Goal: Task Accomplishment & Management: Use online tool/utility

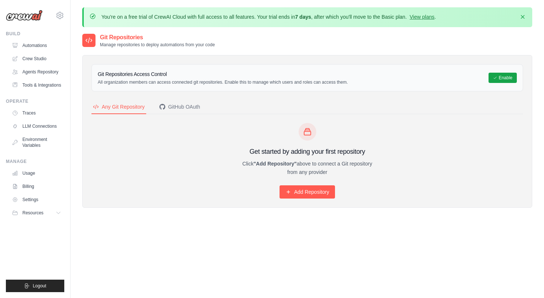
click at [33, 15] on img at bounding box center [24, 15] width 37 height 11
click at [32, 44] on link "Automations" at bounding box center [37, 46] width 55 height 12
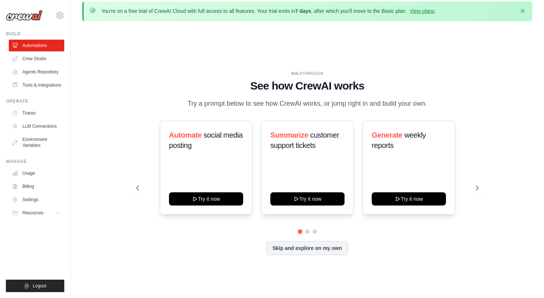
scroll to position [3, 0]
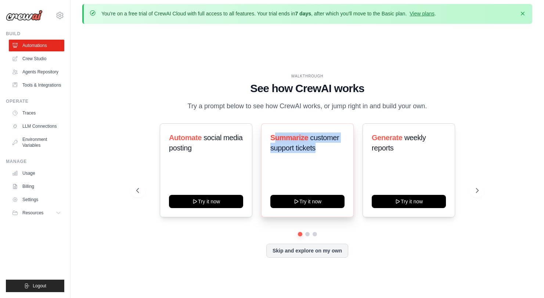
drag, startPoint x: 276, startPoint y: 140, endPoint x: 342, endPoint y: 158, distance: 67.9
click at [326, 143] on h3 "Summarize customer support tickets" at bounding box center [307, 143] width 74 height 21
click at [342, 158] on div "Summarize customer support tickets" at bounding box center [307, 146] width 74 height 26
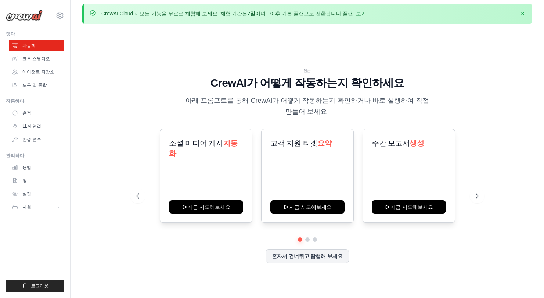
click at [495, 82] on div "연습 CrewAI가 어떻게 작동하는지 확인하세요 아래 프롬프트를 통해 CrewAI가 어떻게 작동하는지 확인하거나 바로 실행하여 직접 만들어 보…" at bounding box center [307, 172] width 450 height 284
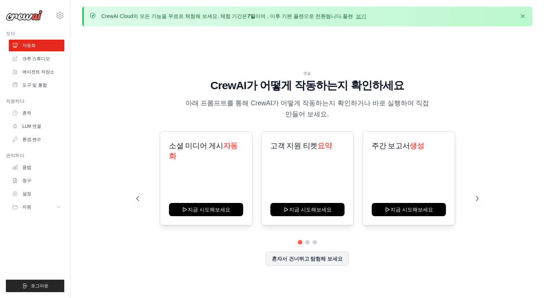
scroll to position [0, 0]
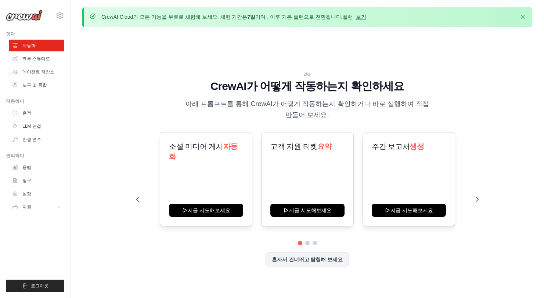
click at [356, 17] on font "보기" at bounding box center [361, 17] width 10 height 6
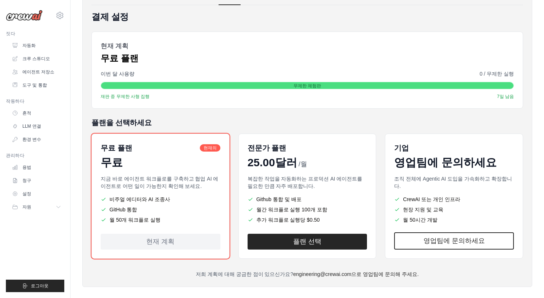
scroll to position [86, 0]
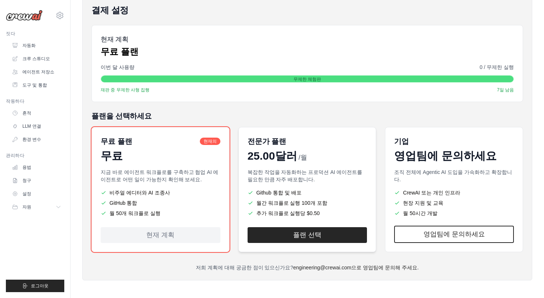
click at [290, 148] on div "전문가 플랜 25.00달러 /월" at bounding box center [308, 149] width 120 height 26
click at [418, 162] on font "영업팀에 문의하세요" at bounding box center [445, 156] width 102 height 12
click at [427, 127] on div "기업 영업팀에 문의하세요 조직 전체에 Agentic AI 도입을 가속화하고 확장합니다. CrewAI 또는 개인 인프라 현장 지원 및 교육 월 …" at bounding box center [454, 189] width 138 height 125
click at [169, 175] on p "지금 바로 에이전트 워크플로를 구축하고 협업 AI 에이전트로 어떤 일이 가능한지 확인해 보세요." at bounding box center [161, 176] width 120 height 15
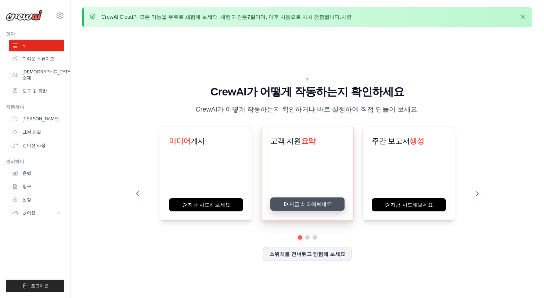
scroll to position [86, 0]
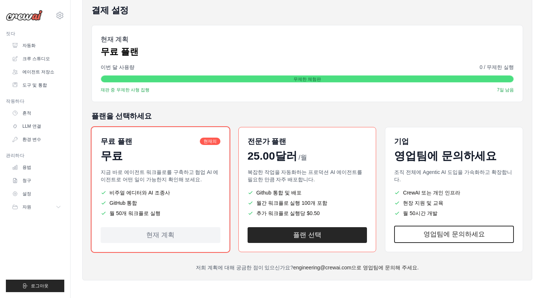
click at [195, 190] on li "비주얼 에디터와 AI 조종사" at bounding box center [161, 192] width 120 height 7
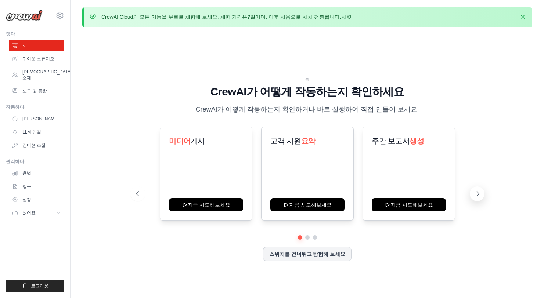
click at [475, 194] on icon at bounding box center [477, 193] width 7 height 7
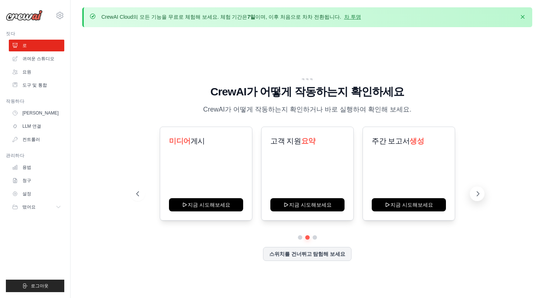
click at [475, 194] on icon at bounding box center [477, 193] width 7 height 7
click at [299, 238] on button at bounding box center [299, 237] width 5 height 5
click at [305, 252] on font "스위치를 건너뛰고 탐험해 보세요" at bounding box center [307, 254] width 76 height 6
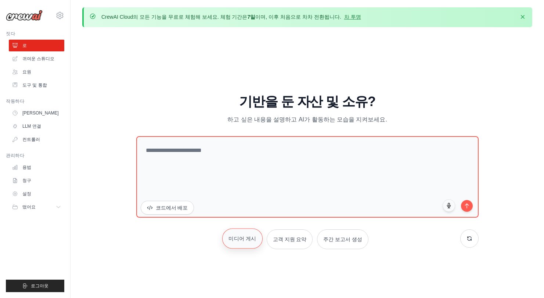
click at [250, 240] on font "미디어 게시" at bounding box center [243, 239] width 28 height 6
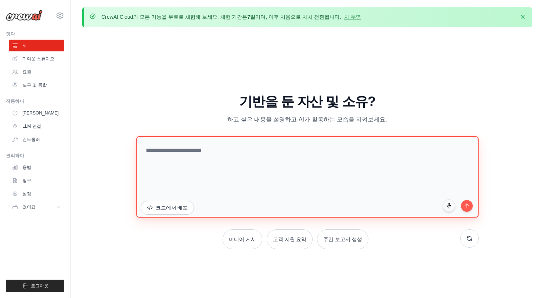
drag, startPoint x: 413, startPoint y: 165, endPoint x: 142, endPoint y: 137, distance: 272.5
click at [143, 137] on textarea at bounding box center [307, 177] width 342 height 82
type textarea "**********"
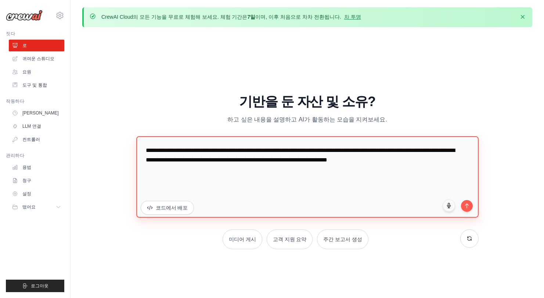
click at [377, 175] on textarea "**********" at bounding box center [307, 177] width 342 height 82
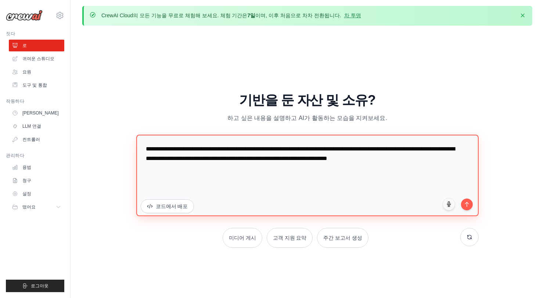
scroll to position [3, 0]
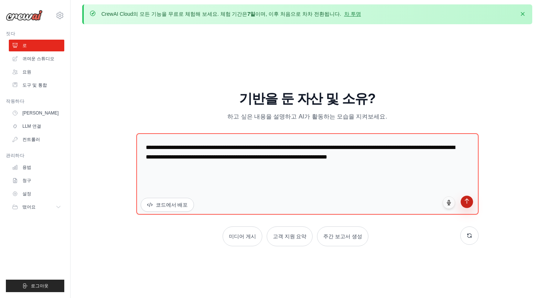
click at [467, 205] on button "submit" at bounding box center [467, 202] width 12 height 12
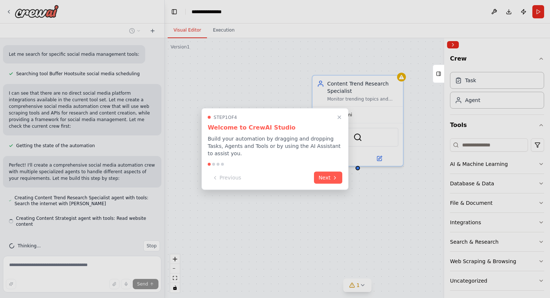
scroll to position [173, 0]
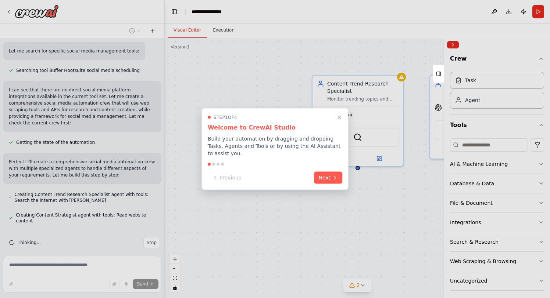
click at [212, 136] on p "Build your automation by dragging and dropping Tasks, Agents and Tools or by us…" at bounding box center [275, 146] width 134 height 22
drag, startPoint x: 212, startPoint y: 140, endPoint x: 251, endPoint y: 153, distance: 41.0
click at [251, 153] on p "Build your automation by dragging and dropping Tasks, Agents and Tools or by us…" at bounding box center [275, 146] width 134 height 22
click at [277, 161] on div "Step 1 of 4 Welcome to CrewAI Studio Build your automation by dragging and drop…" at bounding box center [274, 149] width 147 height 82
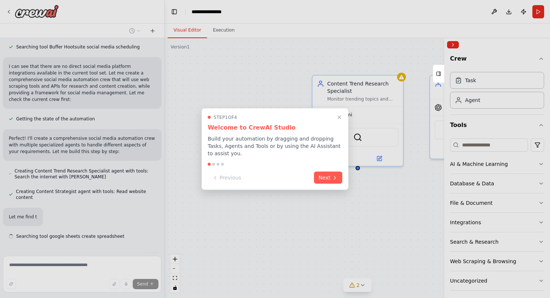
scroll to position [212, 0]
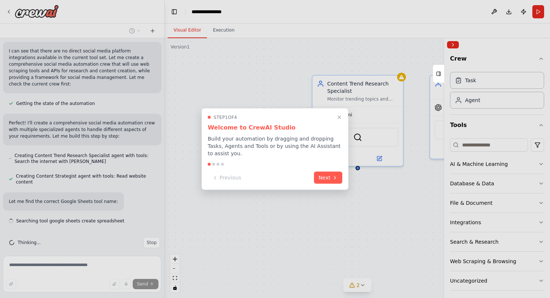
click at [274, 170] on div "Step 1 of 4 Welcome to CrewAI Studio Build your automation by dragging and drop…" at bounding box center [274, 149] width 147 height 82
click at [305, 159] on div "Step 1 of 4 Welcome to CrewAI Studio Build your automation by dragging and drop…" at bounding box center [274, 149] width 147 height 82
click at [332, 179] on icon at bounding box center [335, 177] width 6 height 6
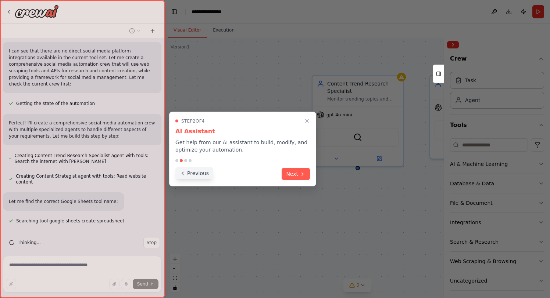
click at [187, 175] on button "Previous" at bounding box center [194, 174] width 38 height 12
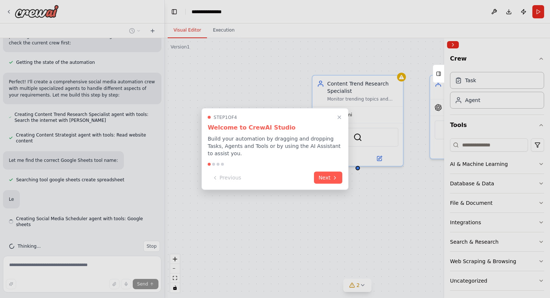
scroll to position [257, 0]
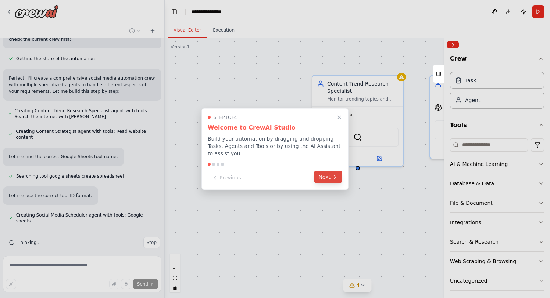
click at [332, 172] on button "Next" at bounding box center [328, 177] width 28 height 12
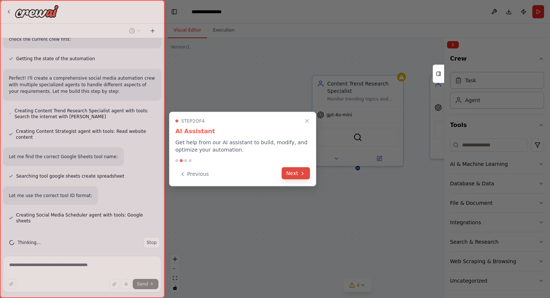
click at [295, 171] on button "Next" at bounding box center [295, 174] width 28 height 12
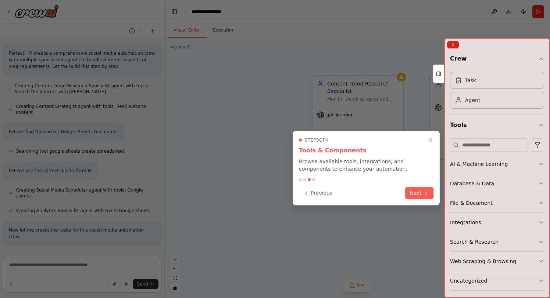
scroll to position [297, 0]
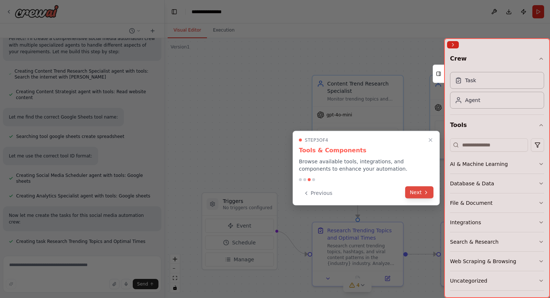
click at [424, 194] on icon at bounding box center [426, 193] width 6 height 6
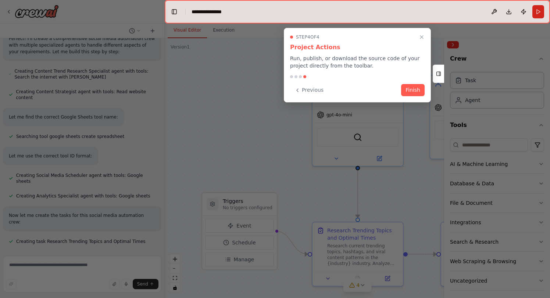
drag, startPoint x: 366, startPoint y: 73, endPoint x: 418, endPoint y: 80, distance: 52.4
click at [367, 73] on div "Step 4 of 4 Project Actions Run, publish, or download the source code of your p…" at bounding box center [357, 65] width 147 height 75
click at [415, 90] on button "Finish" at bounding box center [413, 89] width 24 height 12
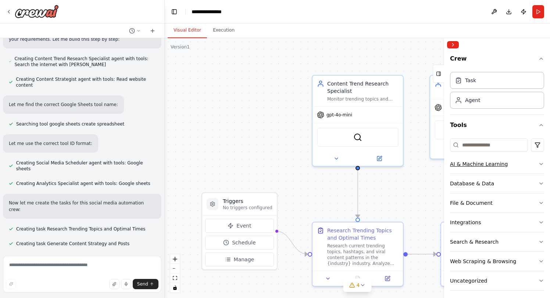
scroll to position [312, 0]
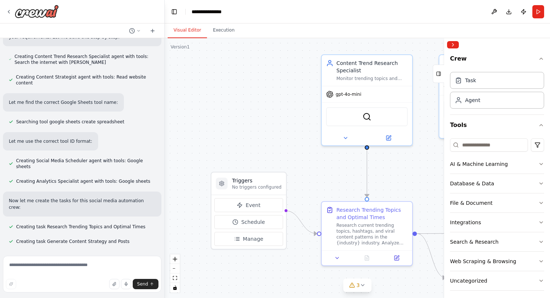
drag, startPoint x: 248, startPoint y: 100, endPoint x: 244, endPoint y: 69, distance: 31.5
click at [244, 69] on div ".deletable-edge-delete-btn { width: 20px; height: 20px; border: 0px solid #ffff…" at bounding box center [357, 168] width 385 height 260
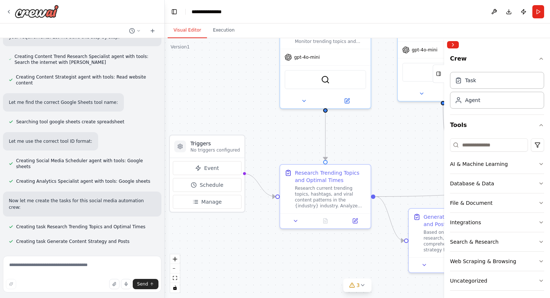
drag, startPoint x: 410, startPoint y: 166, endPoint x: 381, endPoint y: 141, distance: 37.8
click at [381, 141] on div ".deletable-edge-delete-btn { width: 20px; height: 20px; border: 0px solid #ffff…" at bounding box center [357, 168] width 385 height 260
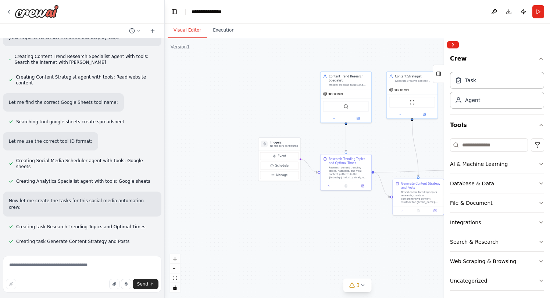
scroll to position [326, 0]
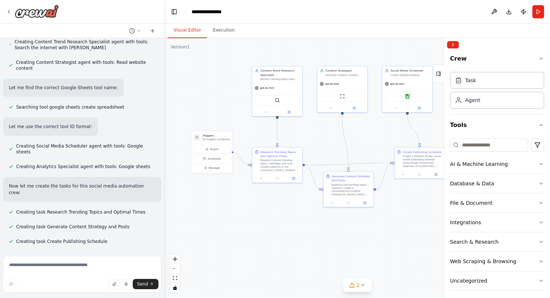
drag, startPoint x: 383, startPoint y: 143, endPoint x: 314, endPoint y: 137, distance: 69.4
click at [314, 137] on div ".deletable-edge-delete-btn { width: 20px; height: 20px; border: 0px solid #ffff…" at bounding box center [357, 168] width 385 height 260
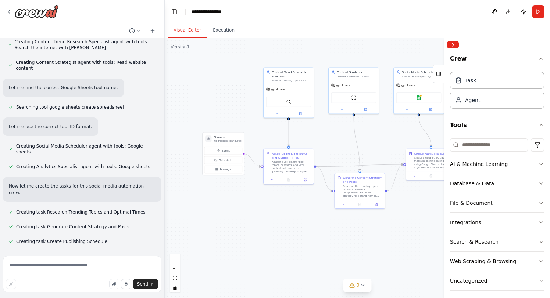
drag, startPoint x: 384, startPoint y: 140, endPoint x: 395, endPoint y: 141, distance: 11.5
click at [395, 141] on div ".deletable-edge-delete-btn { width: 20px; height: 20px; border: 0px solid #ffff…" at bounding box center [357, 168] width 385 height 260
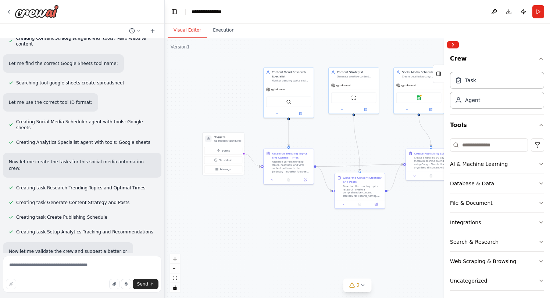
scroll to position [365, 0]
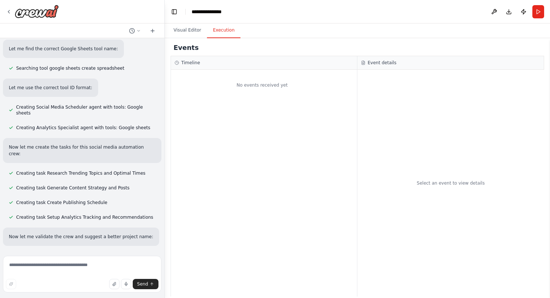
click at [220, 31] on button "Execution" at bounding box center [223, 30] width 33 height 15
click at [180, 28] on button "Visual Editor" at bounding box center [187, 30] width 39 height 15
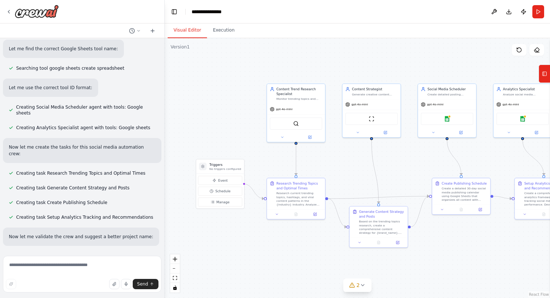
scroll to position [380, 0]
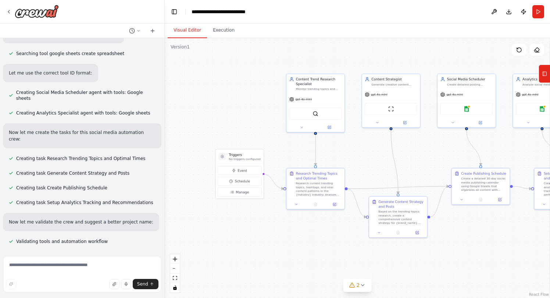
drag, startPoint x: 332, startPoint y: 162, endPoint x: 353, endPoint y: 148, distance: 25.2
click at [353, 148] on div ".deletable-edge-delete-btn { width: 20px; height: 20px; border: 0px solid #ffff…" at bounding box center [357, 168] width 385 height 260
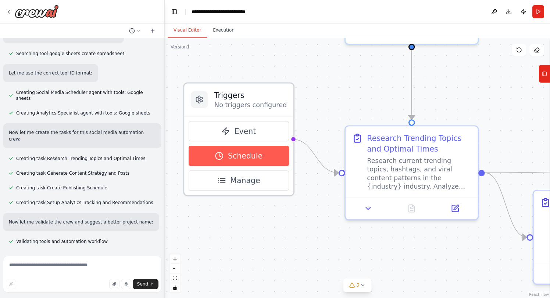
click at [260, 162] on button "Schedule" at bounding box center [238, 156] width 100 height 21
select select "******"
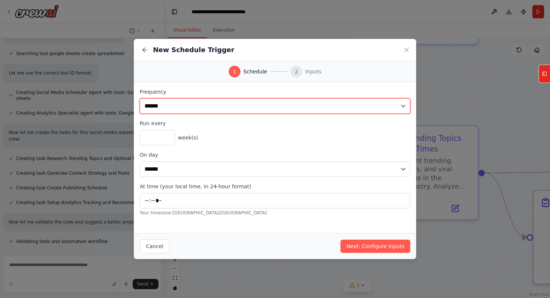
click at [275, 109] on select "**********" at bounding box center [275, 105] width 270 height 15
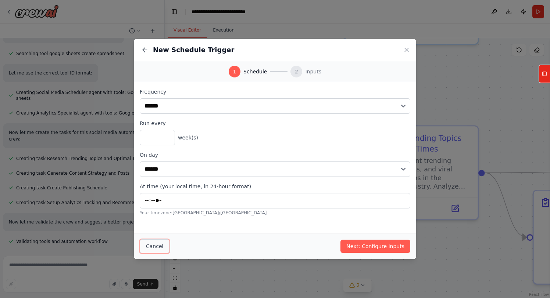
click at [163, 249] on button "Cancel" at bounding box center [155, 247] width 30 height 14
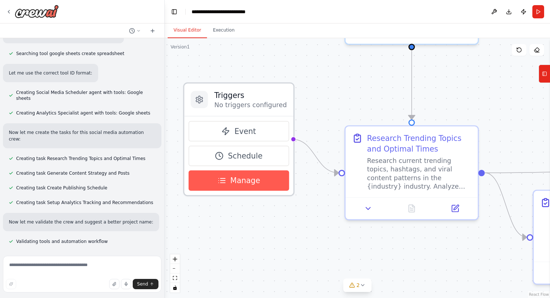
click at [260, 184] on button "Manage" at bounding box center [238, 180] width 100 height 21
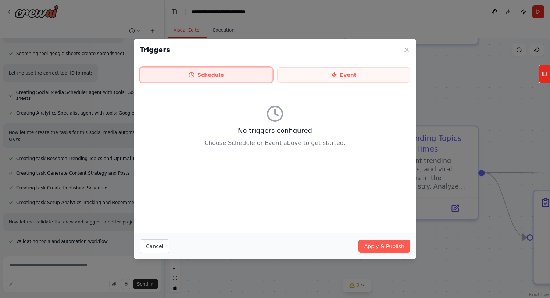
click at [230, 78] on button "Schedule" at bounding box center [206, 74] width 133 height 15
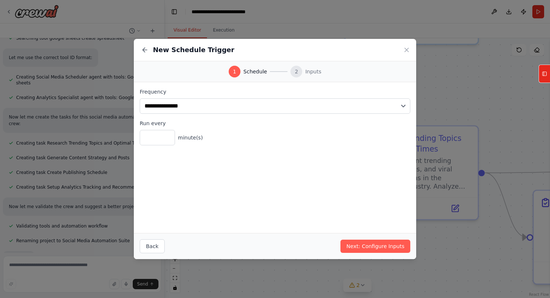
scroll to position [404, 0]
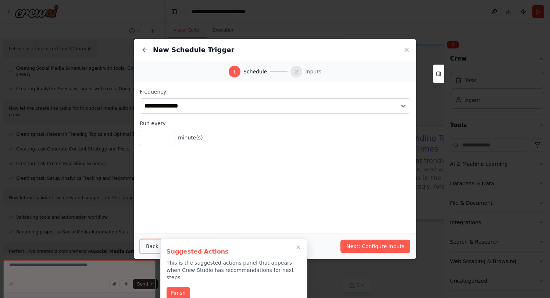
click at [154, 248] on button "Back" at bounding box center [152, 247] width 25 height 14
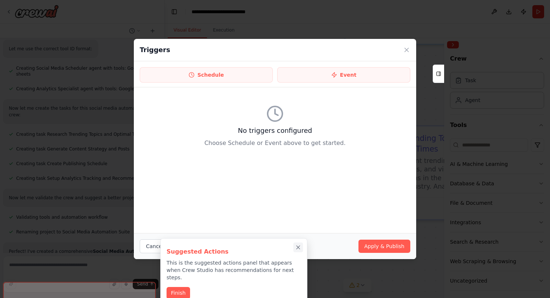
click at [299, 247] on icon "Close walkthrough" at bounding box center [298, 247] width 7 height 7
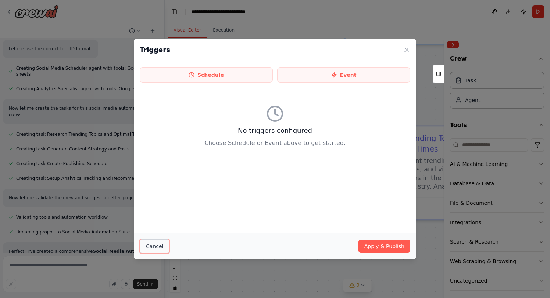
click at [161, 245] on button "Cancel" at bounding box center [155, 247] width 30 height 14
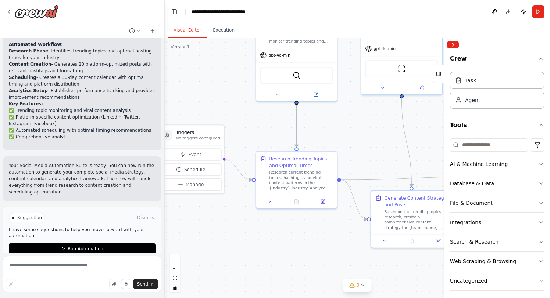
drag, startPoint x: 351, startPoint y: 249, endPoint x: 284, endPoint y: 228, distance: 70.3
click at [284, 228] on div ".deletable-edge-delete-btn { width: 20px; height: 20px; border: 0px solid #ffff…" at bounding box center [357, 168] width 385 height 260
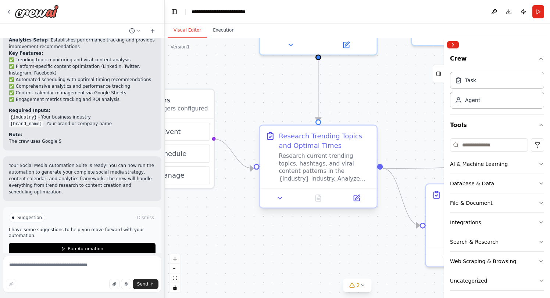
click at [337, 175] on div "Research current trending topics, hashtags, and viral content patterns in the {…" at bounding box center [324, 167] width 92 height 30
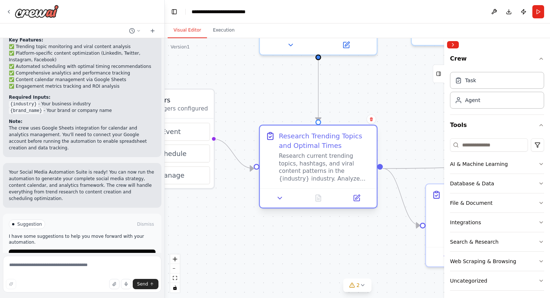
scroll to position [792, 0]
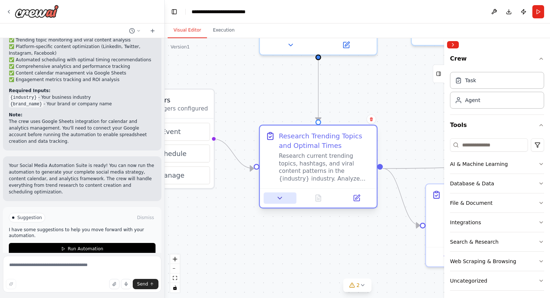
click at [282, 203] on button at bounding box center [279, 198] width 33 height 11
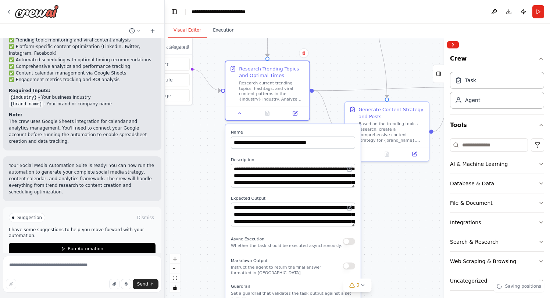
drag, startPoint x: 240, startPoint y: 202, endPoint x: 245, endPoint y: 188, distance: 15.2
click at [223, 163] on div ".deletable-edge-delete-btn { width: 20px; height: 20px; border: 0px solid #ffff…" at bounding box center [357, 168] width 385 height 260
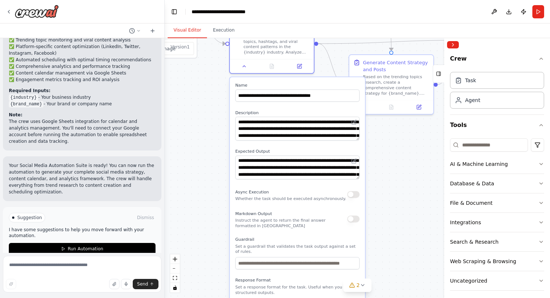
drag, startPoint x: 221, startPoint y: 215, endPoint x: 226, endPoint y: 177, distance: 38.1
click at [226, 177] on div ".deletable-edge-delete-btn { width: 20px; height: 20px; border: 0px solid #ffff…" at bounding box center [357, 168] width 385 height 260
drag, startPoint x: 245, startPoint y: 126, endPoint x: 303, endPoint y: 139, distance: 59.9
click at [303, 139] on textarea "**********" at bounding box center [297, 129] width 124 height 24
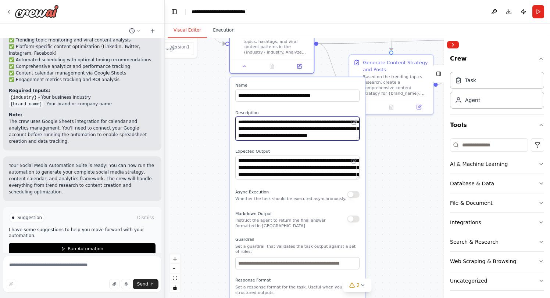
click at [347, 133] on textarea "**********" at bounding box center [297, 129] width 124 height 24
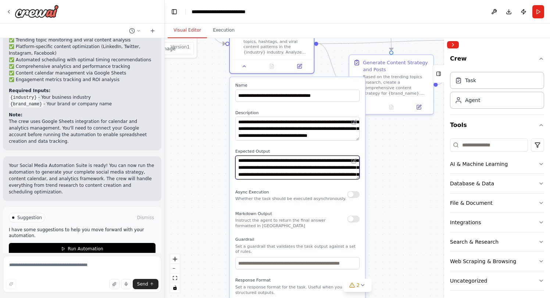
drag, startPoint x: 245, startPoint y: 162, endPoint x: 331, endPoint y: 169, distance: 86.2
click at [323, 166] on textarea "**********" at bounding box center [297, 168] width 124 height 24
click at [343, 174] on textarea "**********" at bounding box center [297, 168] width 124 height 24
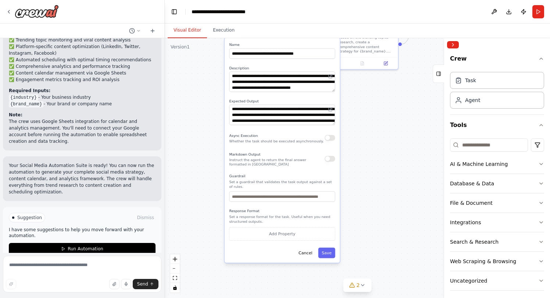
drag, startPoint x: 381, startPoint y: 260, endPoint x: 364, endPoint y: 203, distance: 59.5
click at [364, 203] on div ".deletable-edge-delete-btn { width: 20px; height: 20px; border: 0px solid #ffff…" at bounding box center [357, 168] width 385 height 260
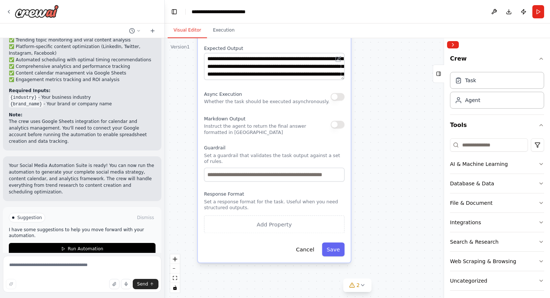
click at [368, 216] on div ".deletable-edge-delete-btn { width: 20px; height: 20px; border: 0px solid #ffff…" at bounding box center [357, 168] width 385 height 260
click at [308, 250] on button "Cancel" at bounding box center [305, 250] width 28 height 14
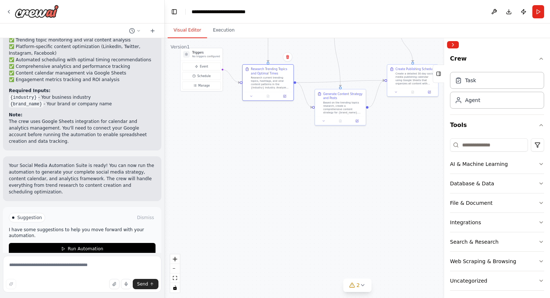
drag, startPoint x: 277, startPoint y: 138, endPoint x: 297, endPoint y: 237, distance: 101.2
click at [297, 237] on div ".deletable-edge-delete-btn { width: 20px; height: 20px; border: 0px solid #ffff…" at bounding box center [357, 168] width 385 height 260
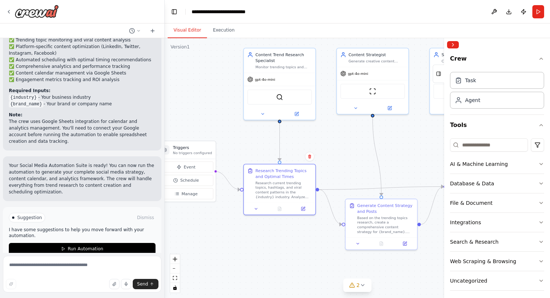
drag, startPoint x: 308, startPoint y: 199, endPoint x: 311, endPoint y: 242, distance: 42.7
click at [312, 242] on div ".deletable-edge-delete-btn { width: 20px; height: 20px; border: 0px solid #ffff…" at bounding box center [357, 168] width 385 height 260
click at [270, 79] on span "gpt-4o-mini" at bounding box center [265, 78] width 20 height 5
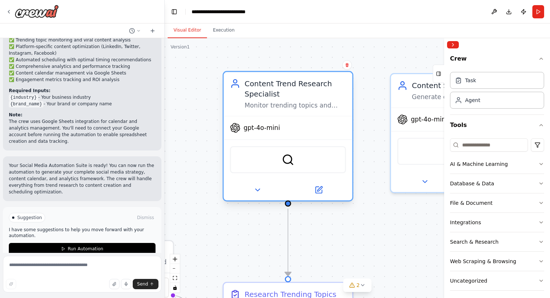
drag, startPoint x: 366, startPoint y: 100, endPoint x: 348, endPoint y: 150, distance: 52.8
click at [371, 133] on div ".deletable-edge-delete-btn { width: 20px; height: 20px; border: 0px solid #ffff…" at bounding box center [357, 168] width 385 height 260
click at [258, 195] on button at bounding box center [257, 190] width 59 height 12
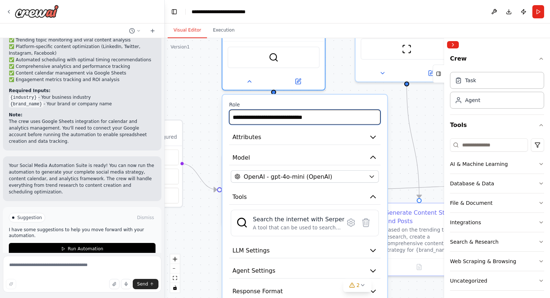
drag, startPoint x: 359, startPoint y: 186, endPoint x: 330, endPoint y: 86, distance: 103.9
click at [330, 86] on div ".deletable-edge-delete-btn { width: 20px; height: 20px; border: 0px solid #ffff…" at bounding box center [357, 168] width 385 height 260
click at [347, 118] on input "**********" at bounding box center [304, 117] width 151 height 15
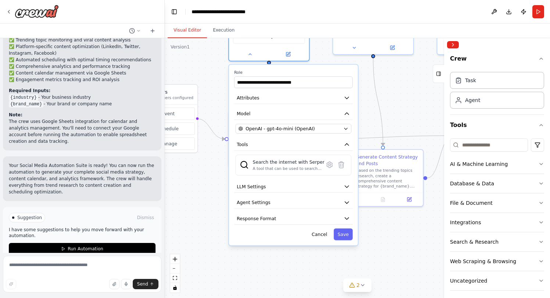
drag, startPoint x: 407, startPoint y: 144, endPoint x: 385, endPoint y: 98, distance: 50.8
click at [385, 98] on div ".deletable-edge-delete-btn { width: 20px; height: 20px; border: 0px solid #ffff…" at bounding box center [357, 168] width 385 height 260
click at [384, 100] on div ".deletable-edge-delete-btn { width: 20px; height: 20px; border: 0px solid #ffff…" at bounding box center [357, 168] width 385 height 260
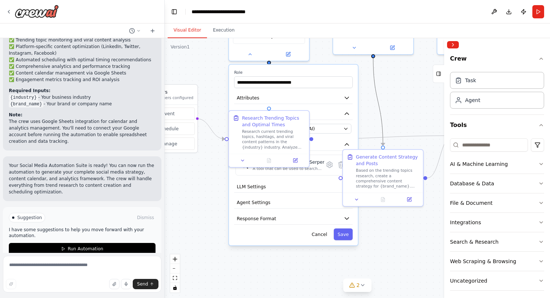
click at [379, 100] on icon "Edge from 61c10f96-c9fa-4b59-80a4-af37310a0ab0 to 5bd03dd1-cdff-4a12-891d-f280d…" at bounding box center [378, 101] width 10 height 87
click at [362, 68] on div ".deletable-edge-delete-btn { width: 20px; height: 20px; border: 0px solid #ffff…" at bounding box center [357, 168] width 385 height 260
click at [315, 239] on button "Cancel" at bounding box center [319, 235] width 23 height 12
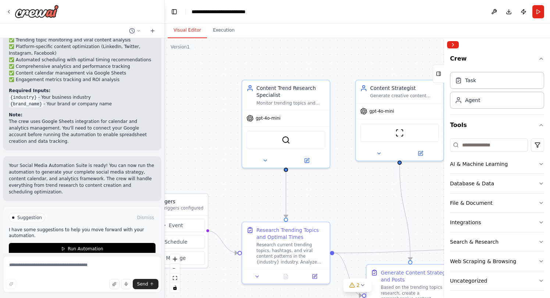
drag, startPoint x: 320, startPoint y: 110, endPoint x: 348, endPoint y: 190, distance: 84.7
click at [349, 193] on div ".deletable-edge-delete-btn { width: 20px; height: 20px; border: 0px solid #ffff…" at bounding box center [357, 168] width 385 height 260
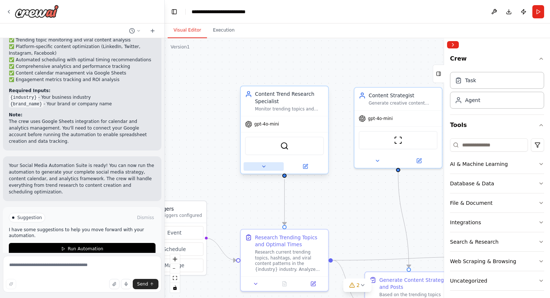
click at [266, 167] on button at bounding box center [264, 166] width 40 height 8
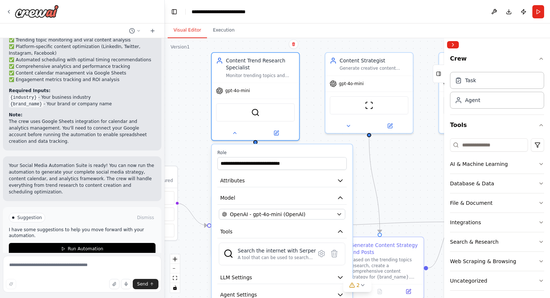
drag, startPoint x: 342, startPoint y: 63, endPoint x: 312, endPoint y: 29, distance: 45.3
click at [313, 26] on div "Visual Editor Execution Version 1 Show Tools Hide Agents .deletable-edge-delete…" at bounding box center [357, 161] width 385 height 275
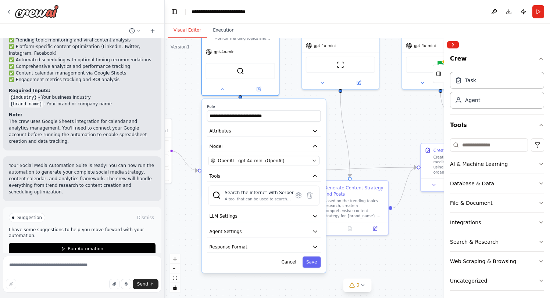
drag, startPoint x: 424, startPoint y: 179, endPoint x: 407, endPoint y: 141, distance: 41.8
click at [407, 141] on div ".deletable-edge-delete-btn { width: 20px; height: 20px; border: 0px solid #ffff…" at bounding box center [357, 168] width 385 height 260
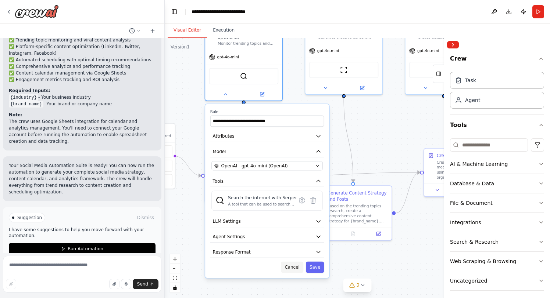
click at [299, 270] on button "Cancel" at bounding box center [292, 267] width 22 height 11
click at [292, 271] on button "Cancel" at bounding box center [292, 267] width 22 height 11
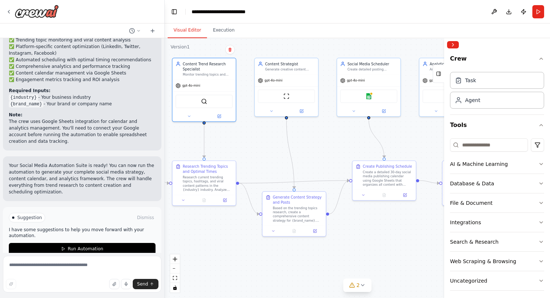
drag, startPoint x: 404, startPoint y: 139, endPoint x: 335, endPoint y: 149, distance: 69.4
click at [335, 149] on div ".deletable-edge-delete-btn { width: 20px; height: 20px; border: 0px solid #ffff…" at bounding box center [357, 168] width 385 height 260
click at [303, 110] on button at bounding box center [301, 110] width 29 height 6
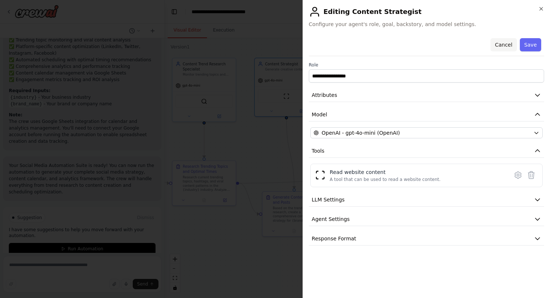
click at [506, 44] on button "Cancel" at bounding box center [503, 44] width 26 height 13
click at [506, 44] on body "Create a crew that schedules and publishes social media content across multiple…" at bounding box center [275, 149] width 550 height 298
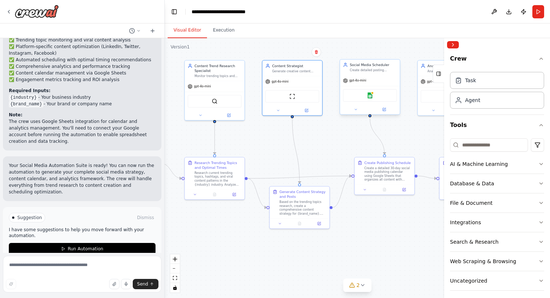
click at [377, 99] on div "Google sheets" at bounding box center [370, 95] width 54 height 12
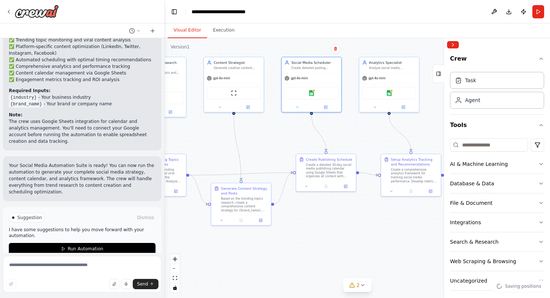
drag, startPoint x: 395, startPoint y: 123, endPoint x: 324, endPoint y: 116, distance: 70.8
click at [338, 119] on div ".deletable-edge-delete-btn { width: 20px; height: 20px; border: 0px solid #ffff…" at bounding box center [357, 168] width 385 height 260
click at [321, 111] on div at bounding box center [310, 106] width 60 height 10
click at [323, 109] on button at bounding box center [324, 106] width 28 height 6
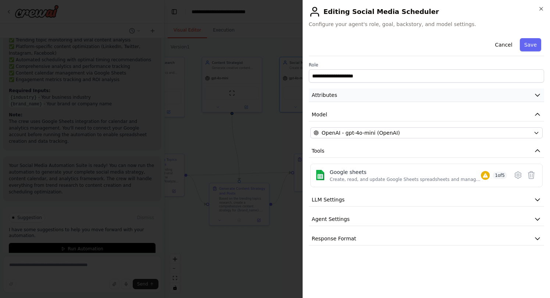
click at [368, 94] on button "Attributes" at bounding box center [426, 96] width 235 height 14
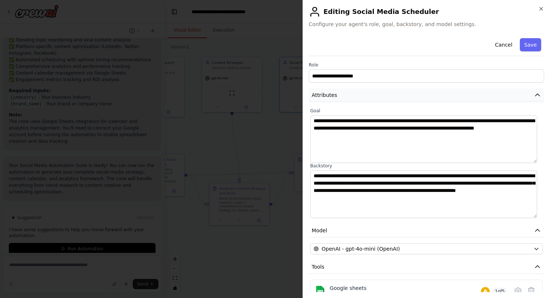
click at [368, 94] on button "Attributes" at bounding box center [426, 96] width 235 height 14
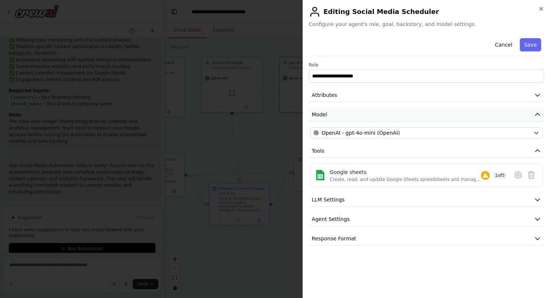
click at [353, 111] on button "Model" at bounding box center [426, 115] width 235 height 14
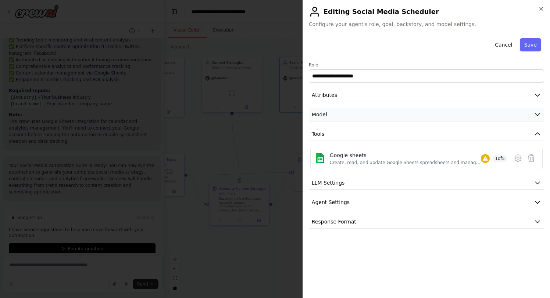
click at [353, 111] on button "Model" at bounding box center [426, 115] width 235 height 14
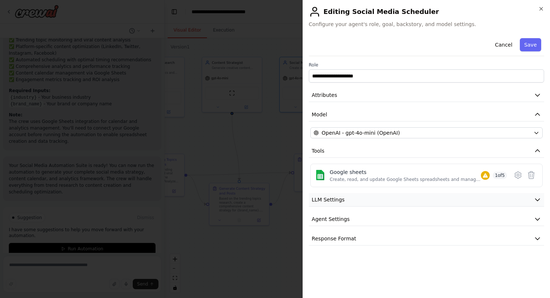
click at [481, 204] on button "LLM Settings" at bounding box center [426, 200] width 235 height 14
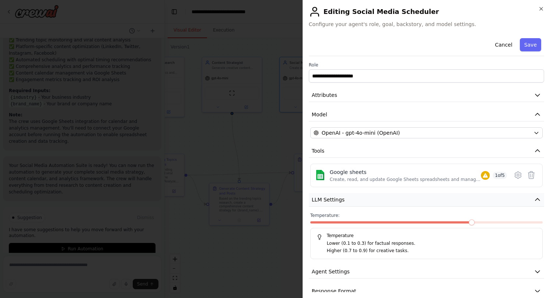
click at [481, 204] on button "LLM Settings" at bounding box center [426, 200] width 235 height 14
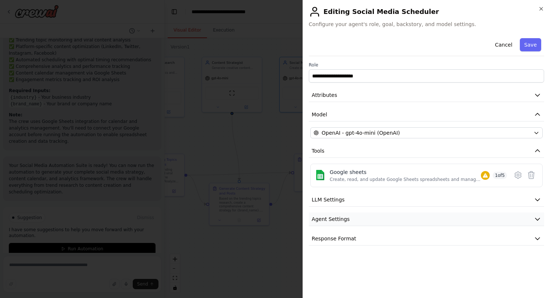
click at [379, 217] on button "Agent Settings" at bounding box center [426, 220] width 235 height 14
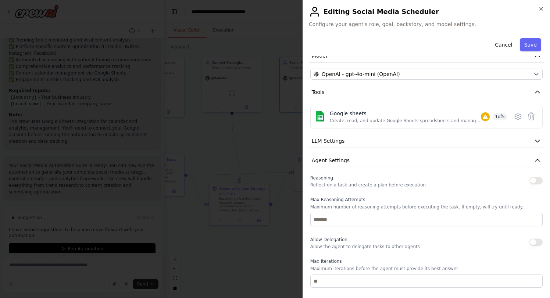
scroll to position [64, 0]
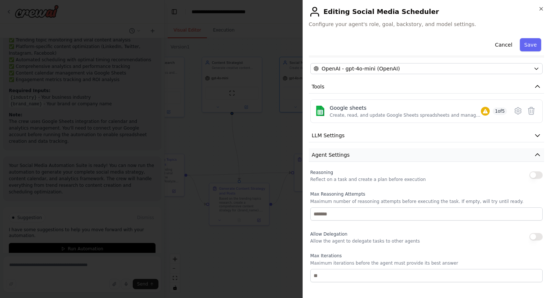
click at [398, 153] on button "Agent Settings" at bounding box center [426, 155] width 235 height 14
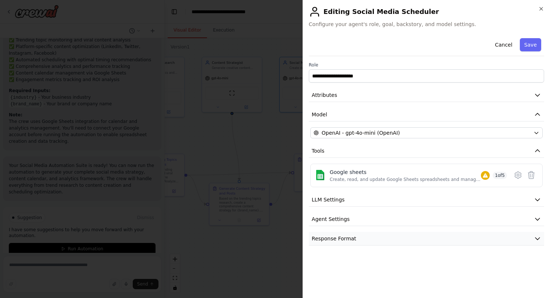
click at [356, 240] on button "Response Format" at bounding box center [426, 239] width 235 height 14
click at [382, 238] on button "Response Format" at bounding box center [426, 239] width 235 height 14
click at [501, 46] on button "Cancel" at bounding box center [503, 44] width 26 height 13
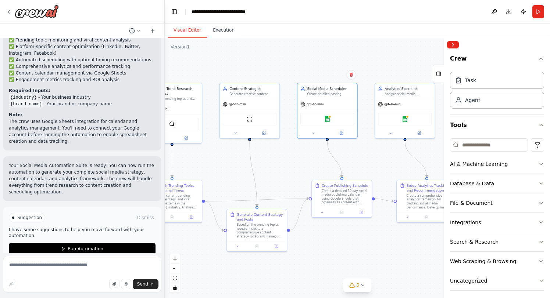
drag, startPoint x: 365, startPoint y: 141, endPoint x: 388, endPoint y: 170, distance: 37.5
click at [389, 169] on div ".deletable-edge-delete-btn { width: 20px; height: 20px; border: 0px solid #ffff…" at bounding box center [357, 168] width 385 height 260
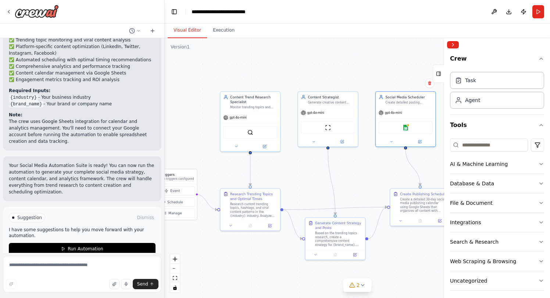
drag, startPoint x: 289, startPoint y: 179, endPoint x: 368, endPoint y: 185, distance: 79.2
click at [368, 185] on div ".deletable-edge-delete-btn { width: 20px; height: 20px; border: 0px solid #ffff…" at bounding box center [357, 168] width 385 height 260
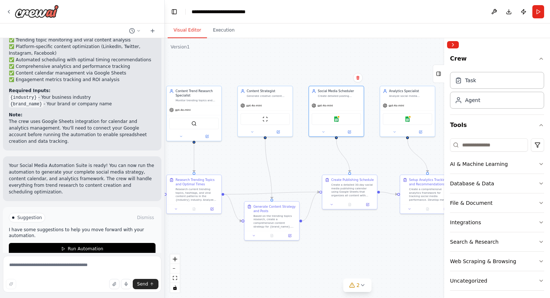
drag, startPoint x: 379, startPoint y: 180, endPoint x: 311, endPoint y: 161, distance: 70.5
click at [300, 168] on div ".deletable-edge-delete-btn { width: 20px; height: 20px; border: 0px solid #ffff…" at bounding box center [357, 168] width 385 height 260
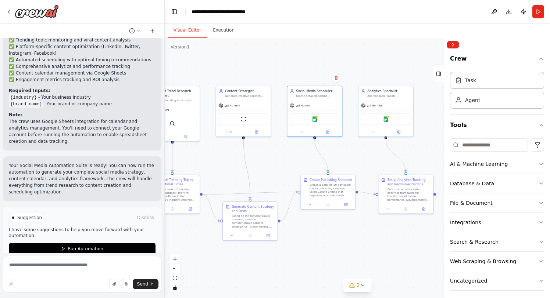
click at [355, 155] on div ".deletable-edge-delete-btn { width: 20px; height: 20px; border: 0px solid #ffff…" at bounding box center [357, 168] width 385 height 260
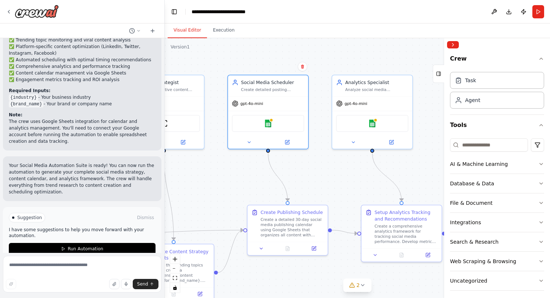
drag, startPoint x: 366, startPoint y: 166, endPoint x: 343, endPoint y: 181, distance: 27.4
click at [343, 181] on div ".deletable-edge-delete-btn { width: 20px; height: 20px; border: 0px solid #ffff…" at bounding box center [357, 168] width 385 height 260
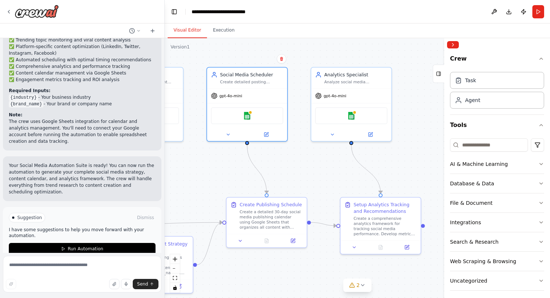
drag, startPoint x: 338, startPoint y: 180, endPoint x: 320, endPoint y: 169, distance: 21.4
click at [317, 172] on div ".deletable-edge-delete-btn { width: 20px; height: 20px; border: 0px solid #ffff…" at bounding box center [357, 168] width 385 height 260
click at [331, 136] on button at bounding box center [332, 133] width 37 height 8
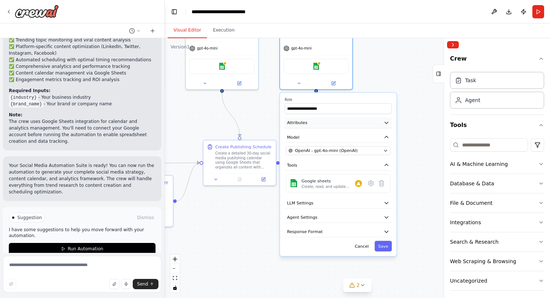
drag, startPoint x: 392, startPoint y: 105, endPoint x: 352, endPoint y: 121, distance: 43.7
click at [377, 73] on div ".deletable-edge-delete-btn { width: 20px; height: 20px; border: 0px solid #ffff…" at bounding box center [357, 168] width 385 height 260
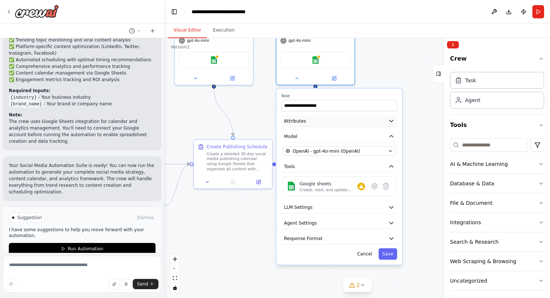
click at [389, 121] on icon "button" at bounding box center [391, 121] width 6 height 6
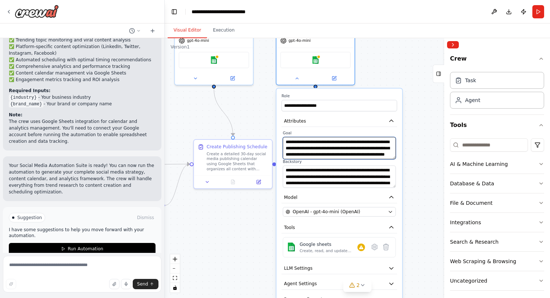
click at [366, 151] on textarea "**********" at bounding box center [339, 148] width 113 height 22
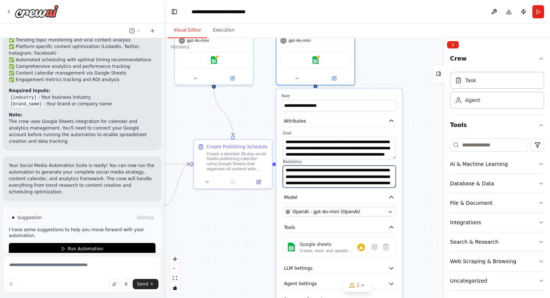
click at [353, 179] on textarea "**********" at bounding box center [339, 177] width 113 height 22
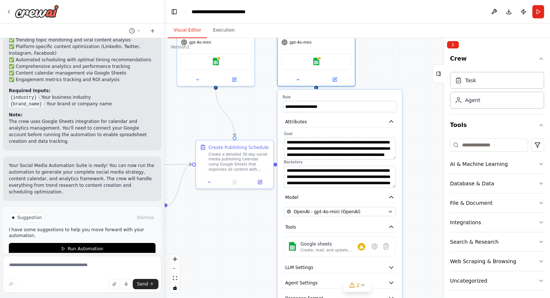
drag, startPoint x: 442, startPoint y: 181, endPoint x: 423, endPoint y: 125, distance: 59.4
click at [423, 125] on div "Create a crew that schedules and publishes social media content across multiple…" at bounding box center [275, 149] width 550 height 298
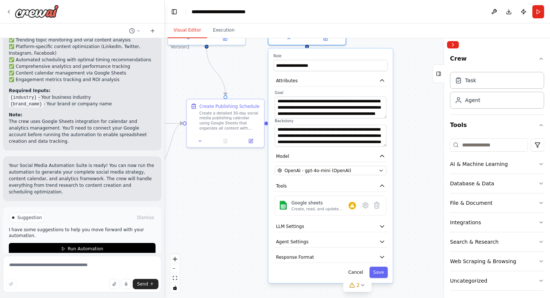
drag, startPoint x: 420, startPoint y: 154, endPoint x: 411, endPoint y: 113, distance: 42.2
click at [411, 113] on div ".deletable-edge-delete-btn { width: 20px; height: 20px; border: 0px solid #ffff…" at bounding box center [357, 168] width 385 height 260
click at [358, 269] on button "Cancel" at bounding box center [355, 272] width 22 height 11
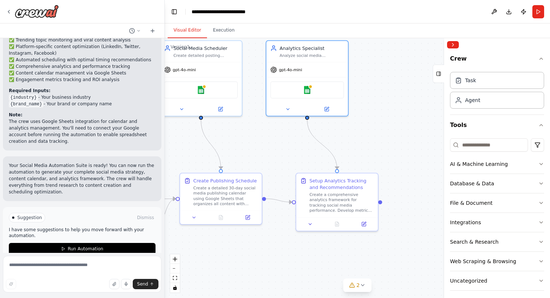
drag, startPoint x: 369, startPoint y: 73, endPoint x: 370, endPoint y: 144, distance: 70.9
click at [370, 146] on div ".deletable-edge-delete-btn { width: 20px; height: 20px; border: 0px solid #ffff…" at bounding box center [357, 168] width 385 height 260
click at [324, 107] on icon at bounding box center [326, 107] width 5 height 5
click at [290, 110] on button at bounding box center [287, 108] width 37 height 8
click at [288, 108] on icon at bounding box center [287, 107] width 3 height 1
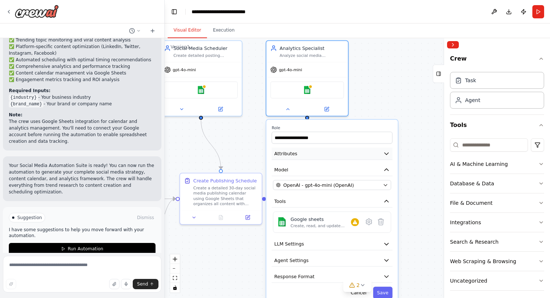
click at [360, 150] on button "Attributes" at bounding box center [332, 154] width 121 height 12
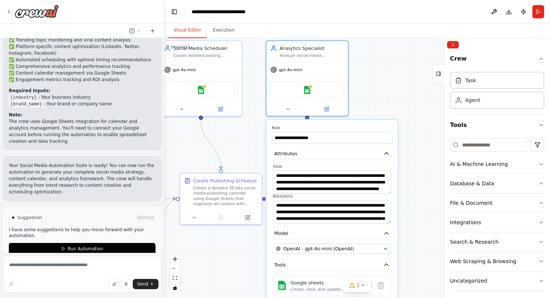
click at [363, 105] on div ".deletable-edge-delete-btn { width: 20px; height: 20px; border: 0px solid #ffff…" at bounding box center [357, 168] width 385 height 260
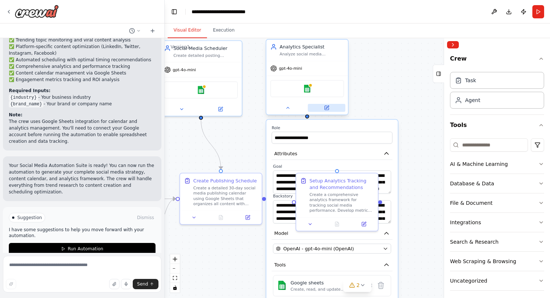
click at [326, 107] on icon at bounding box center [326, 108] width 4 height 4
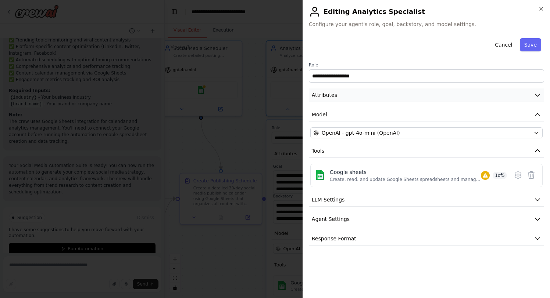
click at [388, 101] on button "Attributes" at bounding box center [426, 96] width 235 height 14
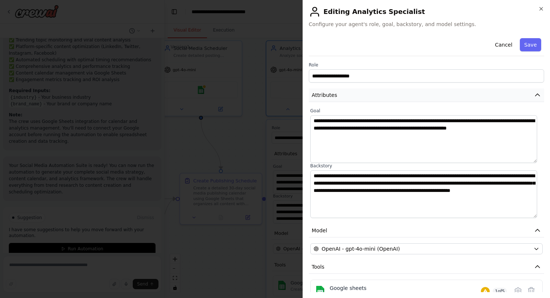
click at [388, 100] on button "Attributes" at bounding box center [426, 96] width 235 height 14
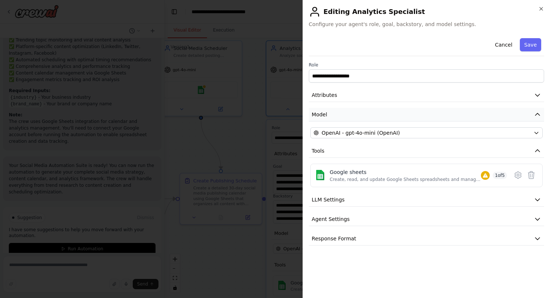
click at [361, 118] on button "Model" at bounding box center [426, 115] width 235 height 14
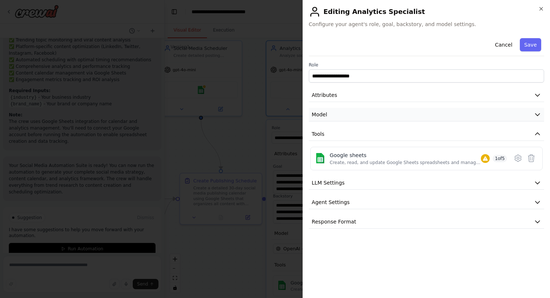
click at [361, 118] on button "Model" at bounding box center [426, 115] width 235 height 14
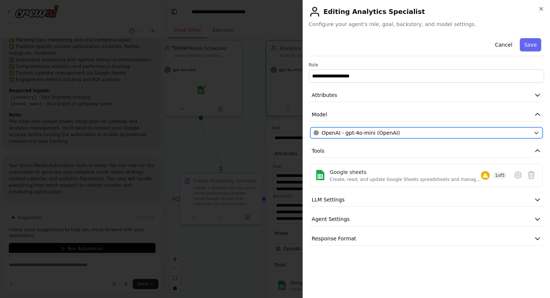
click at [342, 138] on button "OpenAI - gpt-4o-mini (OpenAI)" at bounding box center [426, 132] width 232 height 11
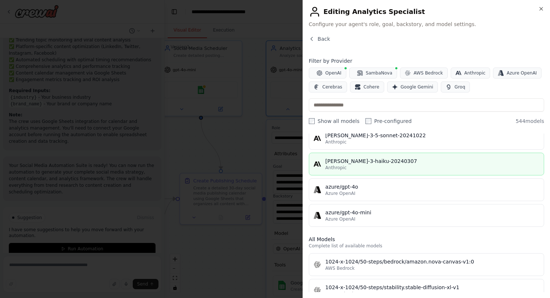
scroll to position [283, 0]
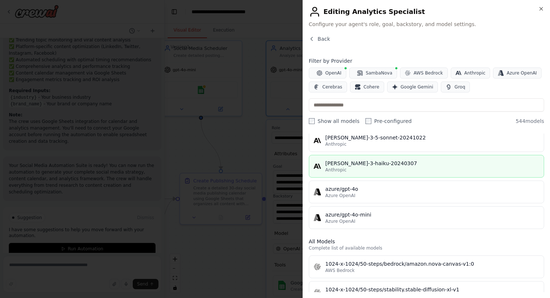
click at [422, 155] on button "claude-3-haiku-20240307 Anthropic" at bounding box center [426, 166] width 235 height 23
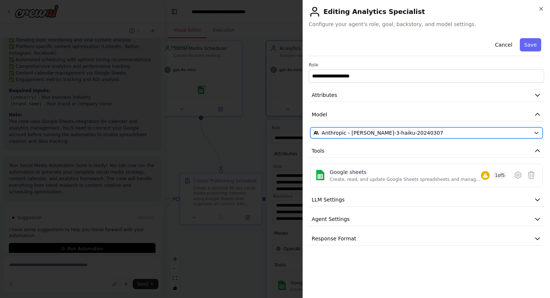
click at [424, 134] on div "Anthropic - claude-3-haiku-20240307" at bounding box center [421, 132] width 217 height 7
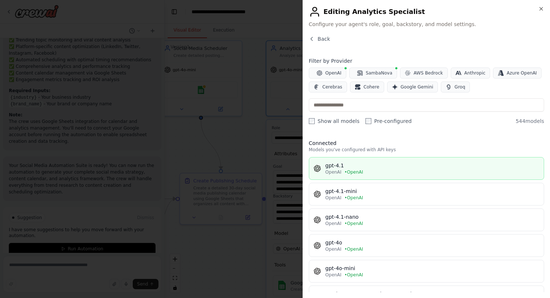
click at [399, 171] on div "OpenAI • OpenAI" at bounding box center [432, 172] width 214 height 6
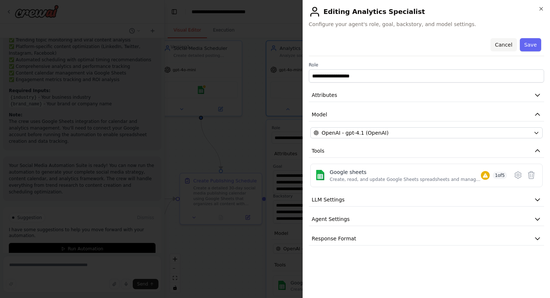
click at [505, 44] on button "Cancel" at bounding box center [503, 44] width 26 height 13
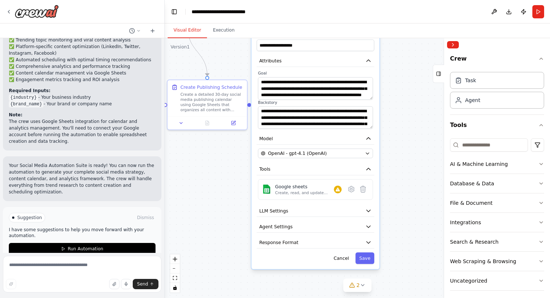
drag, startPoint x: 417, startPoint y: 251, endPoint x: 396, endPoint y: 158, distance: 95.2
click at [398, 154] on div ".deletable-edge-delete-btn { width: 20px; height: 20px; border: 0px solid #ffff…" at bounding box center [357, 168] width 385 height 260
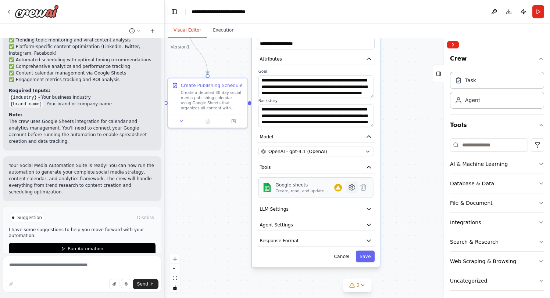
click at [353, 187] on icon at bounding box center [352, 188] width 6 height 6
click at [351, 192] on button at bounding box center [352, 188] width 12 height 12
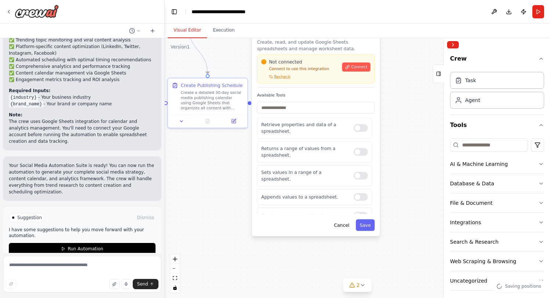
scroll to position [11, 0]
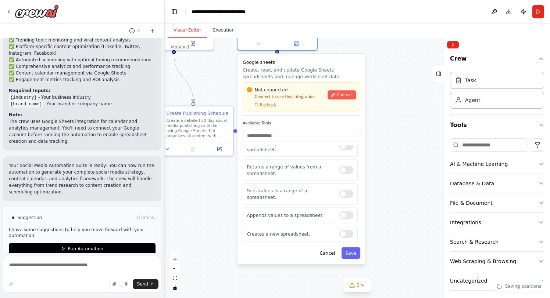
drag, startPoint x: 400, startPoint y: 161, endPoint x: 386, endPoint y: 188, distance: 31.1
click at [386, 188] on div ".deletable-edge-delete-btn { width: 20px; height: 20px; border: 0px solid #ffff…" at bounding box center [357, 168] width 385 height 260
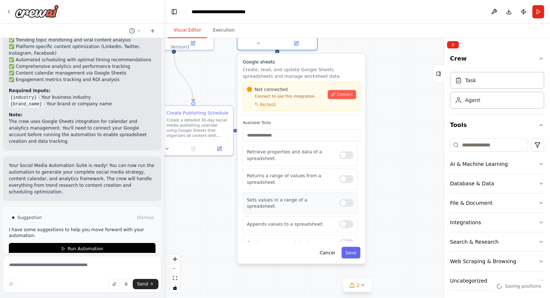
scroll to position [0, 0]
click at [335, 72] on p "Create, read, and update Google Sheets spreadsheets and manage worksheet data." at bounding box center [301, 72] width 118 height 13
click at [283, 67] on p "Create, read, and update Google Sheets spreadsheets and manage worksheet data." at bounding box center [301, 72] width 118 height 13
click at [264, 106] on span "Recheck" at bounding box center [268, 104] width 16 height 5
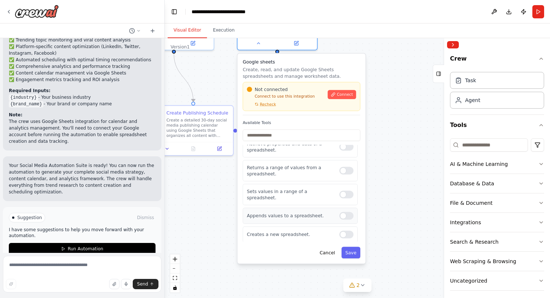
scroll to position [11, 0]
click at [326, 257] on button "Cancel" at bounding box center [327, 253] width 23 height 12
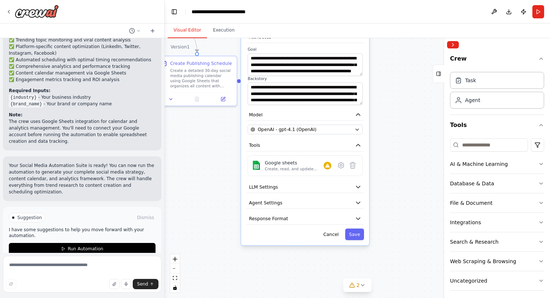
drag, startPoint x: 395, startPoint y: 192, endPoint x: 385, endPoint y: 167, distance: 26.7
click at [399, 143] on div ".deletable-edge-delete-btn { width: 20px; height: 20px; border: 0px solid #ffff…" at bounding box center [357, 168] width 385 height 260
click at [345, 188] on button "LLM Settings" at bounding box center [306, 187] width 118 height 12
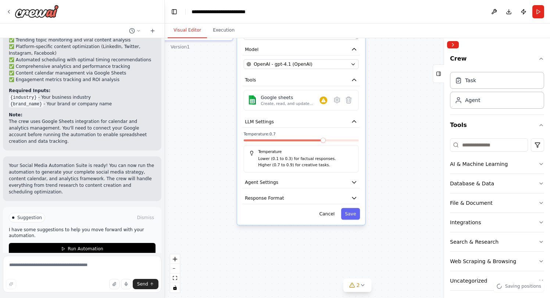
drag, startPoint x: 409, startPoint y: 201, endPoint x: 405, endPoint y: 137, distance: 64.8
click at [405, 137] on div ".deletable-edge-delete-btn { width: 20px; height: 20px; border: 0px solid #ffff…" at bounding box center [357, 168] width 385 height 260
click at [308, 145] on div "Temperature: 0.7 Temperature Lower (0.1 to 0.3) for factual responses. Higher (…" at bounding box center [301, 153] width 115 height 41
click at [293, 145] on div at bounding box center [301, 143] width 115 height 4
drag, startPoint x: 293, startPoint y: 144, endPoint x: 301, endPoint y: 139, distance: 8.9
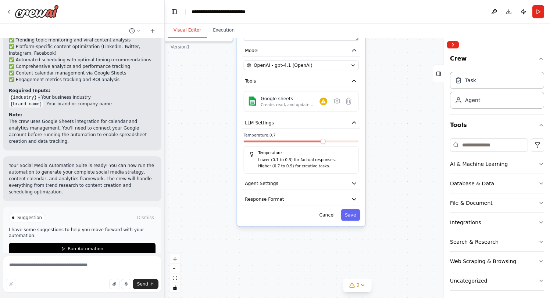
click at [293, 143] on div at bounding box center [301, 143] width 115 height 4
click at [301, 139] on div "Temperature: 0.7 Temperature Lower (0.1 to 0.3) for factual responses. Higher (…" at bounding box center [301, 153] width 115 height 41
click at [333, 141] on span at bounding box center [301, 142] width 115 height 2
click at [314, 145] on div at bounding box center [301, 143] width 115 height 4
drag, startPoint x: 299, startPoint y: 145, endPoint x: 299, endPoint y: 168, distance: 22.8
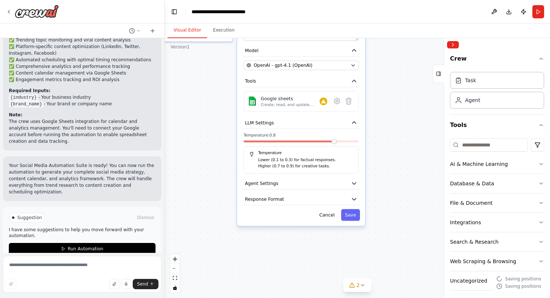
click at [299, 145] on div "Temperature: 0.8 Temperature Lower (0.1 to 0.3) for factual responses. Higher (…" at bounding box center [301, 153] width 115 height 41
click at [299, 186] on button "Agent Settings" at bounding box center [301, 184] width 118 height 12
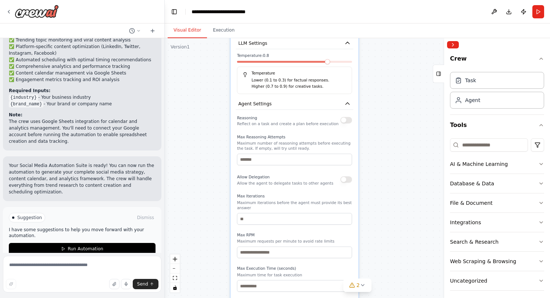
drag, startPoint x: 403, startPoint y: 183, endPoint x: 396, endPoint y: 98, distance: 85.2
click at [396, 97] on div ".deletable-edge-delete-btn { width: 20px; height: 20px; border: 0px solid #ffff…" at bounding box center [357, 168] width 385 height 260
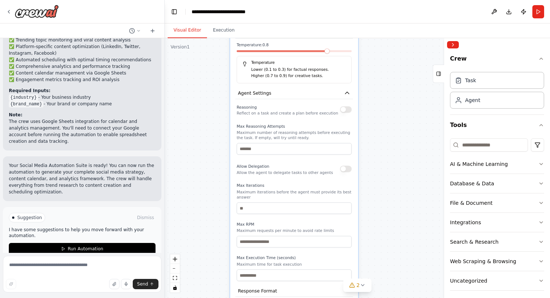
click at [340, 109] on button "button" at bounding box center [346, 110] width 12 height 7
click at [343, 109] on button "button" at bounding box center [346, 110] width 12 height 7
click at [344, 109] on button "button" at bounding box center [346, 110] width 12 height 7
drag, startPoint x: 381, startPoint y: 166, endPoint x: 365, endPoint y: 145, distance: 26.0
click at [381, 162] on div ".deletable-edge-delete-btn { width: 20px; height: 20px; border: 0px solid #ffff…" at bounding box center [357, 168] width 385 height 260
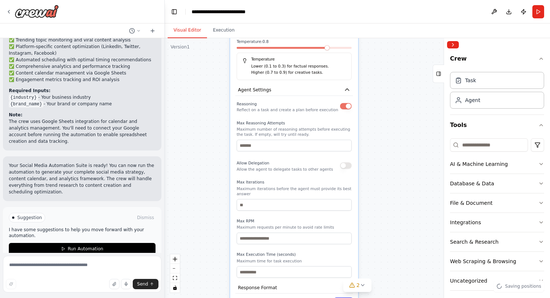
click at [349, 109] on div "Reasoning Reflect on a task and create a plan before execution" at bounding box center [294, 106] width 115 height 13
click at [344, 107] on button "button" at bounding box center [346, 106] width 12 height 7
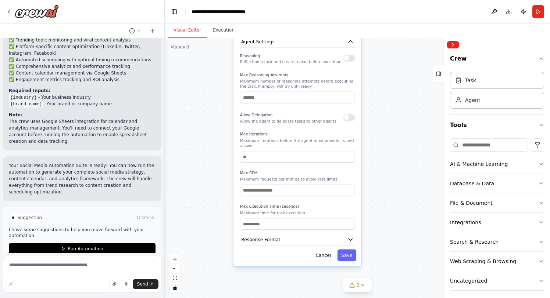
drag, startPoint x: 380, startPoint y: 169, endPoint x: 383, endPoint y: 121, distance: 48.2
click at [383, 121] on div ".deletable-edge-delete-btn { width: 20px; height: 20px; border: 0px solid #ffff…" at bounding box center [357, 168] width 385 height 260
click at [294, 101] on input "number" at bounding box center [297, 98] width 115 height 12
click at [349, 99] on input "*" at bounding box center [297, 98] width 115 height 12
type input "*"
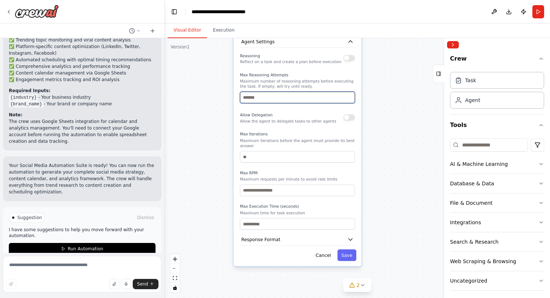
click at [349, 97] on input "*" at bounding box center [297, 98] width 115 height 12
click at [377, 97] on div ".deletable-edge-delete-btn { width: 20px; height: 20px; border: 0px solid #ffff…" at bounding box center [357, 168] width 385 height 260
click at [321, 257] on button "Cancel" at bounding box center [323, 255] width 23 height 12
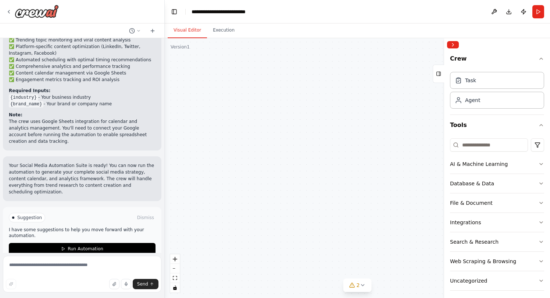
drag, startPoint x: 343, startPoint y: 164, endPoint x: 351, endPoint y: 227, distance: 63.3
click at [350, 251] on div ".deletable-edge-delete-btn { width: 20px; height: 20px; border: 0px solid #ffff…" at bounding box center [357, 168] width 385 height 260
drag, startPoint x: 368, startPoint y: 120, endPoint x: 383, endPoint y: 231, distance: 111.6
click at [383, 233] on div ".deletable-edge-delete-btn { width: 20px; height: 20px; border: 0px solid #ffff…" at bounding box center [357, 168] width 385 height 260
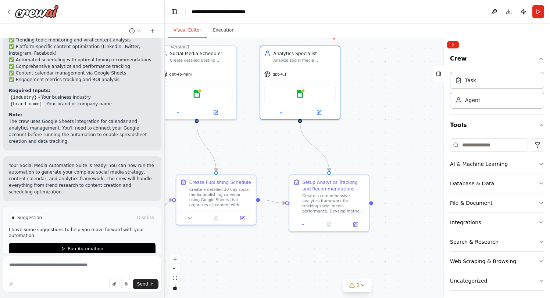
drag, startPoint x: 394, startPoint y: 106, endPoint x: 392, endPoint y: 211, distance: 104.7
click at [392, 211] on div ".deletable-edge-delete-btn { width: 20px; height: 20px; border: 0px solid #ffff…" at bounding box center [357, 168] width 385 height 260
click at [324, 110] on button at bounding box center [319, 112] width 36 height 8
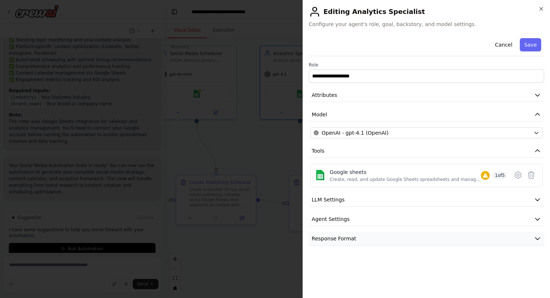
click at [345, 242] on span "Response Format" at bounding box center [334, 238] width 44 height 7
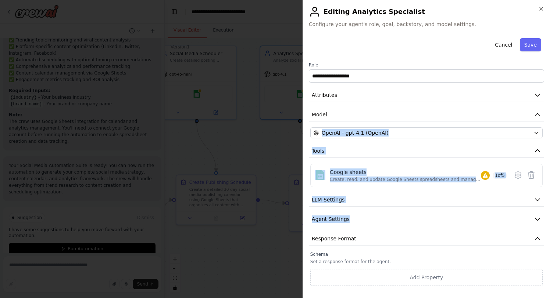
drag, startPoint x: 440, startPoint y: 190, endPoint x: 434, endPoint y: 142, distance: 48.5
click at [432, 124] on div "**********" at bounding box center [426, 160] width 235 height 251
click at [436, 241] on button "Response Format" at bounding box center [426, 239] width 235 height 14
click at [543, 194] on button "LLM Settings" at bounding box center [426, 200] width 235 height 14
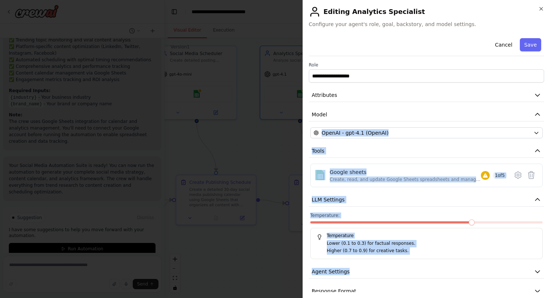
click at [477, 214] on label "Temperature:" at bounding box center [426, 216] width 232 height 6
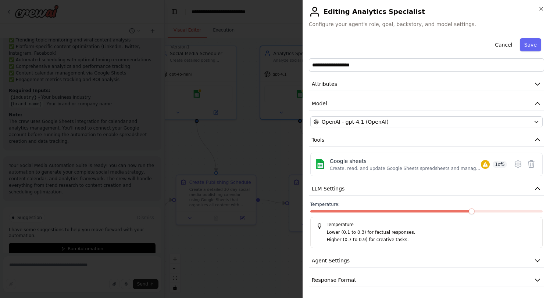
scroll to position [12, 0]
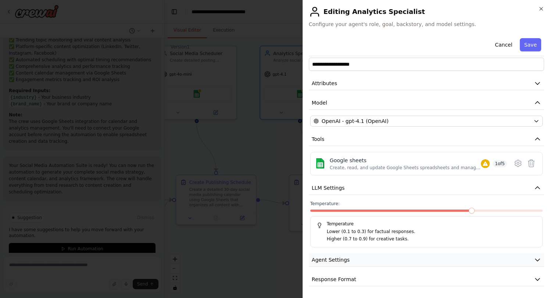
click at [534, 260] on icon "button" at bounding box center [536, 259] width 7 height 7
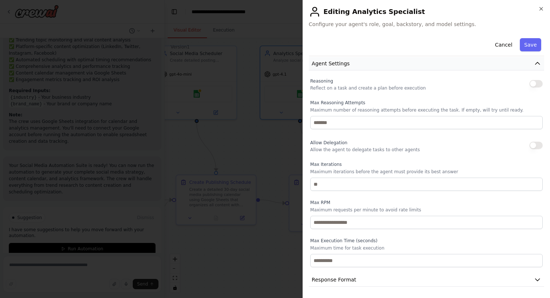
scroll to position [209, 0]
click at [502, 41] on button "Cancel" at bounding box center [503, 44] width 26 height 13
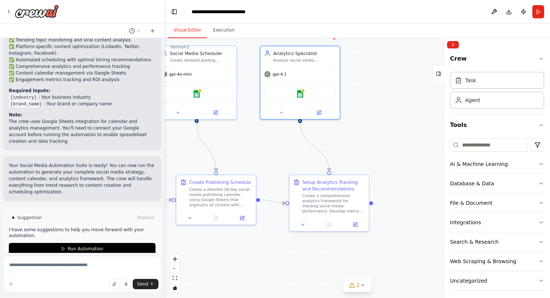
click at [410, 132] on div ".deletable-edge-delete-btn { width: 20px; height: 20px; border: 0px solid #ffff…" at bounding box center [357, 168] width 385 height 260
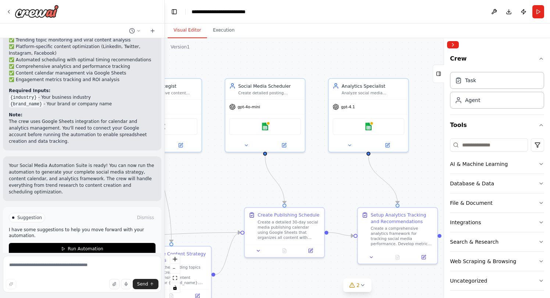
drag, startPoint x: 344, startPoint y: 133, endPoint x: 412, endPoint y: 165, distance: 75.8
click at [412, 165] on div ".deletable-edge-delete-btn { width: 20px; height: 20px; border: 0px solid #ffff…" at bounding box center [357, 168] width 385 height 260
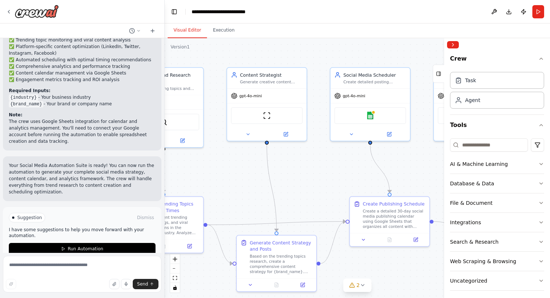
drag, startPoint x: 294, startPoint y: 189, endPoint x: 399, endPoint y: 178, distance: 105.7
click at [399, 178] on div ".deletable-edge-delete-btn { width: 20px; height: 20px; border: 0px solid #ffff…" at bounding box center [357, 168] width 385 height 260
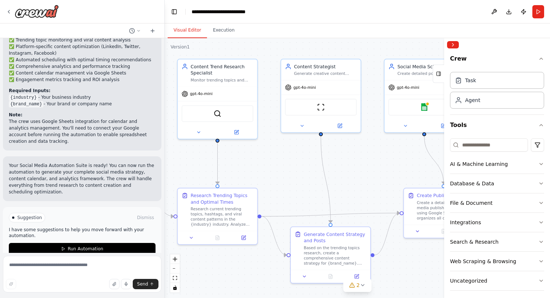
drag, startPoint x: 331, startPoint y: 188, endPoint x: 385, endPoint y: 179, distance: 54.7
click at [385, 179] on div ".deletable-edge-delete-btn { width: 20px; height: 20px; border: 0px solid #ffff…" at bounding box center [357, 168] width 385 height 260
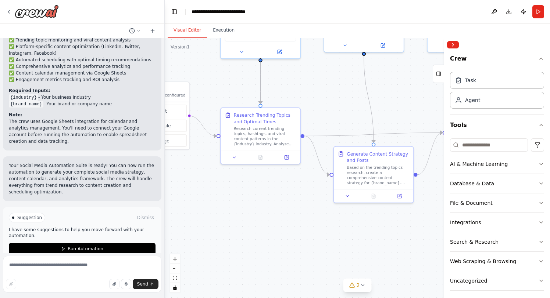
drag, startPoint x: 298, startPoint y: 189, endPoint x: 324, endPoint y: 111, distance: 82.8
click at [324, 111] on div ".deletable-edge-delete-btn { width: 20px; height: 20px; border: 0px solid #ffff…" at bounding box center [357, 168] width 385 height 260
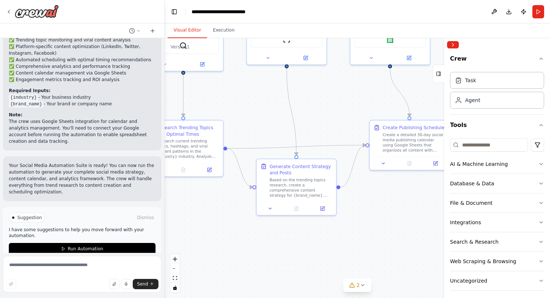
drag, startPoint x: 333, startPoint y: 218, endPoint x: 256, endPoint y: 231, distance: 78.2
click at [256, 231] on div ".deletable-edge-delete-btn { width: 20px; height: 20px; border: 0px solid #ffff…" at bounding box center [357, 168] width 385 height 260
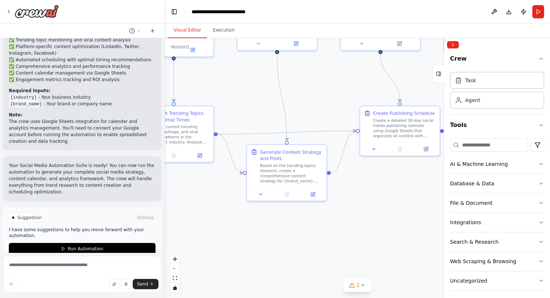
drag, startPoint x: 352, startPoint y: 220, endPoint x: 344, endPoint y: 211, distance: 12.8
click at [344, 211] on div ".deletable-edge-delete-btn { width: 20px; height: 20px; border: 0px solid #ffff…" at bounding box center [357, 168] width 385 height 260
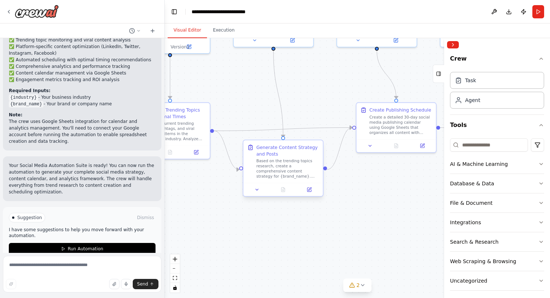
click at [305, 194] on div at bounding box center [282, 189] width 79 height 13
click at [308, 191] on icon at bounding box center [309, 190] width 4 height 4
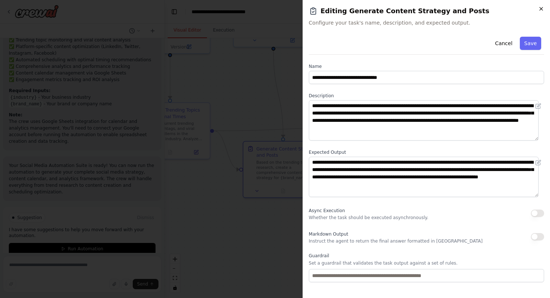
click at [539, 11] on icon "button" at bounding box center [541, 9] width 6 height 6
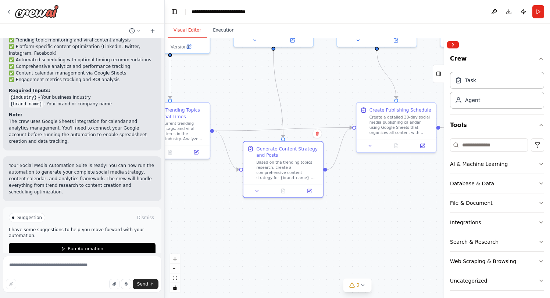
click at [371, 192] on div ".deletable-edge-delete-btn { width: 20px; height: 20px; border: 0px solid #ffff…" at bounding box center [357, 168] width 385 height 260
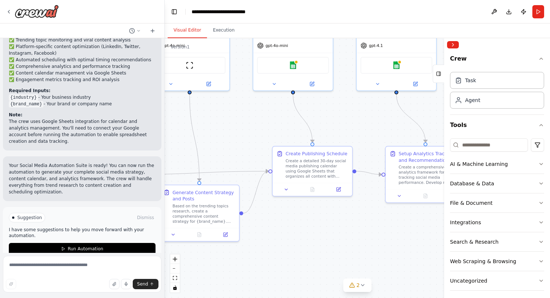
drag, startPoint x: 414, startPoint y: 179, endPoint x: 330, endPoint y: 222, distance: 94.5
click at [330, 222] on div ".deletable-edge-delete-btn { width: 20px; height: 20px; border: 0px solid #ffff…" at bounding box center [357, 168] width 385 height 260
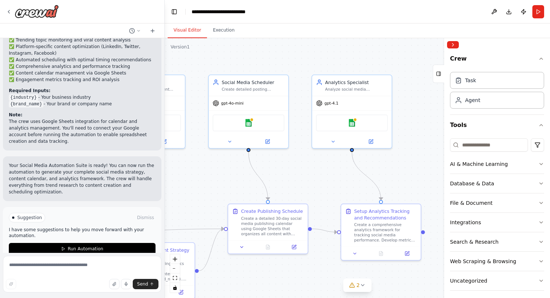
drag, startPoint x: 378, startPoint y: 223, endPoint x: 336, endPoint y: 276, distance: 68.5
click at [336, 280] on div ".deletable-edge-delete-btn { width: 20px; height: 20px; border: 0px solid #ffff…" at bounding box center [357, 168] width 385 height 260
click at [477, 87] on div "Task" at bounding box center [497, 80] width 94 height 17
click at [482, 81] on div "Task" at bounding box center [497, 80] width 94 height 17
click at [486, 86] on div "Task" at bounding box center [497, 80] width 94 height 17
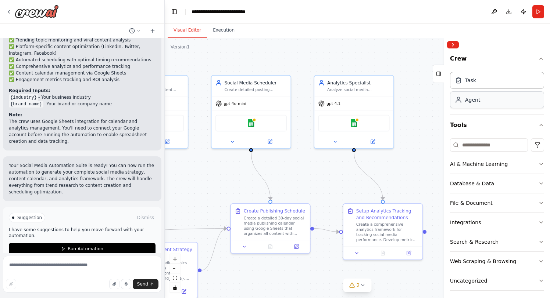
click at [479, 106] on div "Agent" at bounding box center [497, 99] width 94 height 17
click at [428, 158] on div ".deletable-edge-delete-btn { width: 20px; height: 20px; border: 0px solid #ffff…" at bounding box center [357, 168] width 385 height 260
click at [445, 78] on div at bounding box center [445, 168] width 3 height 260
click at [442, 76] on button "Tools" at bounding box center [437, 74] width 11 height 18
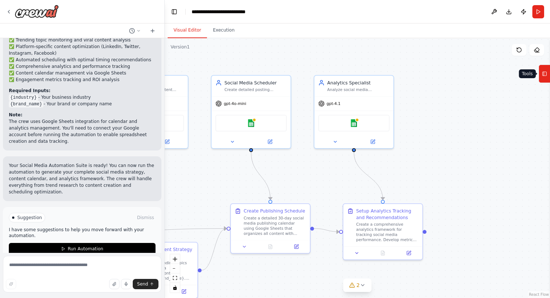
click at [544, 73] on icon at bounding box center [544, 74] width 5 height 12
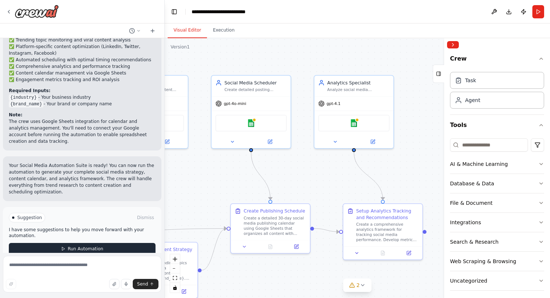
click at [68, 246] on span "Run Automation" at bounding box center [86, 249] width 36 height 6
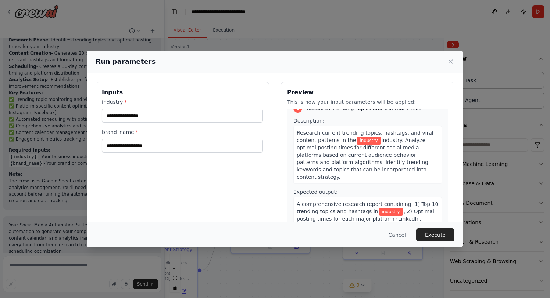
scroll to position [10, 0]
click at [357, 140] on span "industry" at bounding box center [368, 141] width 24 height 8
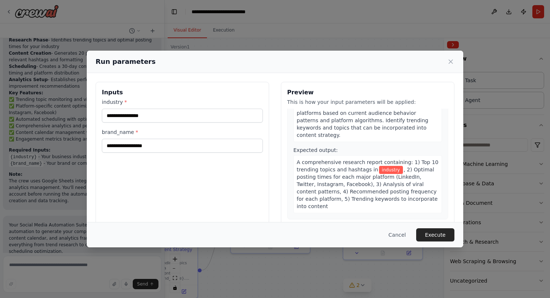
scroll to position [54, 0]
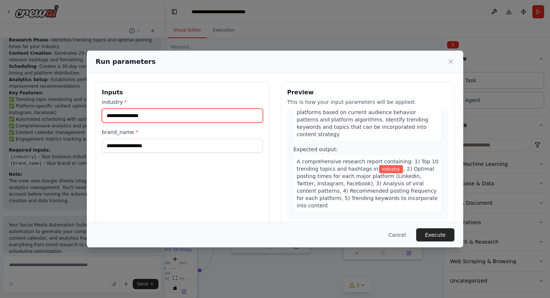
click at [177, 116] on input "industry *" at bounding box center [182, 116] width 161 height 14
type input "*"
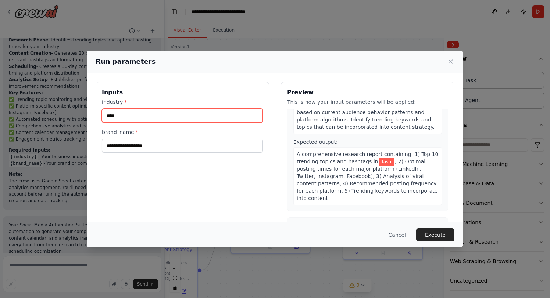
drag, startPoint x: 113, startPoint y: 115, endPoint x: 87, endPoint y: 121, distance: 26.6
click at [87, 121] on div "Inputs industry * **** brand_name * Preview This is how your input parameters w…" at bounding box center [275, 169] width 376 height 192
drag, startPoint x: 129, startPoint y: 115, endPoint x: 91, endPoint y: 118, distance: 38.0
click at [91, 118] on div "Inputs industry * **** brand_name * Preview This is how your input parameters w…" at bounding box center [275, 169] width 376 height 192
paste input "****"
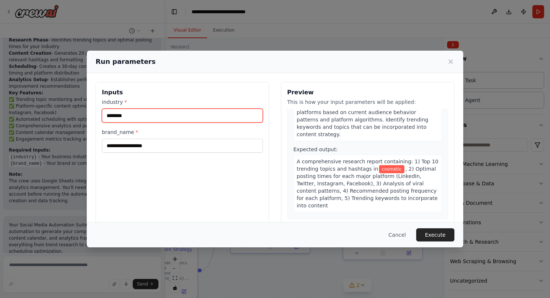
type input "********"
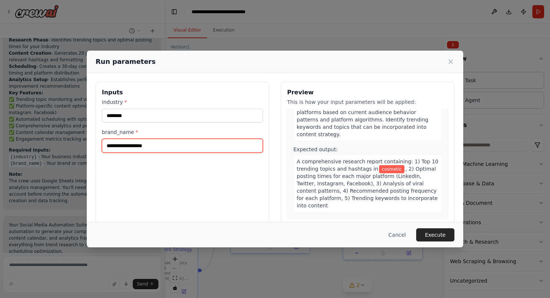
click at [139, 145] on input "brand_name *" at bounding box center [182, 146] width 161 height 14
click at [137, 149] on input "brand_name *" at bounding box center [182, 146] width 161 height 14
type input "*"
type input "******"
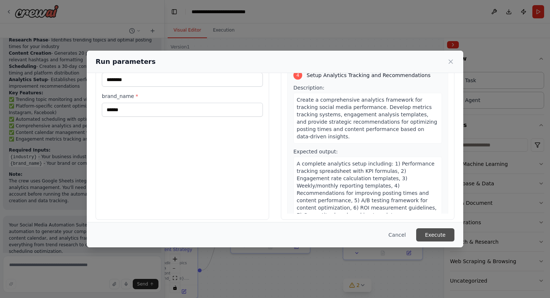
scroll to position [43, 0]
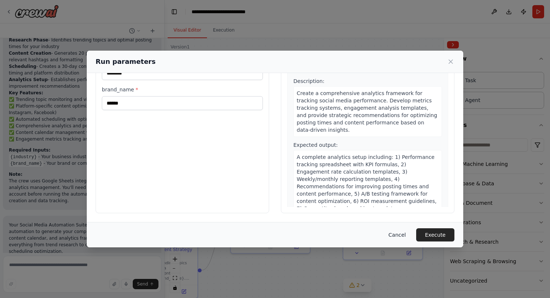
click at [403, 236] on button "Cancel" at bounding box center [396, 235] width 29 height 13
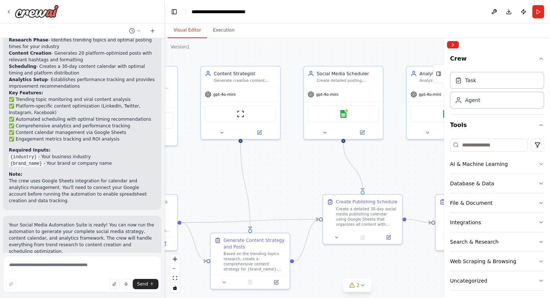
drag, startPoint x: 292, startPoint y: 178, endPoint x: 384, endPoint y: 169, distance: 92.7
click at [384, 169] on div ".deletable-edge-delete-btn { width: 20px; height: 20px; border: 0px solid #ffff…" at bounding box center [357, 168] width 385 height 260
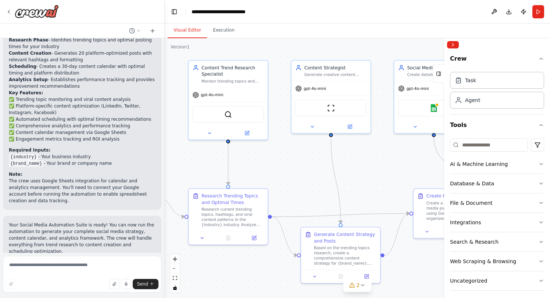
drag, startPoint x: 303, startPoint y: 173, endPoint x: 394, endPoint y: 167, distance: 91.0
click at [394, 167] on div ".deletable-edge-delete-btn { width: 20px; height: 20px; border: 0px solid #ffff…" at bounding box center [357, 168] width 385 height 260
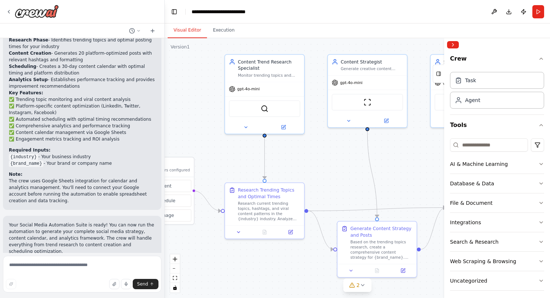
drag, startPoint x: 312, startPoint y: 183, endPoint x: 348, endPoint y: 178, distance: 36.4
click at [348, 178] on div ".deletable-edge-delete-btn { width: 20px; height: 20px; border: 0px solid #ffff…" at bounding box center [357, 168] width 385 height 260
click at [287, 130] on button at bounding box center [283, 126] width 36 height 8
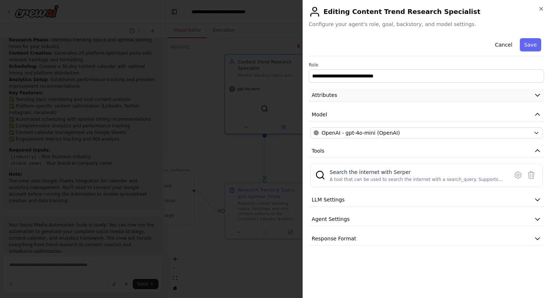
click at [530, 97] on button "Attributes" at bounding box center [426, 96] width 235 height 14
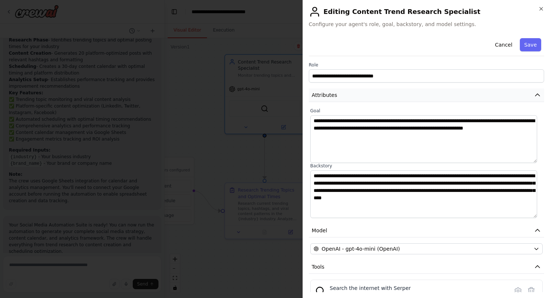
click at [533, 94] on icon "button" at bounding box center [536, 94] width 7 height 7
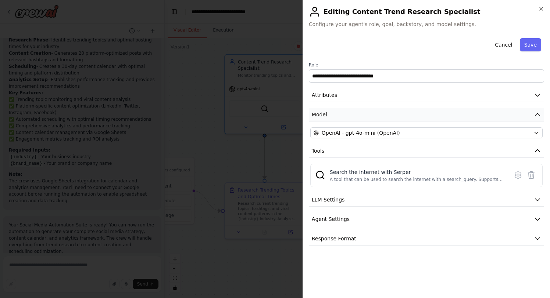
click at [532, 115] on button "Model" at bounding box center [426, 115] width 235 height 14
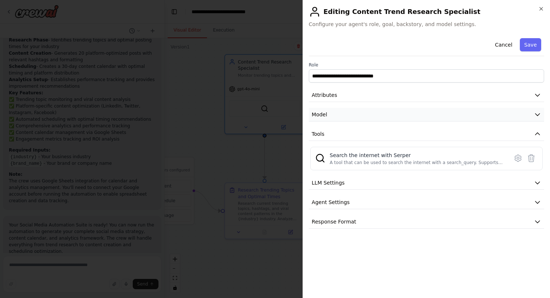
click at [532, 115] on button "Model" at bounding box center [426, 115] width 235 height 14
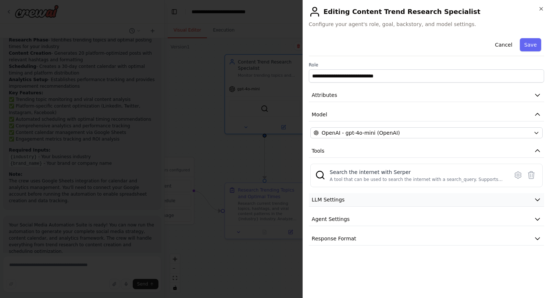
click at [535, 201] on icon "button" at bounding box center [536, 199] width 7 height 7
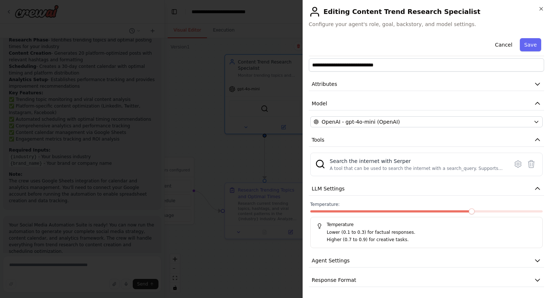
scroll to position [12, 0]
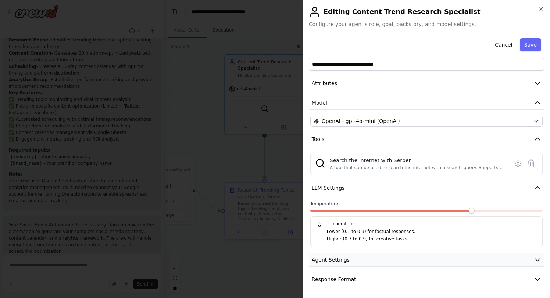
click at [533, 261] on icon "button" at bounding box center [536, 259] width 7 height 7
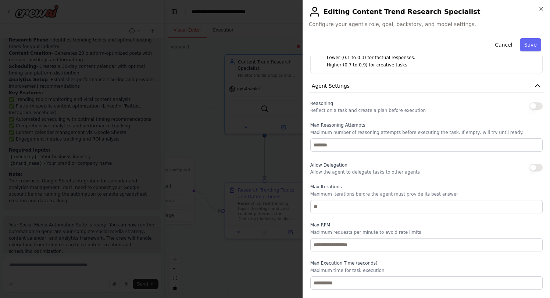
scroll to position [209, 0]
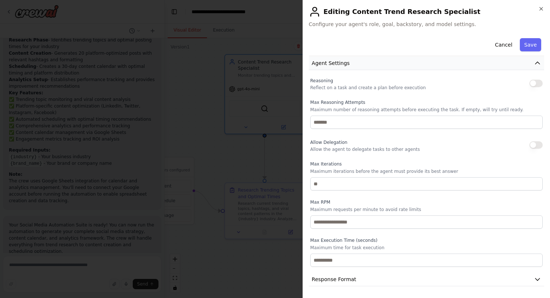
click at [533, 66] on icon "button" at bounding box center [536, 63] width 7 height 7
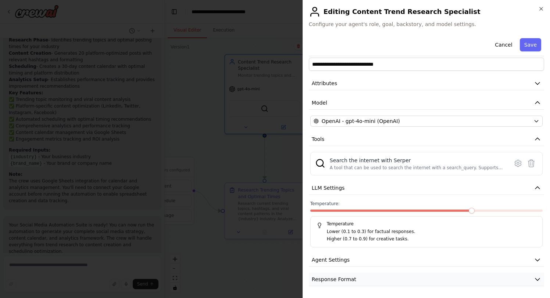
click at [533, 279] on icon "button" at bounding box center [536, 279] width 7 height 7
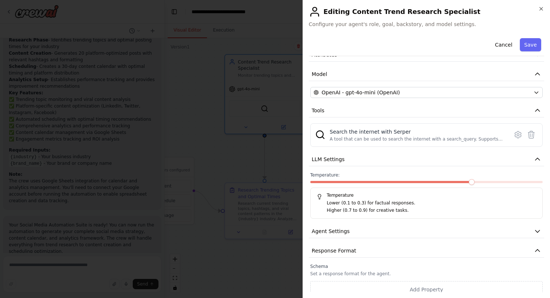
scroll to position [46, 0]
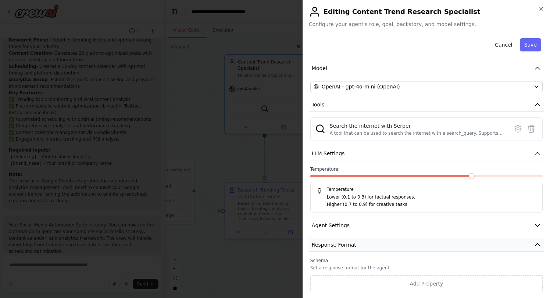
click at [533, 247] on icon "button" at bounding box center [536, 244] width 7 height 7
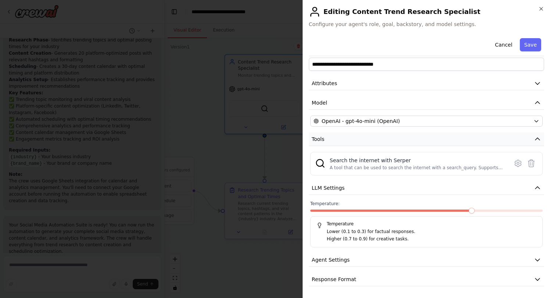
click at [532, 144] on button "Tools" at bounding box center [426, 140] width 235 height 14
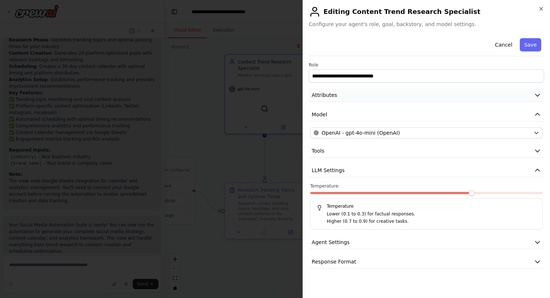
click at [536, 94] on icon "button" at bounding box center [536, 94] width 7 height 7
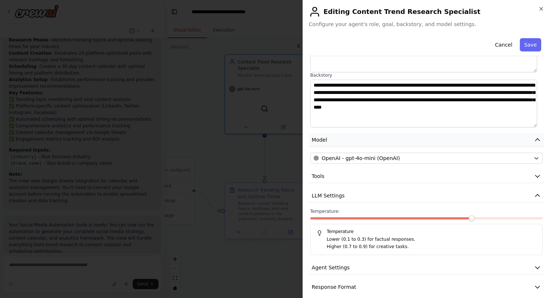
scroll to position [98, 0]
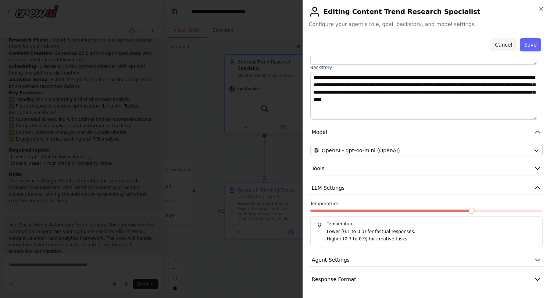
click at [495, 47] on button "Cancel" at bounding box center [503, 44] width 26 height 13
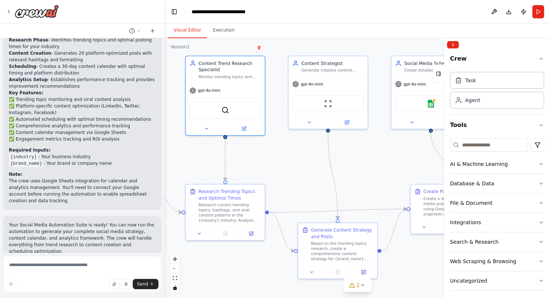
drag, startPoint x: 323, startPoint y: 170, endPoint x: 288, endPoint y: 157, distance: 38.1
click at [283, 171] on div ".deletable-edge-delete-btn { width: 20px; height: 20px; border: 0px solid #ffff…" at bounding box center [357, 168] width 385 height 260
click at [346, 123] on button at bounding box center [345, 120] width 36 height 8
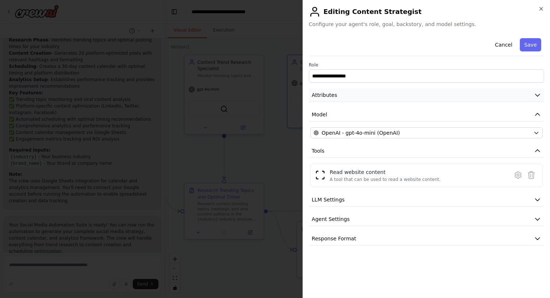
click at [534, 97] on icon "button" at bounding box center [536, 94] width 7 height 7
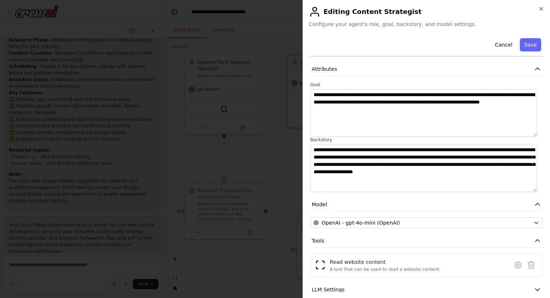
scroll to position [31, 0]
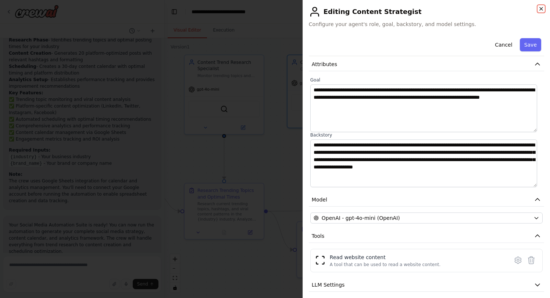
click at [538, 9] on icon "button" at bounding box center [541, 9] width 6 height 6
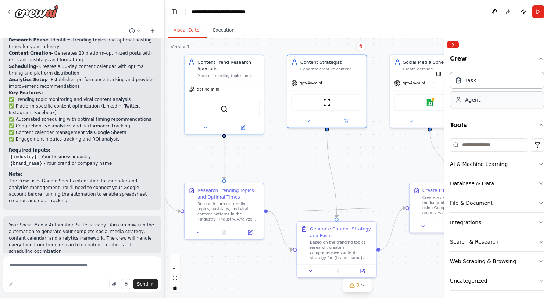
click at [470, 100] on div "Agent" at bounding box center [472, 99] width 15 height 7
click at [489, 107] on div "Agent" at bounding box center [497, 99] width 94 height 17
click at [489, 84] on div "Task" at bounding box center [497, 80] width 94 height 17
click at [503, 83] on div "Task" at bounding box center [497, 80] width 94 height 17
click at [512, 96] on div "Agent" at bounding box center [497, 99] width 94 height 17
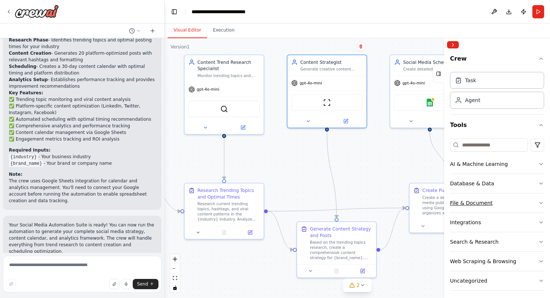
scroll to position [4, 0]
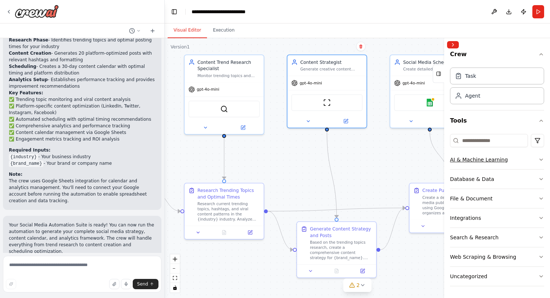
click at [538, 157] on icon "button" at bounding box center [541, 160] width 6 height 6
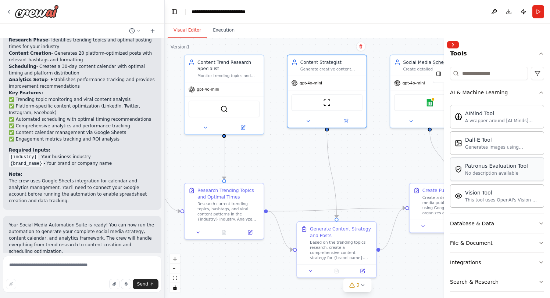
scroll to position [74, 0]
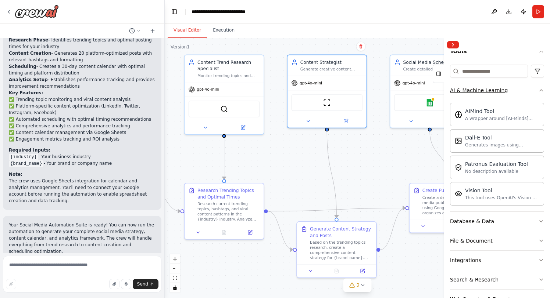
click at [539, 90] on icon "button" at bounding box center [540, 90] width 3 height 1
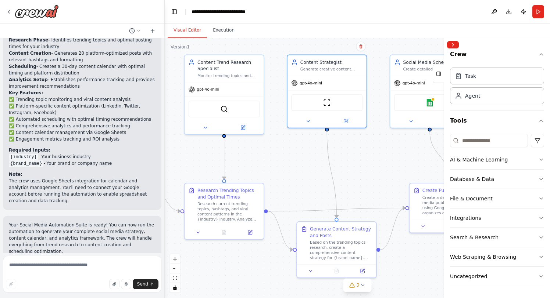
click at [521, 200] on button "File & Document" at bounding box center [497, 198] width 94 height 19
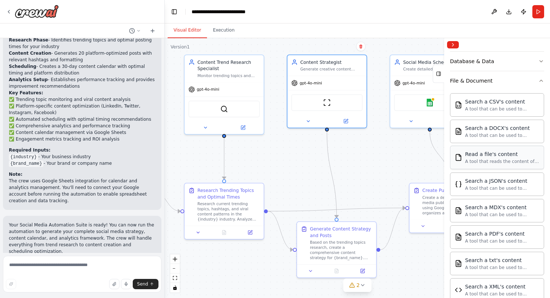
scroll to position [123, 0]
click at [502, 112] on div "Search a CSV's content A tool that can be used to semantic search a query from …" at bounding box center [497, 105] width 94 height 24
click at [507, 100] on div "Search a CSV's content" at bounding box center [502, 100] width 74 height 7
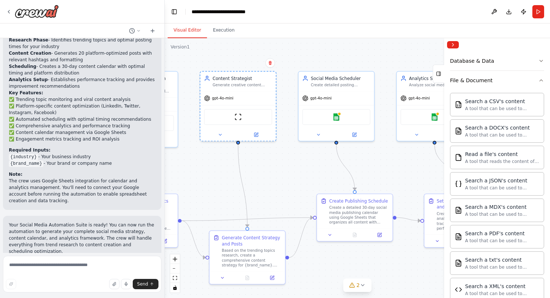
drag, startPoint x: 392, startPoint y: 144, endPoint x: 302, endPoint y: 156, distance: 91.2
click at [302, 156] on div ".deletable-edge-delete-btn { width: 20px; height: 20px; border: 0px solid #ffff…" at bounding box center [357, 168] width 385 height 260
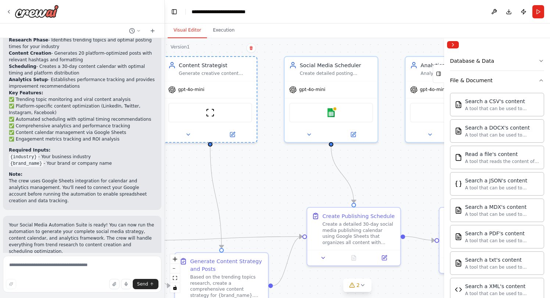
drag, startPoint x: 398, startPoint y: 156, endPoint x: 395, endPoint y: 160, distance: 4.8
click at [395, 160] on div ".deletable-edge-delete-btn { width: 20px; height: 20px; border: 0px solid #ffff…" at bounding box center [357, 168] width 385 height 260
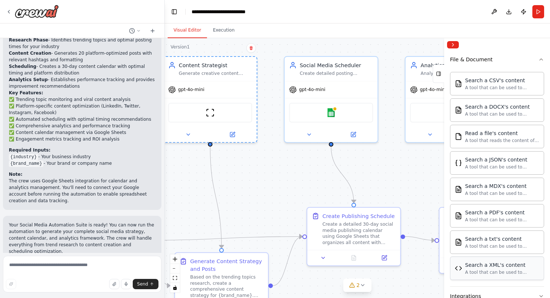
scroll to position [144, 0]
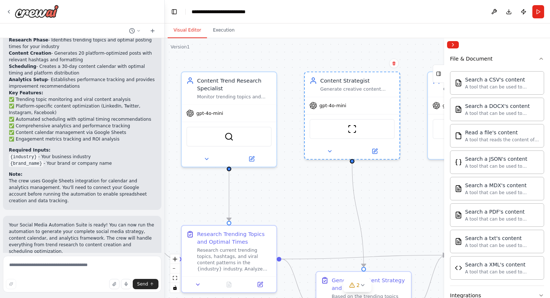
drag, startPoint x: 263, startPoint y: 152, endPoint x: 407, endPoint y: 170, distance: 144.8
click at [407, 170] on div ".deletable-edge-delete-btn { width: 20px; height: 20px; border: 0px solid #ffff…" at bounding box center [357, 168] width 385 height 260
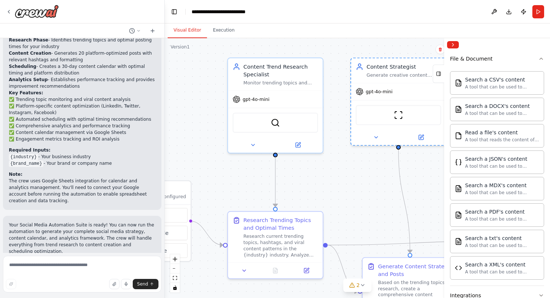
drag, startPoint x: 321, startPoint y: 204, endPoint x: 368, endPoint y: 190, distance: 48.4
click at [368, 190] on div ".deletable-edge-delete-btn { width: 20px; height: 20px; border: 0px solid #ffff…" at bounding box center [357, 168] width 385 height 260
click at [279, 128] on div "SerperDevTool PDFSearchTool" at bounding box center [275, 121] width 85 height 20
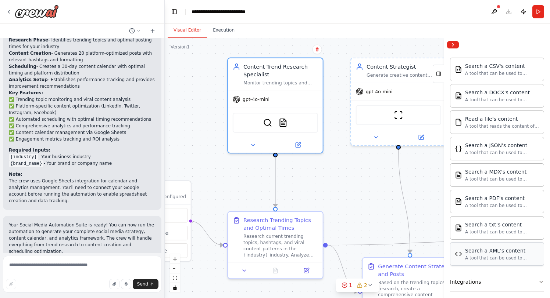
scroll to position [160, 0]
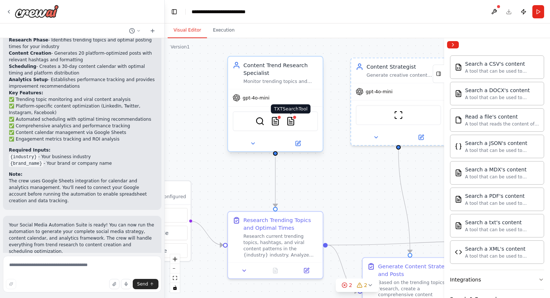
click at [292, 125] on img at bounding box center [290, 121] width 9 height 9
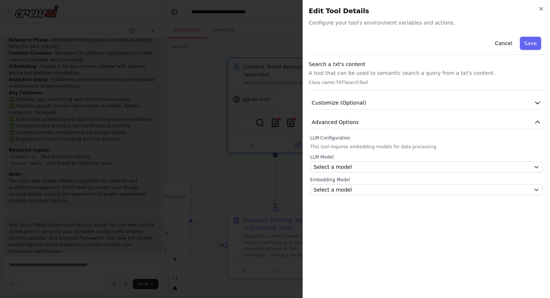
click at [541, 13] on h2 "Edit Tool Details" at bounding box center [426, 11] width 235 height 10
click at [540, 10] on icon "button" at bounding box center [541, 9] width 6 height 6
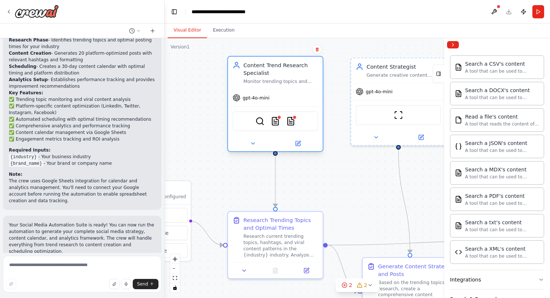
click at [283, 125] on div "SerperDevTool PDFSearchTool TXTSearchTool" at bounding box center [275, 121] width 85 height 20
click at [278, 123] on img at bounding box center [274, 121] width 9 height 9
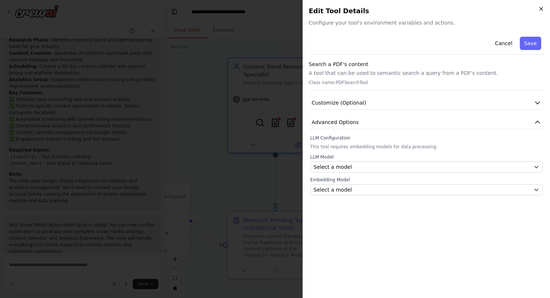
click at [542, 10] on icon "button" at bounding box center [541, 9] width 6 height 6
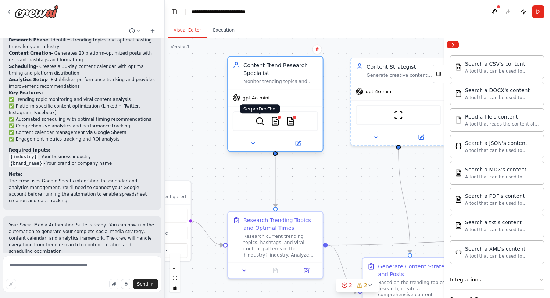
click at [259, 124] on img at bounding box center [259, 121] width 9 height 9
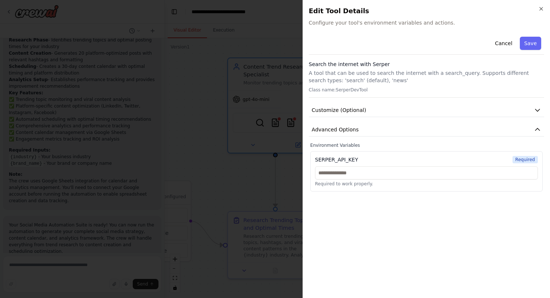
drag, startPoint x: 539, startPoint y: 6, endPoint x: 533, endPoint y: 9, distance: 6.2
click at [539, 6] on icon "button" at bounding box center [541, 9] width 6 height 6
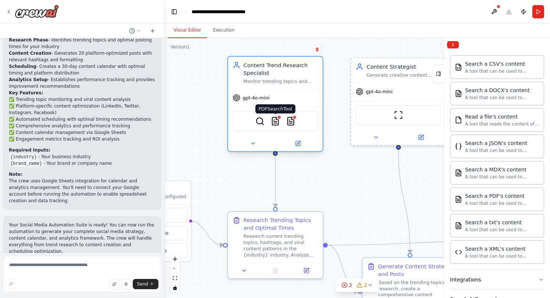
click at [278, 125] on img at bounding box center [274, 121] width 9 height 9
click at [276, 122] on img at bounding box center [274, 121] width 9 height 9
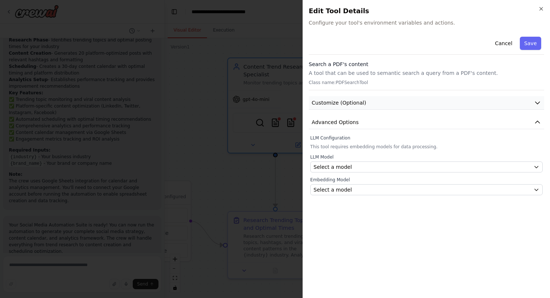
click at [534, 105] on icon "button" at bounding box center [536, 102] width 7 height 7
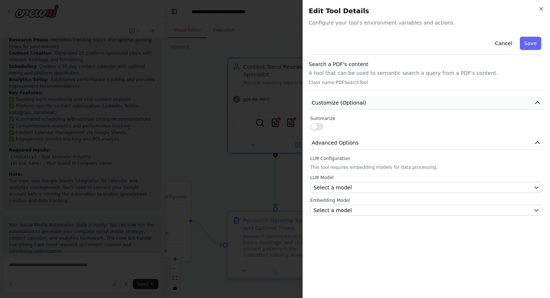
click at [534, 105] on icon "button" at bounding box center [536, 102] width 7 height 7
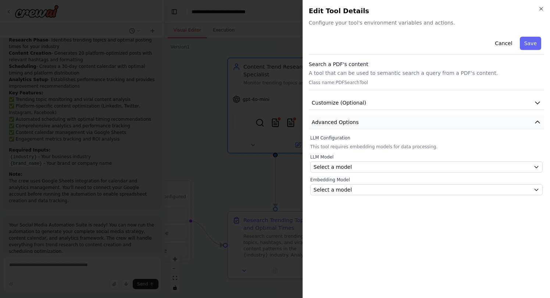
click at [536, 119] on icon "button" at bounding box center [536, 122] width 7 height 7
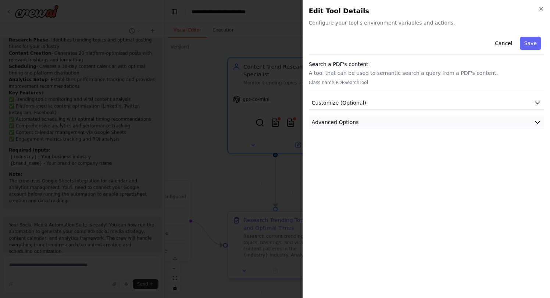
click at [536, 119] on icon "button" at bounding box center [536, 122] width 7 height 7
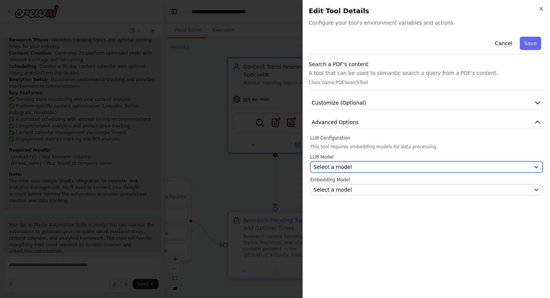
click at [359, 166] on div "Select a model" at bounding box center [421, 166] width 217 height 7
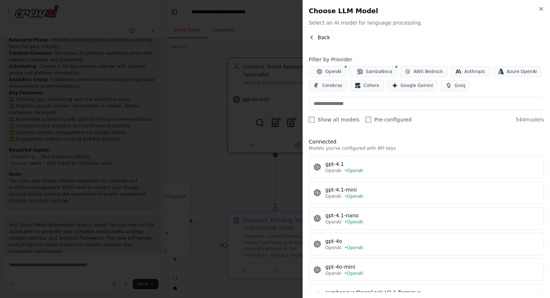
click at [313, 36] on icon "button" at bounding box center [312, 38] width 6 height 6
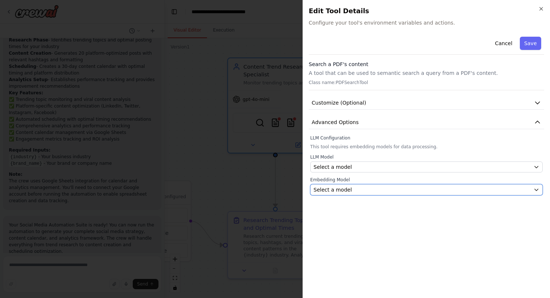
click at [334, 191] on span "Select a model" at bounding box center [332, 189] width 38 height 7
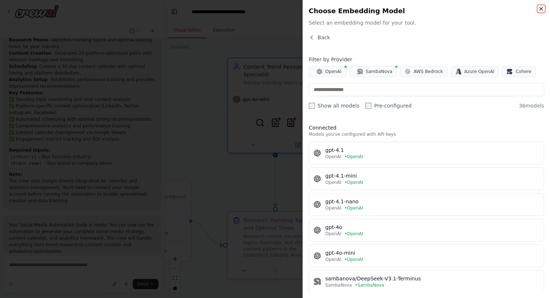
click at [540, 11] on icon "button" at bounding box center [541, 9] width 6 height 6
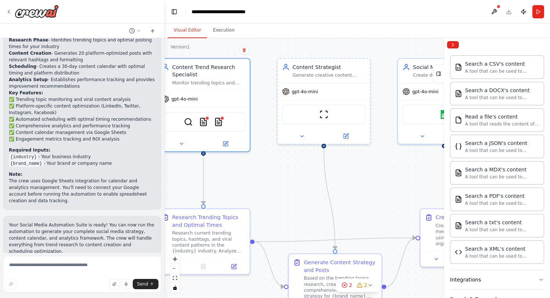
drag, startPoint x: 362, startPoint y: 177, endPoint x: 287, endPoint y: 177, distance: 75.0
click at [287, 177] on div ".deletable-edge-delete-btn { width: 20px; height: 20px; border: 0px solid #ffff…" at bounding box center [357, 168] width 385 height 260
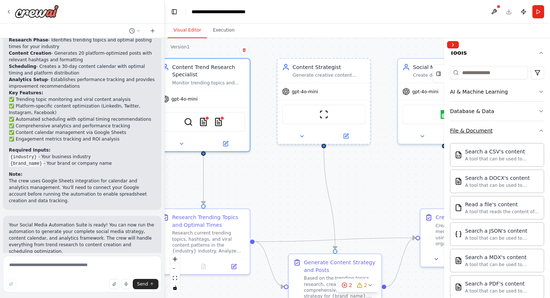
click at [538, 129] on icon "button" at bounding box center [541, 131] width 6 height 6
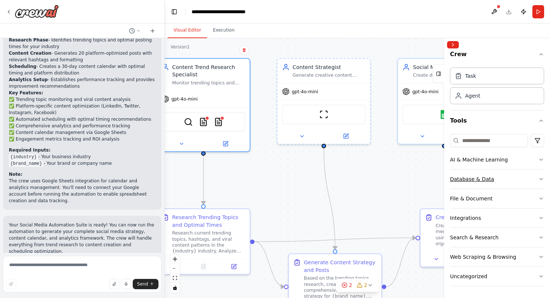
click at [538, 177] on icon "button" at bounding box center [541, 179] width 6 height 6
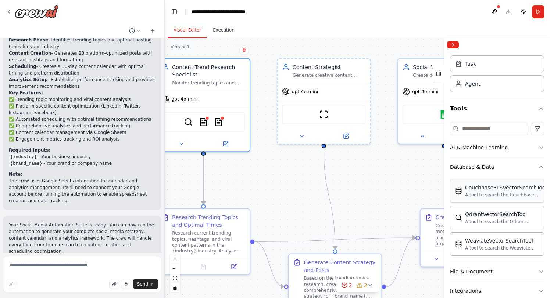
scroll to position [19, 0]
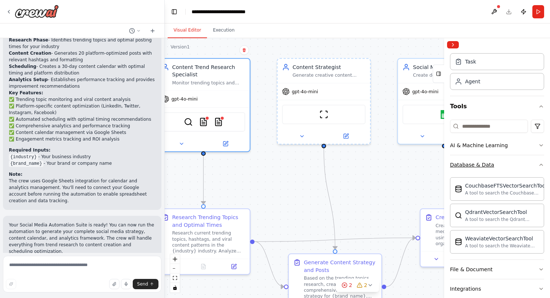
click at [538, 162] on icon "button" at bounding box center [541, 165] width 6 height 6
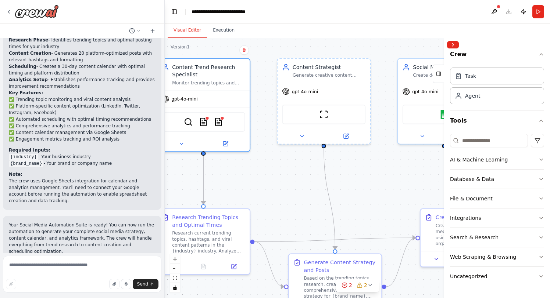
click at [531, 157] on button "AI & Machine Learning" at bounding box center [497, 159] width 94 height 19
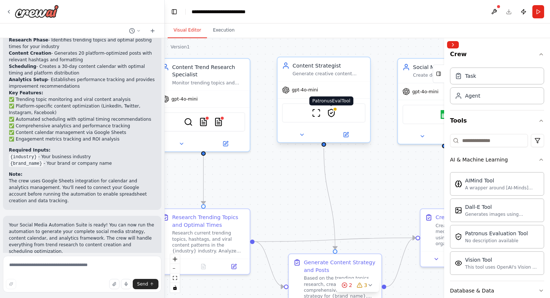
click at [335, 117] on img at bounding box center [331, 112] width 9 height 9
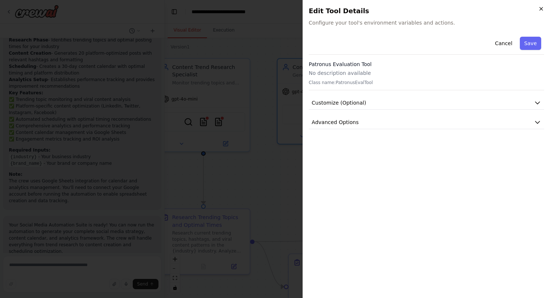
click at [541, 10] on icon "button" at bounding box center [541, 9] width 6 height 6
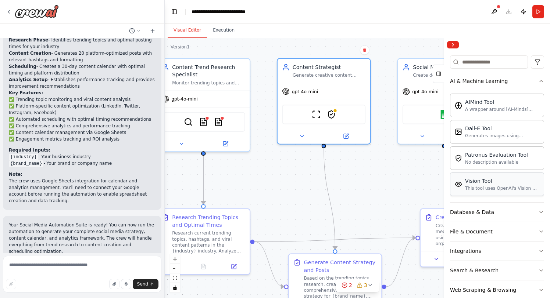
scroll to position [96, 0]
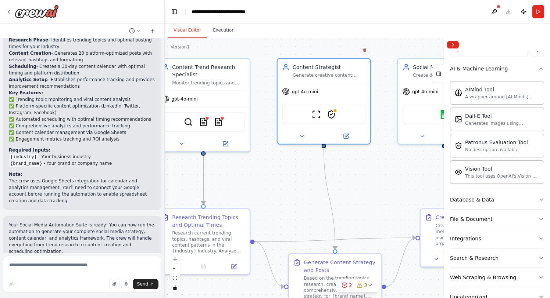
click at [538, 71] on icon "button" at bounding box center [541, 69] width 6 height 6
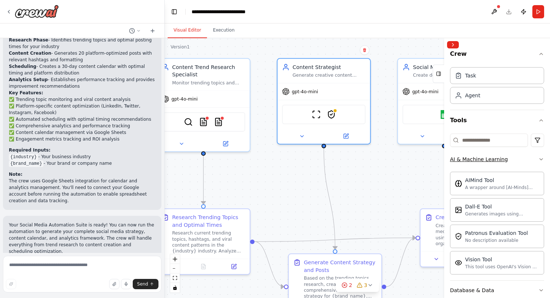
scroll to position [4, 0]
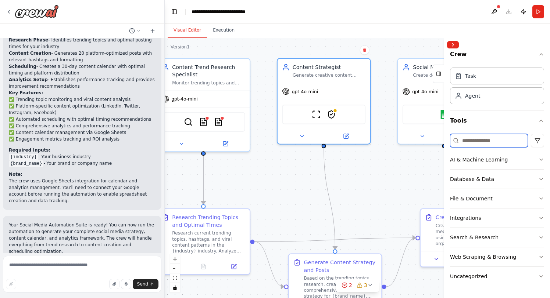
click at [478, 142] on input at bounding box center [489, 140] width 78 height 13
click at [526, 138] on div "Create a crew that schedules and publishes social media content across multiple…" at bounding box center [275, 149] width 550 height 298
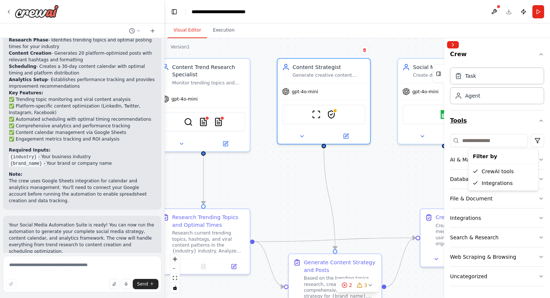
click at [500, 125] on html "Create a crew that schedules and publishes social media content across multiple…" at bounding box center [275, 149] width 550 height 298
click at [499, 82] on div "Task" at bounding box center [497, 75] width 94 height 17
click at [503, 103] on div "Agent" at bounding box center [497, 95] width 94 height 17
click at [538, 55] on icon "button" at bounding box center [541, 54] width 6 height 6
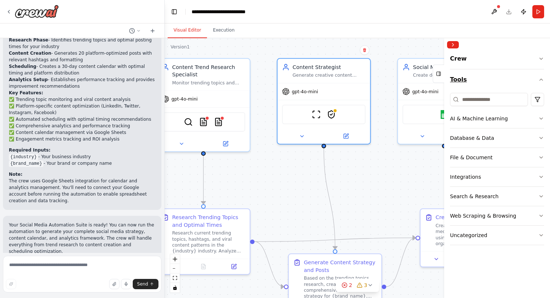
click at [541, 80] on icon "button" at bounding box center [541, 80] width 6 height 6
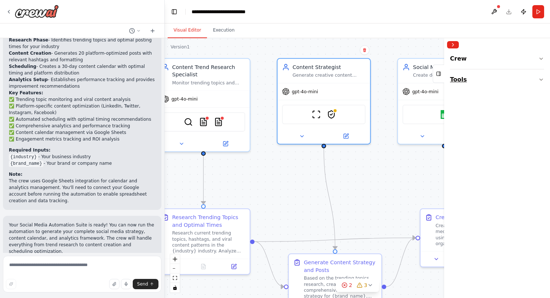
click at [541, 80] on icon "button" at bounding box center [540, 79] width 3 height 1
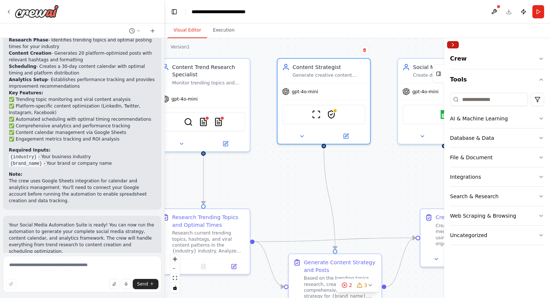
click at [455, 47] on button "Collapse right sidebar" at bounding box center [453, 44] width 12 height 7
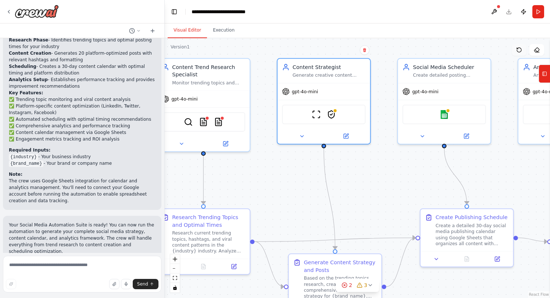
click at [524, 51] on button at bounding box center [518, 50] width 15 height 12
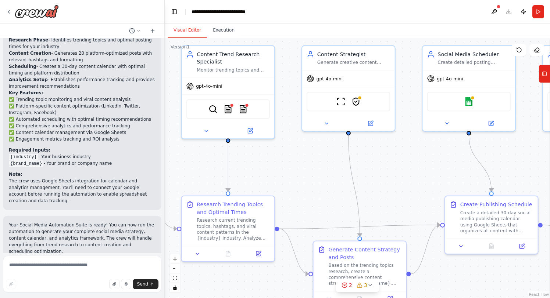
drag, startPoint x: 399, startPoint y: 179, endPoint x: 409, endPoint y: 179, distance: 10.7
click at [409, 179] on div ".deletable-edge-delete-btn { width: 20px; height: 20px; border: 0px solid #ffff…" at bounding box center [357, 168] width 385 height 260
click at [524, 55] on button at bounding box center [518, 50] width 15 height 12
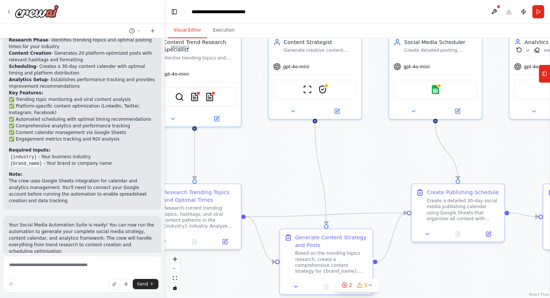
drag, startPoint x: 396, startPoint y: 151, endPoint x: 370, endPoint y: 137, distance: 29.9
click at [370, 136] on div ".deletable-edge-delete-btn { width: 20px; height: 20px; border: 0px solid #ffff…" at bounding box center [357, 168] width 385 height 260
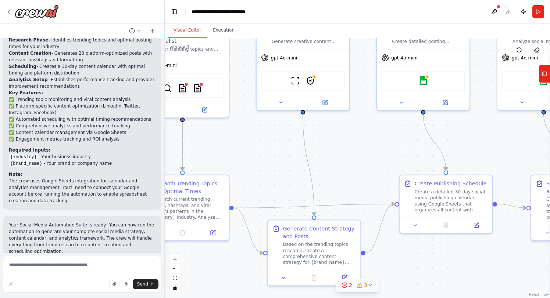
click at [369, 286] on icon at bounding box center [370, 286] width 6 height 6
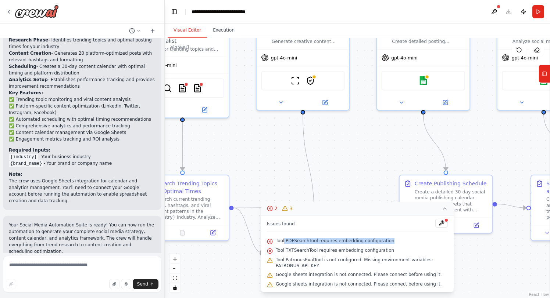
drag, startPoint x: 284, startPoint y: 243, endPoint x: 414, endPoint y: 247, distance: 130.1
click at [389, 245] on div "Tool PDFSearchTool requires embedding configuration" at bounding box center [357, 242] width 181 height 10
click at [414, 247] on div "Tool TXTSearchTool requires embedding configuration" at bounding box center [357, 251] width 181 height 10
click at [440, 226] on button at bounding box center [441, 223] width 12 height 9
click at [441, 223] on div at bounding box center [441, 224] width 12 height 10
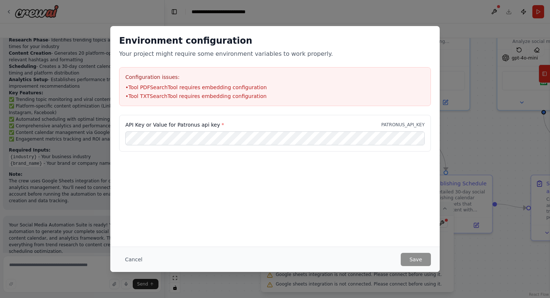
click at [446, 211] on div "Environment configuration Your project might require some environment variables…" at bounding box center [275, 149] width 550 height 298
drag, startPoint x: 118, startPoint y: 39, endPoint x: 256, endPoint y: 39, distance: 137.4
click at [238, 40] on div "Environment configuration Your project might require some environment variables…" at bounding box center [274, 70] width 329 height 89
click at [263, 39] on h2 "Environment configuration" at bounding box center [275, 41] width 312 height 12
click at [132, 257] on button "Cancel" at bounding box center [133, 259] width 29 height 13
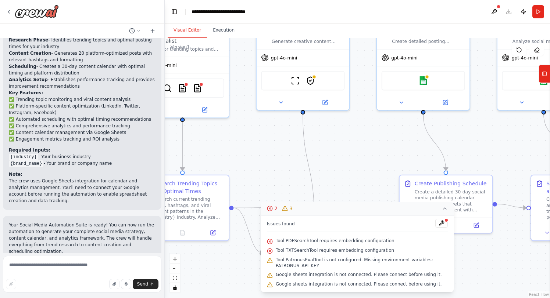
click at [442, 206] on icon at bounding box center [445, 209] width 6 height 6
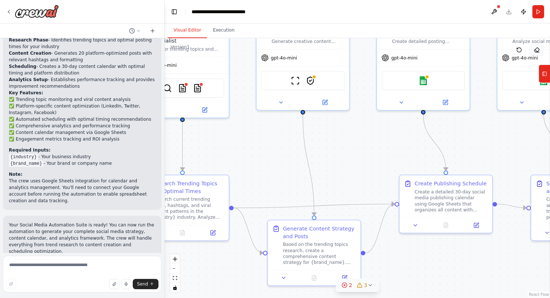
click at [533, 50] on button at bounding box center [536, 50] width 15 height 12
click at [536, 51] on icon at bounding box center [536, 50] width 6 height 6
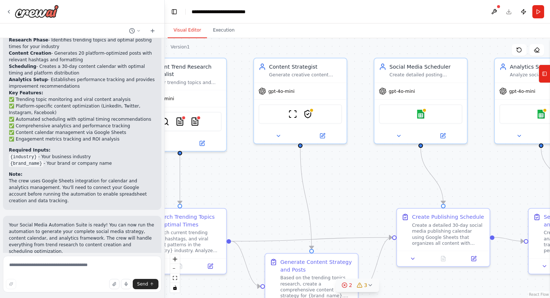
drag, startPoint x: 500, startPoint y: 145, endPoint x: 510, endPoint y: 184, distance: 40.3
click at [510, 184] on div ".deletable-edge-delete-btn { width: 20px; height: 20px; border: 0px solid #ffff…" at bounding box center [357, 168] width 385 height 260
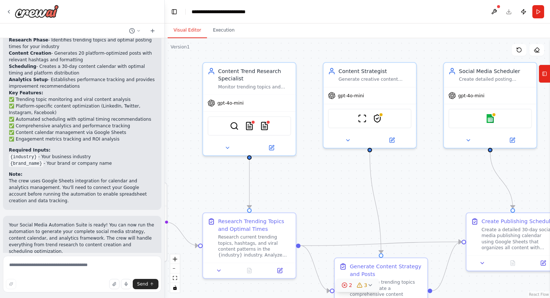
drag, startPoint x: 284, startPoint y: 194, endPoint x: 364, endPoint y: 196, distance: 79.7
click at [364, 196] on div ".deletable-edge-delete-btn { width: 20px; height: 20px; border: 0px solid #ffff…" at bounding box center [357, 168] width 385 height 260
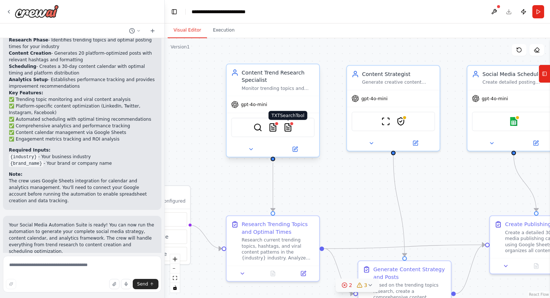
click at [289, 129] on img at bounding box center [287, 127] width 9 height 9
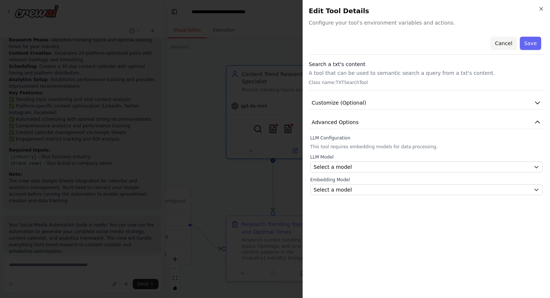
click at [514, 42] on button "Cancel" at bounding box center [503, 43] width 26 height 13
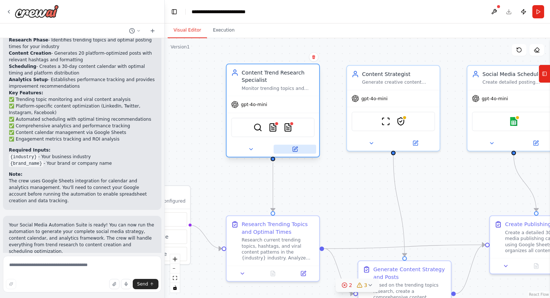
click at [300, 151] on button at bounding box center [294, 149] width 43 height 9
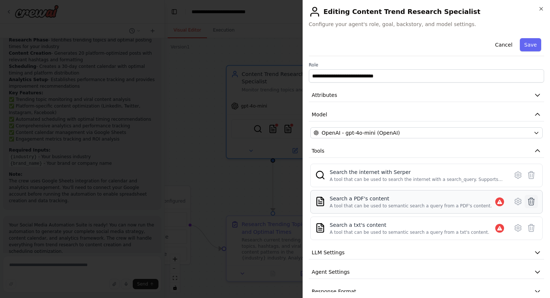
click at [526, 201] on icon at bounding box center [530, 201] width 9 height 9
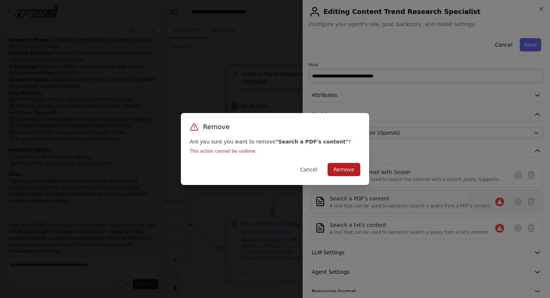
click at [347, 171] on button "Remove" at bounding box center [343, 169] width 33 height 13
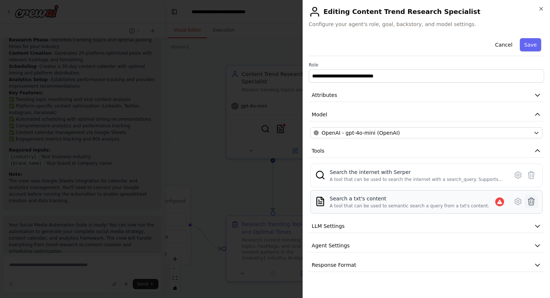
click at [528, 203] on icon at bounding box center [531, 201] width 6 height 7
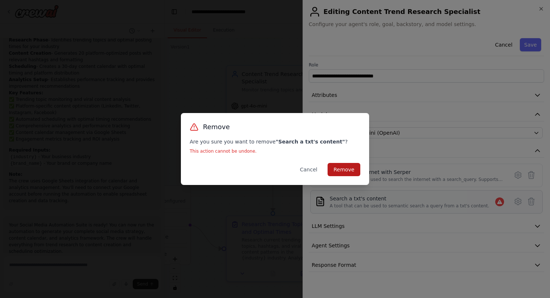
click at [350, 174] on button "Remove" at bounding box center [343, 169] width 33 height 13
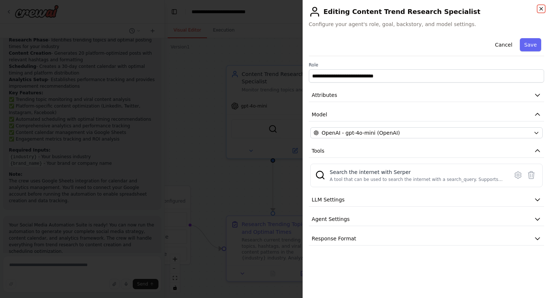
click at [539, 8] on icon "button" at bounding box center [541, 9] width 6 height 6
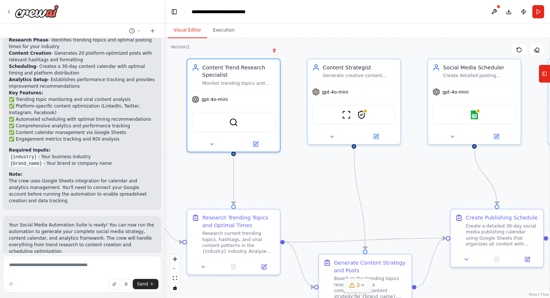
click at [407, 166] on div ".deletable-edge-delete-btn { width: 20px; height: 20px; border: 0px solid #ffff…" at bounding box center [357, 168] width 385 height 260
click at [332, 140] on div at bounding box center [352, 135] width 93 height 15
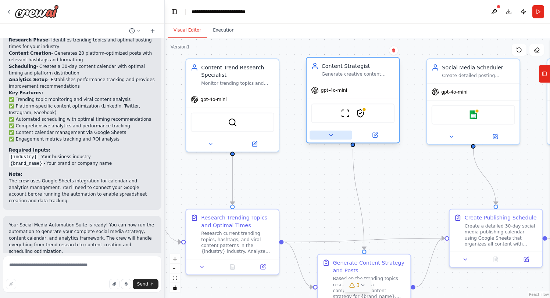
click at [332, 137] on icon at bounding box center [331, 135] width 6 height 6
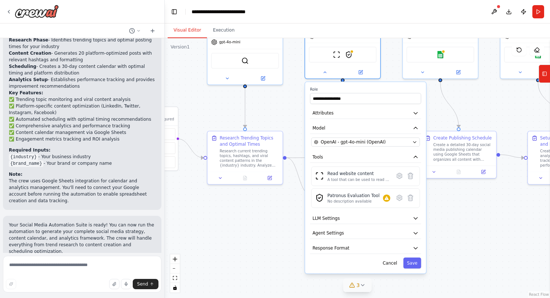
drag, startPoint x: 484, startPoint y: 210, endPoint x: 451, endPoint y: 129, distance: 87.7
click at [451, 129] on div ".deletable-edge-delete-btn { width: 20px; height: 20px; border: 0px solid #ffff…" at bounding box center [357, 168] width 385 height 260
click at [409, 197] on icon at bounding box center [410, 198] width 5 height 6
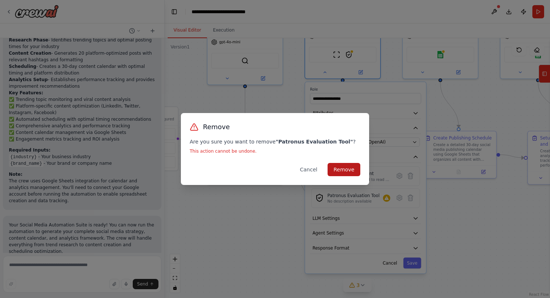
click at [350, 169] on button "Remove" at bounding box center [343, 169] width 33 height 13
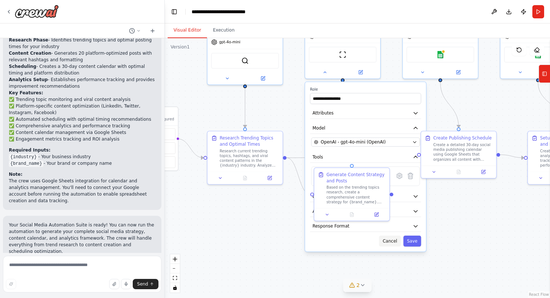
click at [389, 243] on button "Cancel" at bounding box center [390, 241] width 22 height 11
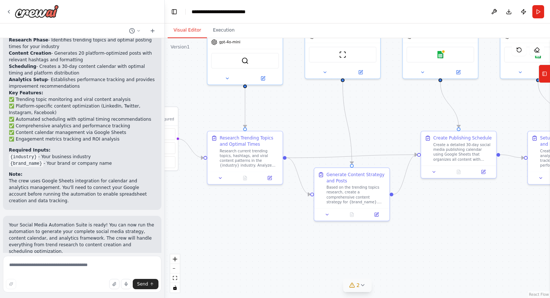
click at [386, 137] on div ".deletable-edge-delete-btn { width: 20px; height: 20px; border: 0px solid #ffff…" at bounding box center [357, 168] width 385 height 260
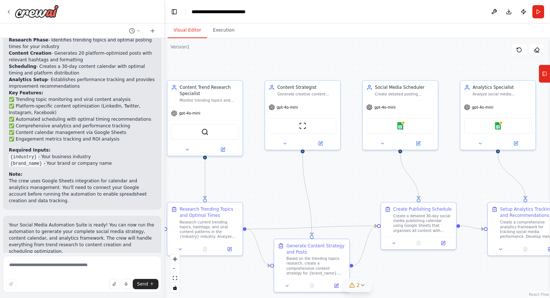
drag, startPoint x: 391, startPoint y: 99, endPoint x: 351, endPoint y: 170, distance: 81.8
click at [351, 170] on div ".deletable-edge-delete-btn { width: 20px; height: 20px; border: 0px solid #ffff…" at bounding box center [357, 168] width 385 height 260
click at [229, 30] on button "Execution" at bounding box center [223, 30] width 33 height 15
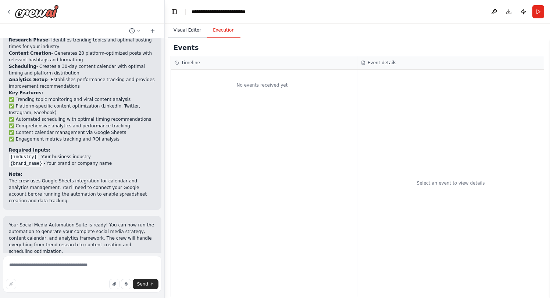
click at [191, 32] on button "Visual Editor" at bounding box center [187, 30] width 39 height 15
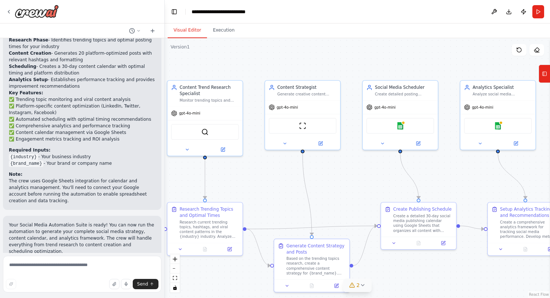
click at [434, 187] on div ".deletable-edge-delete-btn { width: 20px; height: 20px; border: 0px solid #ffff…" at bounding box center [357, 168] width 385 height 260
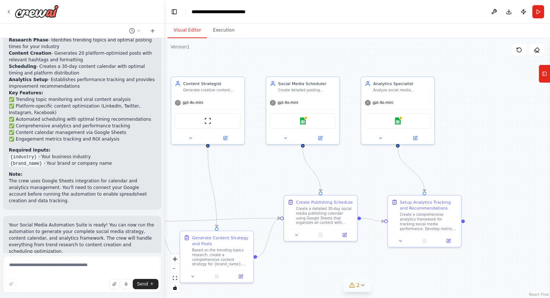
drag, startPoint x: 479, startPoint y: 174, endPoint x: 380, endPoint y: 168, distance: 99.8
click at [380, 168] on div ".deletable-edge-delete-btn { width: 20px; height: 20px; border: 0px solid #ffff…" at bounding box center [357, 168] width 385 height 260
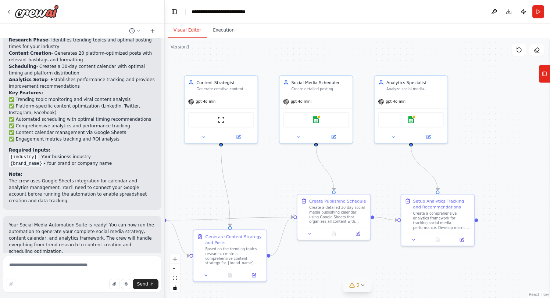
drag, startPoint x: 337, startPoint y: 173, endPoint x: 350, endPoint y: 172, distance: 13.3
click at [350, 172] on div ".deletable-edge-delete-btn { width: 20px; height: 20px; border: 0px solid #ffff…" at bounding box center [357, 168] width 385 height 260
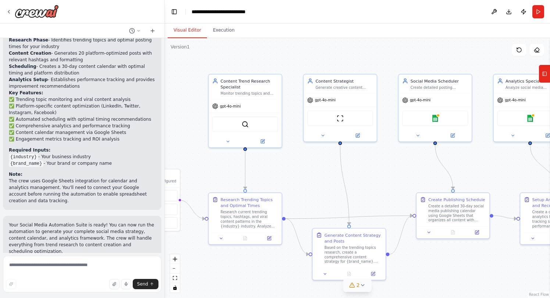
drag, startPoint x: 266, startPoint y: 180, endPoint x: 385, endPoint y: 179, distance: 119.0
click at [385, 179] on div ".deletable-edge-delete-btn { width: 20px; height: 20px; border: 0px solid #ffff…" at bounding box center [357, 168] width 385 height 260
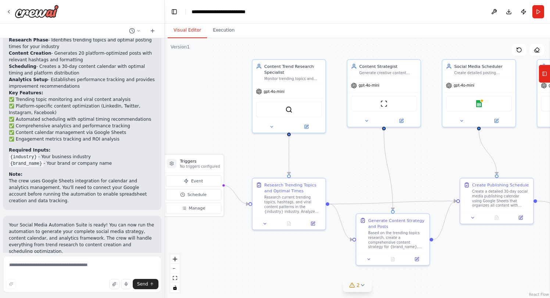
drag, startPoint x: 321, startPoint y: 166, endPoint x: 314, endPoint y: 170, distance: 8.2
click at [314, 170] on div ".deletable-edge-delete-btn { width: 20px; height: 20px; border: 0px solid #ffff…" at bounding box center [357, 168] width 385 height 260
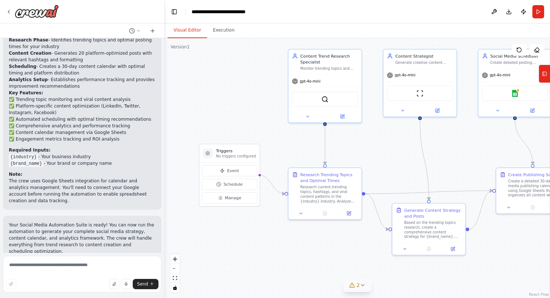
drag, startPoint x: 341, startPoint y: 152, endPoint x: 360, endPoint y: 150, distance: 19.3
click at [360, 150] on div ".deletable-edge-delete-btn { width: 20px; height: 20px; border: 0px solid #ffff…" at bounding box center [357, 168] width 385 height 260
click at [345, 78] on div "gpt-4o-mini" at bounding box center [324, 79] width 73 height 13
click at [381, 141] on div ".deletable-edge-delete-btn { width: 20px; height: 20px; border: 0px solid #ffff…" at bounding box center [357, 168] width 385 height 260
click at [348, 83] on div "gpt-4o-mini" at bounding box center [324, 79] width 73 height 13
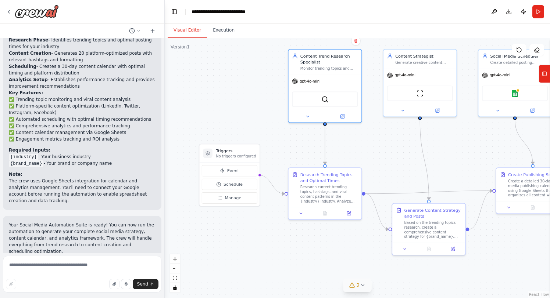
click at [384, 143] on div ".deletable-edge-delete-btn { width: 20px; height: 20px; border: 0px solid #ffff…" at bounding box center [357, 168] width 385 height 260
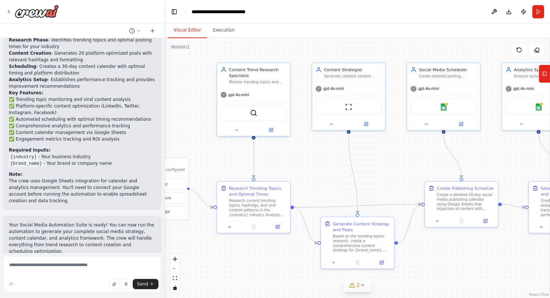
drag, startPoint x: 490, startPoint y: 141, endPoint x: 419, endPoint y: 155, distance: 72.6
click at [419, 155] on div ".deletable-edge-delete-btn { width: 20px; height: 20px; border: 0px solid #ffff…" at bounding box center [357, 168] width 385 height 260
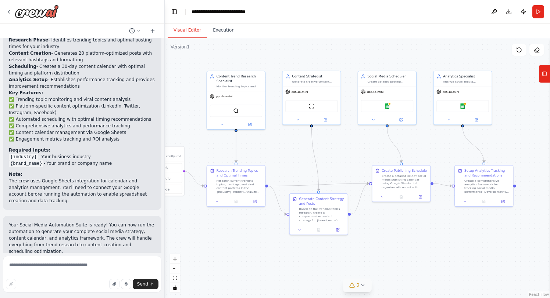
drag, startPoint x: 496, startPoint y: 149, endPoint x: 445, endPoint y: 139, distance: 52.5
click at [445, 139] on div ".deletable-edge-delete-btn { width: 20px; height: 20px; border: 0px solid #ffff…" at bounding box center [357, 168] width 385 height 260
click at [543, 71] on icon at bounding box center [544, 74] width 5 height 12
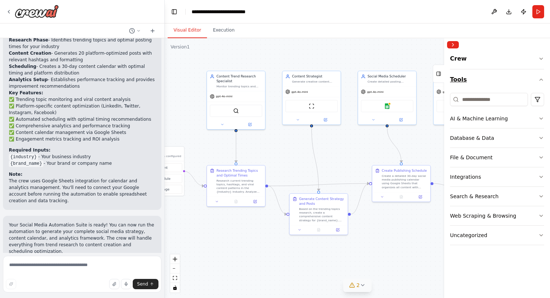
drag, startPoint x: 536, startPoint y: 79, endPoint x: 538, endPoint y: 75, distance: 4.0
click at [537, 79] on button "Tools" at bounding box center [497, 79] width 94 height 21
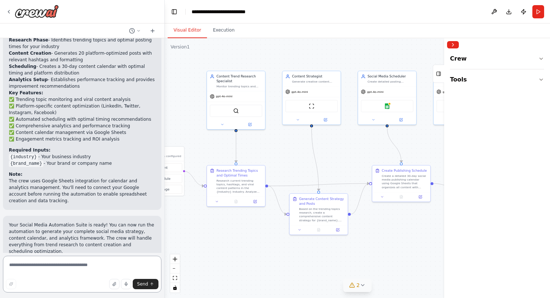
click at [92, 267] on textarea at bounding box center [82, 274] width 158 height 37
click at [42, 155] on li "{industry} - Your business industry" at bounding box center [82, 158] width 147 height 7
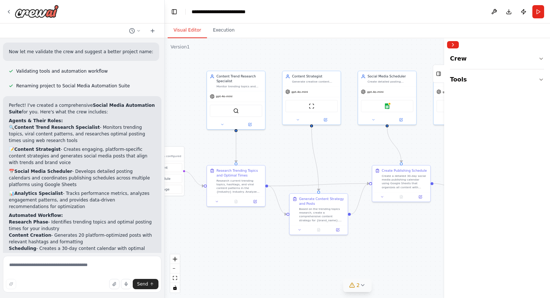
scroll to position [733, 0]
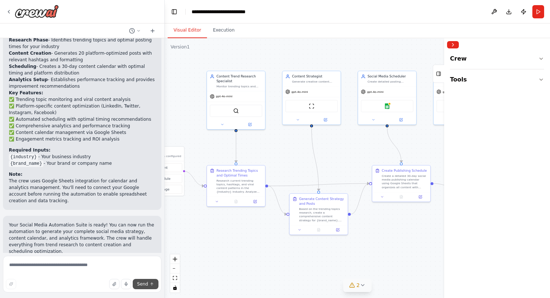
click at [148, 286] on button "Send" at bounding box center [146, 284] width 26 height 10
click at [74, 222] on p "Your Social Media Automation Suite is ready! You can now run the automation to …" at bounding box center [82, 238] width 147 height 33
click at [78, 178] on p "The crew uses Google Sheets integration for calendar and analytics management. …" at bounding box center [82, 191] width 147 height 26
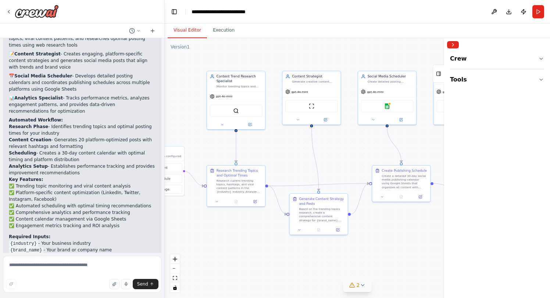
scroll to position [728, 0]
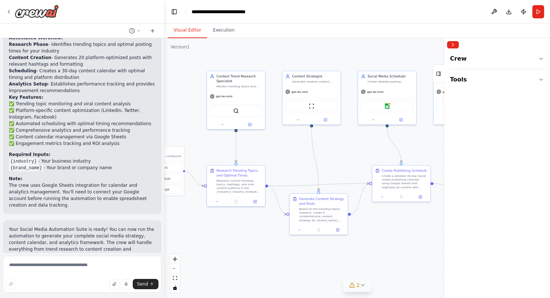
click at [44, 182] on p "The crew uses Google Sheets integration for calendar and analytics management. …" at bounding box center [82, 195] width 147 height 26
click at [155, 30] on icon at bounding box center [153, 31] width 6 height 6
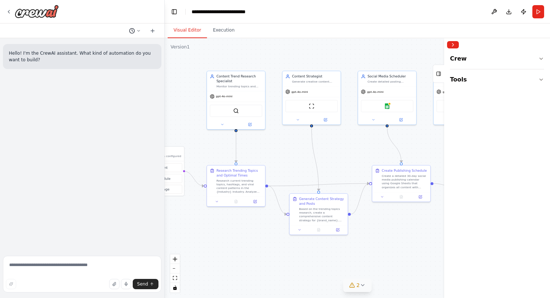
click at [139, 30] on icon at bounding box center [138, 31] width 4 height 4
click at [93, 47] on span "Untitled" at bounding box center [102, 46] width 46 height 6
click at [136, 31] on button at bounding box center [135, 30] width 18 height 9
click at [108, 59] on span "Create a crew that schedules and publishes social media content across multiple…" at bounding box center [102, 58] width 46 height 6
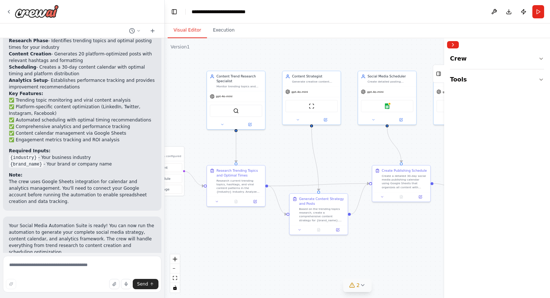
scroll to position [733, 0]
click at [64, 265] on textarea at bounding box center [82, 274] width 158 height 37
click at [279, 255] on div ".deletable-edge-delete-btn { width: 20px; height: 20px; border: 0px solid #ffff…" at bounding box center [357, 168] width 385 height 260
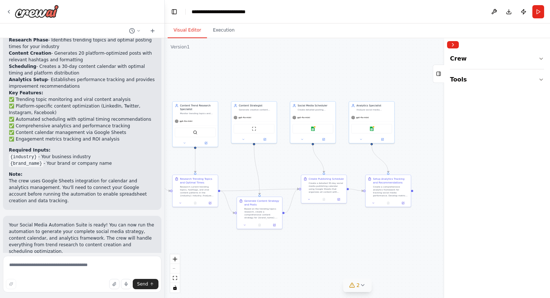
drag, startPoint x: 394, startPoint y: 61, endPoint x: 325, endPoint y: 56, distance: 69.7
click at [325, 56] on div ".deletable-edge-delete-btn { width: 20px; height: 20px; border: 0px solid #ffff…" at bounding box center [357, 168] width 385 height 260
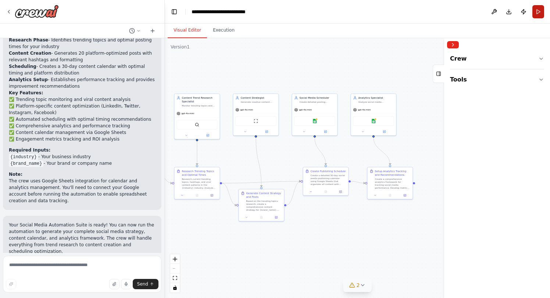
click at [536, 9] on button "Run" at bounding box center [538, 11] width 12 height 13
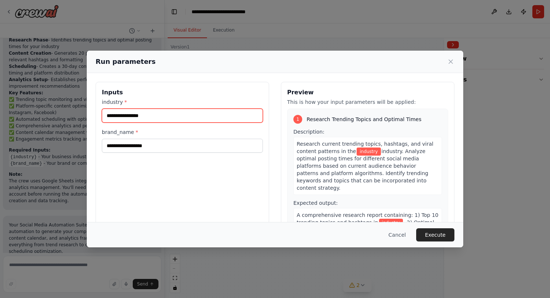
click at [167, 115] on input "industry *" at bounding box center [182, 116] width 161 height 14
paste input "**********"
type input "**********"
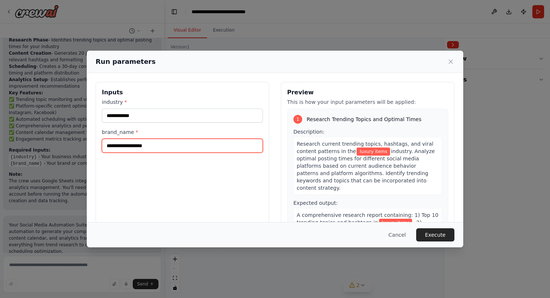
click at [144, 149] on input "brand_name *" at bounding box center [182, 146] width 161 height 14
type input "*"
type input "*****"
drag, startPoint x: 129, startPoint y: 144, endPoint x: 87, endPoint y: 146, distance: 41.2
click at [87, 147] on div "**********" at bounding box center [275, 169] width 376 height 192
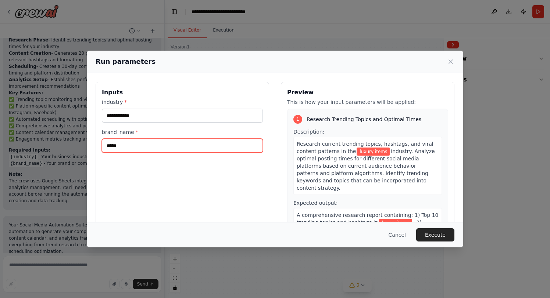
type input "*****"
click at [231, 197] on div "**********" at bounding box center [182, 169] width 173 height 174
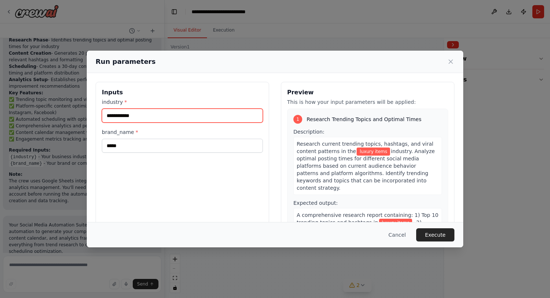
click at [106, 116] on input "**********" at bounding box center [182, 116] width 161 height 14
click at [125, 115] on input "**********" at bounding box center [182, 116] width 161 height 14
type input "**********"
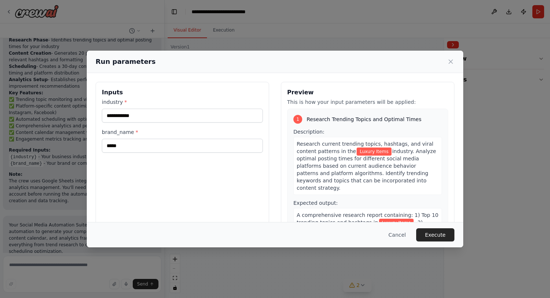
click at [166, 99] on label "industry *" at bounding box center [182, 101] width 161 height 7
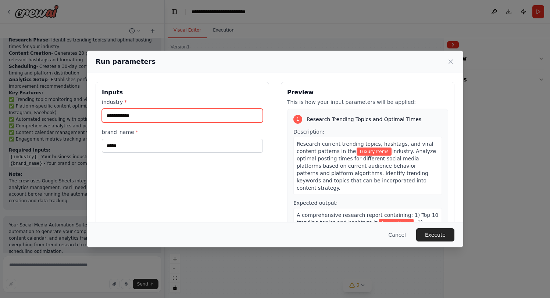
click at [166, 109] on input "**********" at bounding box center [182, 116] width 161 height 14
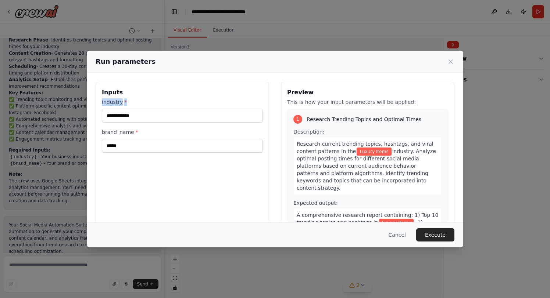
click at [166, 99] on label "industry *" at bounding box center [182, 101] width 161 height 7
click at [166, 109] on input "**********" at bounding box center [182, 116] width 161 height 14
click at [226, 186] on div "**********" at bounding box center [182, 169] width 173 height 174
click at [425, 232] on button "Execute" at bounding box center [435, 235] width 38 height 13
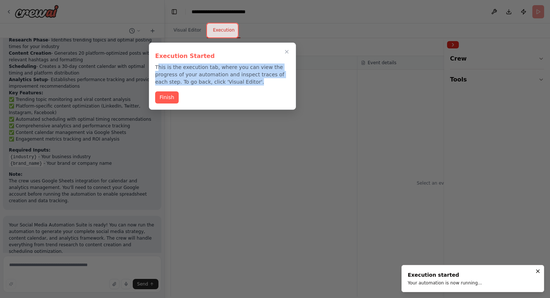
drag, startPoint x: 158, startPoint y: 68, endPoint x: 277, endPoint y: 89, distance: 121.4
click at [255, 82] on p "This is the execution tab, where you can view the progress of your automation a…" at bounding box center [222, 75] width 134 height 22
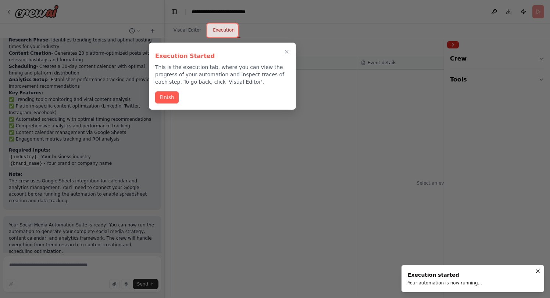
click at [277, 89] on div "Execution Started This is the execution tab, where you can view the progress of…" at bounding box center [222, 76] width 147 height 67
click at [166, 99] on button "Finish" at bounding box center [167, 97] width 24 height 12
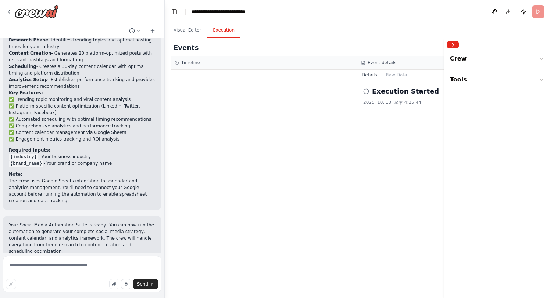
click at [369, 92] on div "Execution Started" at bounding box center [450, 91] width 175 height 10
click at [365, 93] on icon at bounding box center [366, 92] width 6 height 6
click at [366, 91] on icon at bounding box center [366, 92] width 6 height 6
click at [314, 101] on div at bounding box center [264, 183] width 186 height 227
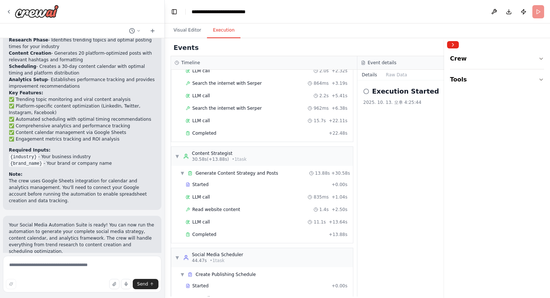
scroll to position [60, 0]
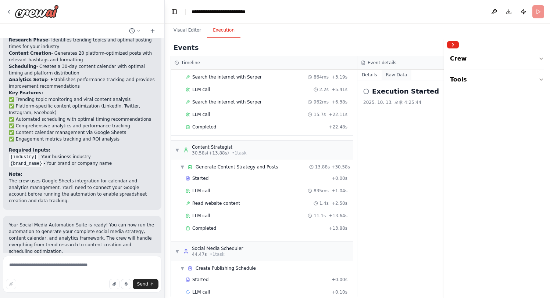
click at [402, 76] on button "Raw Data" at bounding box center [396, 75] width 30 height 10
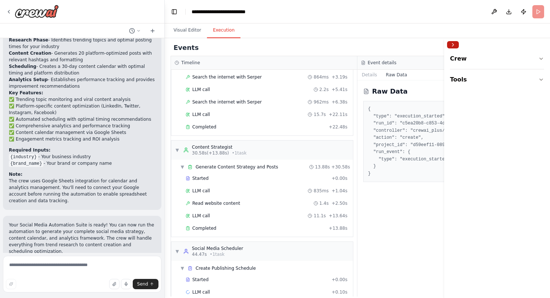
click at [455, 48] on button "Collapse right sidebar" at bounding box center [453, 44] width 12 height 7
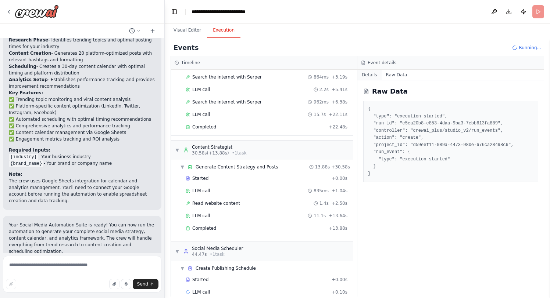
click at [371, 77] on button "Details" at bounding box center [369, 75] width 24 height 10
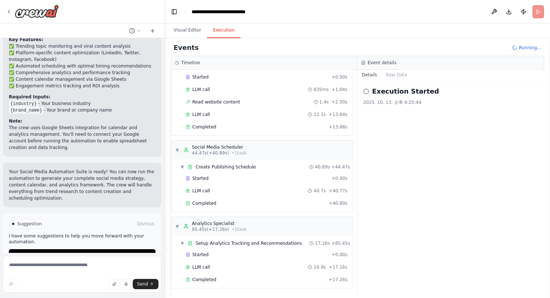
scroll to position [792, 0]
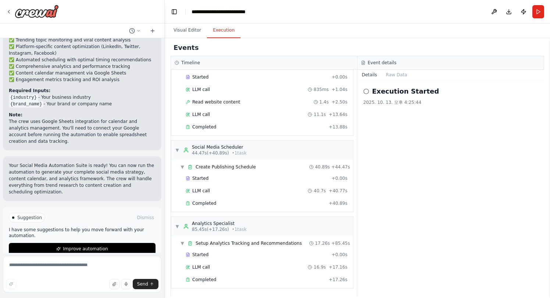
click at [418, 92] on h2 "Execution Started" at bounding box center [405, 91] width 67 height 10
click at [431, 92] on div "Execution Started" at bounding box center [450, 91] width 175 height 10
click at [419, 104] on div "2025. 10. 13. 오후 4:25:44" at bounding box center [450, 103] width 175 height 6
click at [366, 94] on icon at bounding box center [366, 92] width 6 height 6
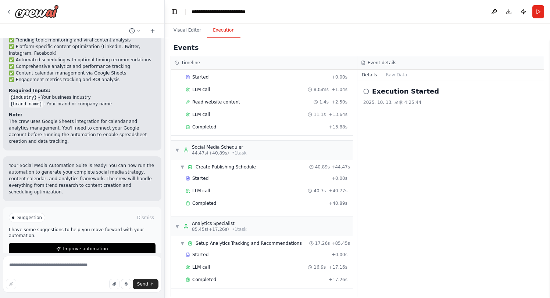
click at [366, 92] on icon at bounding box center [366, 92] width 6 height 6
click at [398, 116] on div "Execution Started 2025. 10. 13. 오후 4:25:44" at bounding box center [450, 188] width 187 height 216
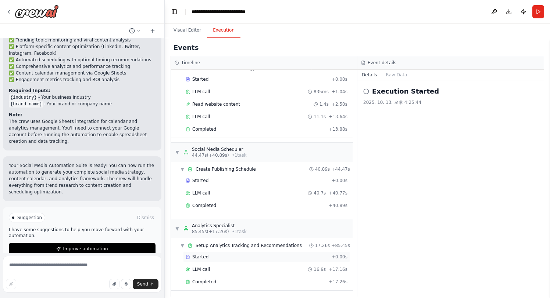
scroll to position [161, 0]
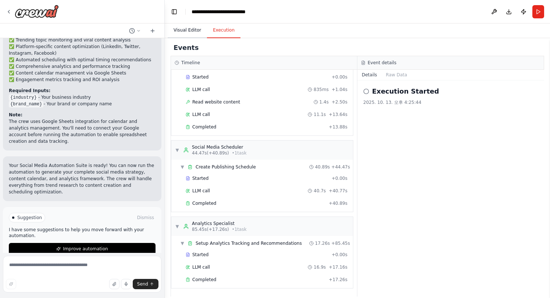
click at [187, 25] on button "Visual Editor" at bounding box center [187, 30] width 39 height 15
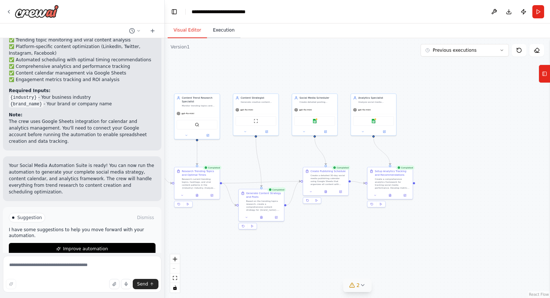
click at [212, 31] on button "Execution" at bounding box center [223, 30] width 33 height 15
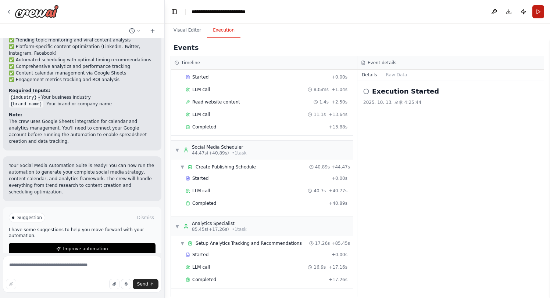
click at [540, 10] on button "Run" at bounding box center [538, 11] width 12 height 13
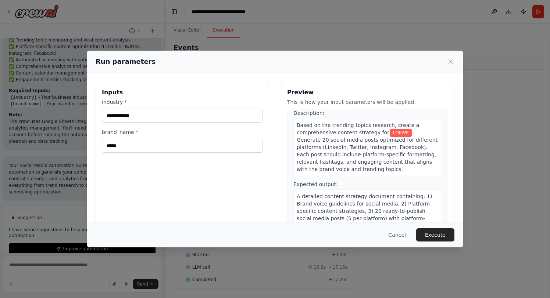
scroll to position [191, 0]
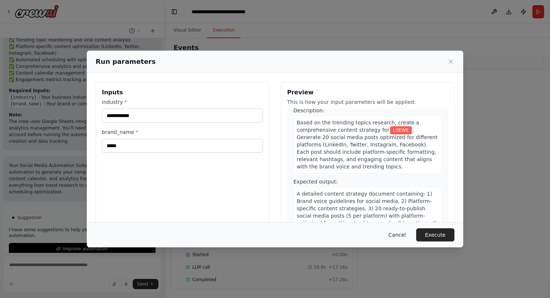
click at [393, 236] on button "Cancel" at bounding box center [396, 235] width 29 height 13
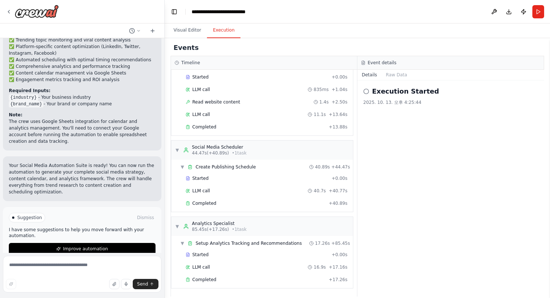
click at [508, 22] on header "**********" at bounding box center [357, 12] width 385 height 24
click at [522, 12] on button "Publish" at bounding box center [523, 11] width 12 height 13
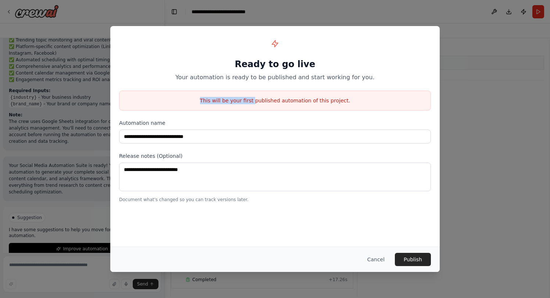
drag, startPoint x: 257, startPoint y: 99, endPoint x: 346, endPoint y: 93, distance: 89.5
click at [346, 93] on div "This will be your first published automation of this project." at bounding box center [275, 101] width 312 height 20
click at [359, 93] on div "This will be your first published automation of this project." at bounding box center [275, 101] width 312 height 20
click at [372, 258] on button "Cancel" at bounding box center [375, 259] width 29 height 13
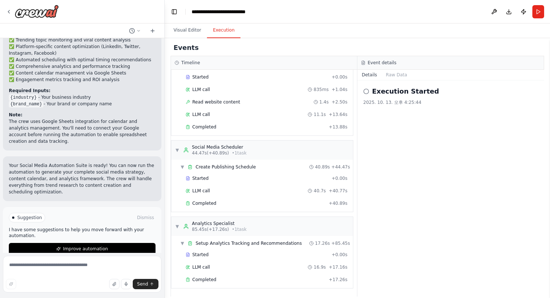
click at [414, 224] on div "Execution Started 2025. 10. 13. 오후 4:25:44" at bounding box center [450, 188] width 187 height 216
drag, startPoint x: 172, startPoint y: 34, endPoint x: 179, endPoint y: 31, distance: 7.9
click at [172, 34] on button "Visual Editor" at bounding box center [187, 30] width 39 height 15
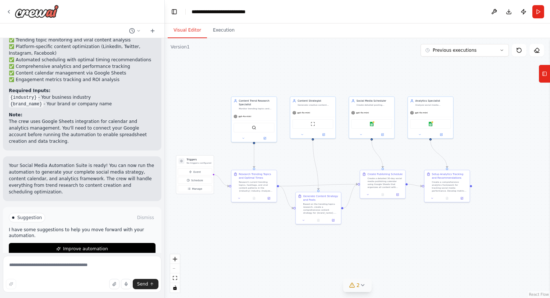
drag, startPoint x: 254, startPoint y: 72, endPoint x: 282, endPoint y: 121, distance: 56.1
click at [312, 76] on div ".deletable-edge-delete-btn { width: 20px; height: 20px; border: 0px solid #ffff…" at bounding box center [357, 168] width 385 height 260
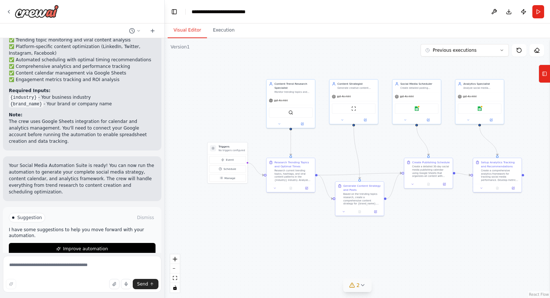
drag, startPoint x: 341, startPoint y: 220, endPoint x: 378, endPoint y: 217, distance: 37.3
click at [378, 217] on div ".deletable-edge-delete-btn { width: 20px; height: 20px; border: 0px solid #ffff…" at bounding box center [357, 168] width 385 height 260
click at [454, 57] on div ".deletable-edge-delete-btn { width: 20px; height: 20px; border: 0px solid #ffff…" at bounding box center [357, 168] width 385 height 260
click at [459, 51] on span "Previous executions" at bounding box center [454, 50] width 44 height 6
click at [367, 54] on div ".deletable-edge-delete-btn { width: 20px; height: 20px; border: 0px solid #ffff…" at bounding box center [357, 168] width 385 height 260
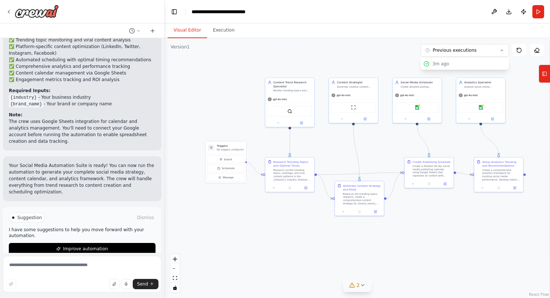
click at [367, 54] on div ".deletable-edge-delete-btn { width: 20px; height: 20px; border: 0px solid #ffff…" at bounding box center [357, 168] width 385 height 260
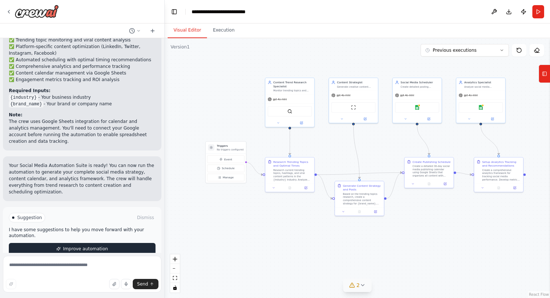
click at [87, 246] on span "Improve automation" at bounding box center [85, 249] width 45 height 6
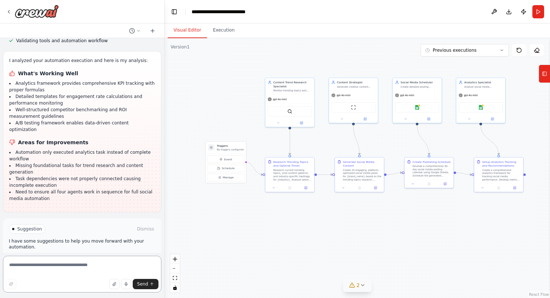
scroll to position [1304, 0]
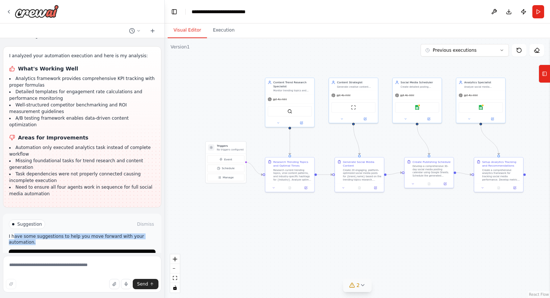
drag, startPoint x: 14, startPoint y: 219, endPoint x: 46, endPoint y: 224, distance: 31.8
click at [46, 234] on p "I have some suggestions to help you move forward with your automation." at bounding box center [82, 240] width 147 height 12
click at [71, 234] on p "I have some suggestions to help you move forward with your automation." at bounding box center [82, 240] width 147 height 12
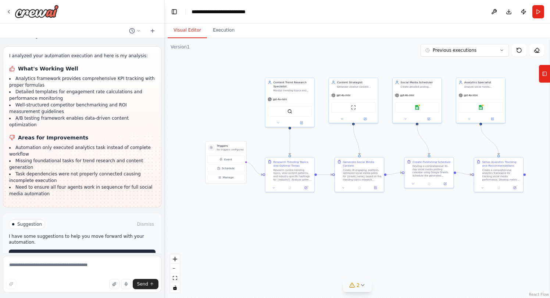
click at [71, 253] on span "Run Automation" at bounding box center [86, 256] width 36 height 6
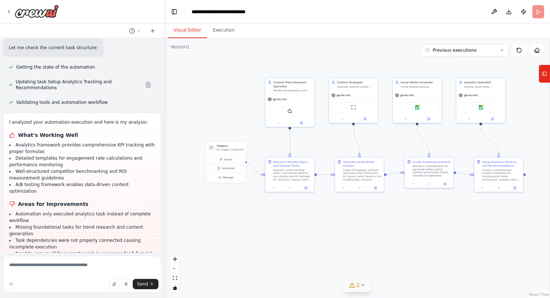
scroll to position [1244, 0]
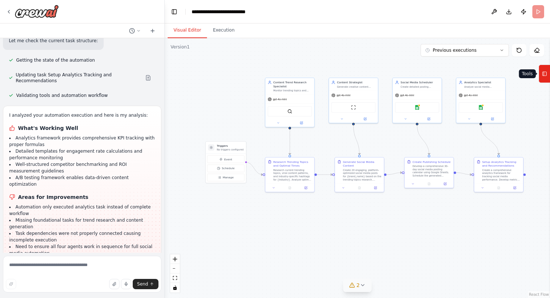
click at [540, 79] on button "Tools" at bounding box center [543, 74] width 11 height 18
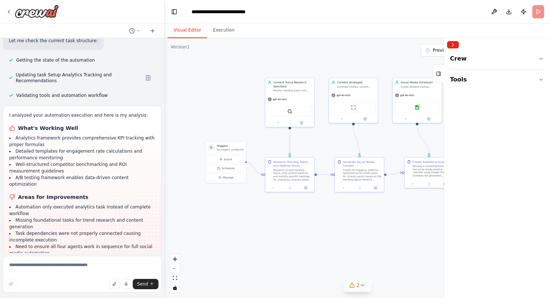
drag, startPoint x: 457, startPoint y: 43, endPoint x: 459, endPoint y: 40, distance: 4.2
click at [457, 43] on button "Collapse right sidebar" at bounding box center [453, 44] width 12 height 7
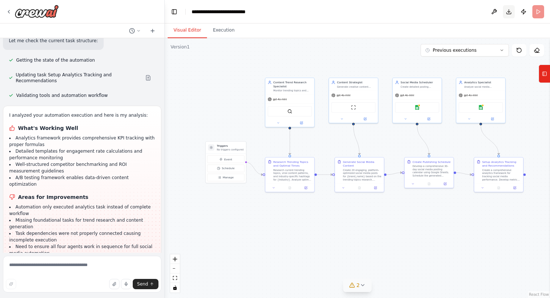
click at [509, 11] on button "Download" at bounding box center [509, 11] width 12 height 13
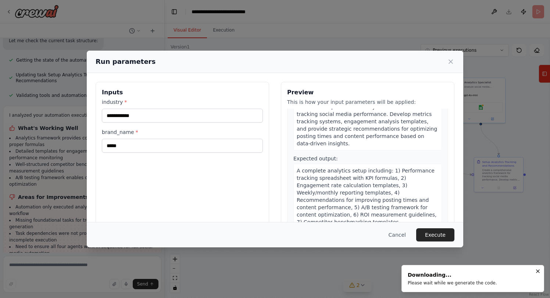
scroll to position [41, 0]
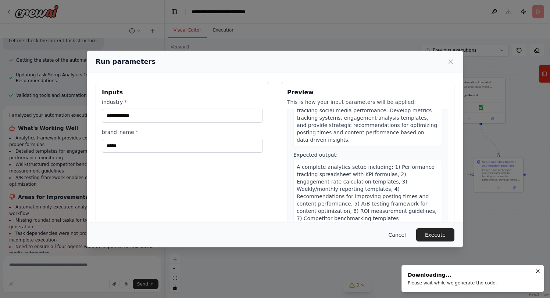
click at [402, 236] on button "Cancel" at bounding box center [396, 235] width 29 height 13
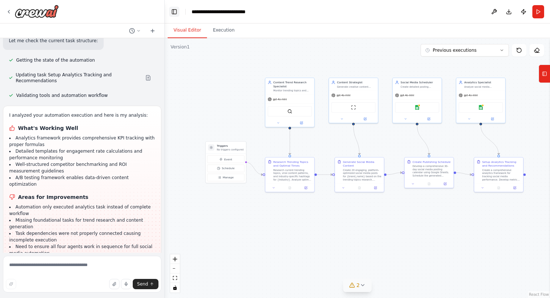
click at [177, 12] on button "Toggle Left Sidebar" at bounding box center [174, 12] width 10 height 10
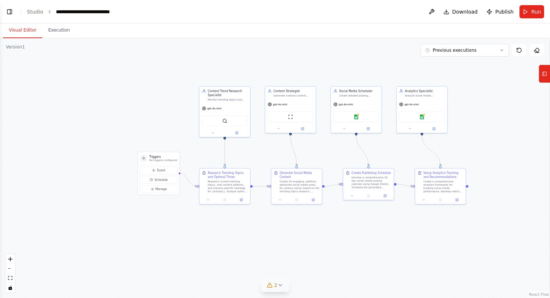
drag, startPoint x: 373, startPoint y: 138, endPoint x: 479, endPoint y: 148, distance: 106.3
click at [479, 148] on div ".deletable-edge-delete-btn { width: 20px; height: 20px; border: 0px solid #ffff…" at bounding box center [275, 168] width 550 height 260
click at [34, 12] on link "Studio" at bounding box center [35, 12] width 17 height 6
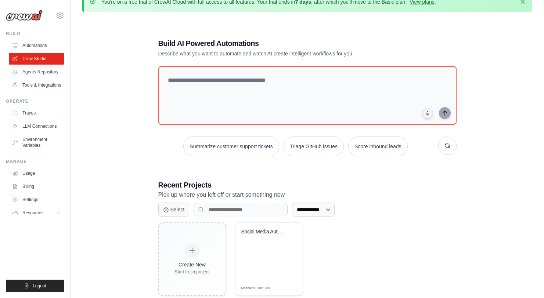
scroll to position [40, 0]
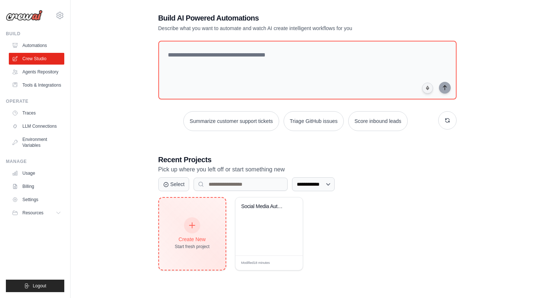
click at [193, 226] on icon at bounding box center [192, 226] width 8 height 8
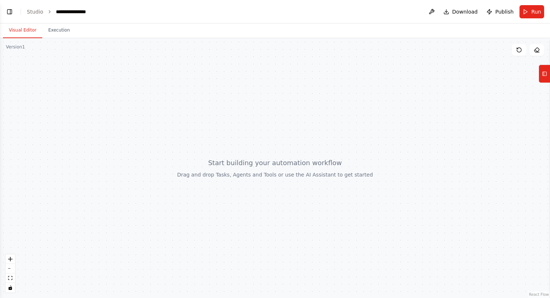
click at [467, 85] on div at bounding box center [275, 168] width 550 height 260
click at [436, 14] on button at bounding box center [431, 11] width 12 height 13
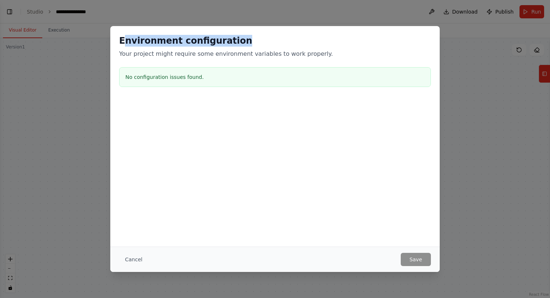
drag, startPoint x: 126, startPoint y: 37, endPoint x: 238, endPoint y: 38, distance: 112.4
click at [236, 38] on h2 "Environment configuration" at bounding box center [275, 41] width 312 height 12
click at [276, 37] on h2 "Environment configuration" at bounding box center [275, 41] width 312 height 12
drag, startPoint x: 237, startPoint y: 174, endPoint x: 230, endPoint y: 163, distance: 13.0
click at [237, 173] on div "Environment configuration Your project might require some environment variables…" at bounding box center [274, 136] width 329 height 221
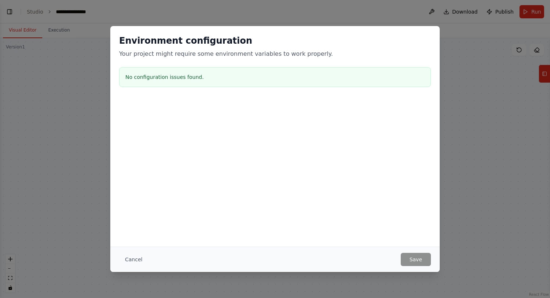
click at [172, 81] on div "No configuration issues found." at bounding box center [275, 77] width 312 height 20
click at [178, 72] on div "No configuration issues found." at bounding box center [275, 77] width 312 height 20
click at [135, 259] on button "Cancel" at bounding box center [133, 259] width 29 height 13
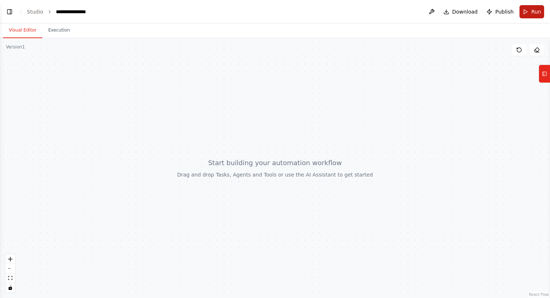
click at [536, 13] on span "Run" at bounding box center [536, 11] width 10 height 7
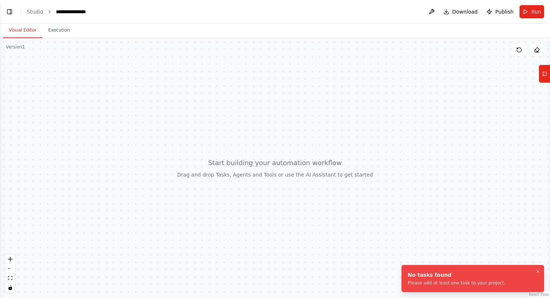
click at [380, 130] on div at bounding box center [275, 168] width 550 height 260
click at [541, 72] on button "Tools" at bounding box center [543, 74] width 11 height 18
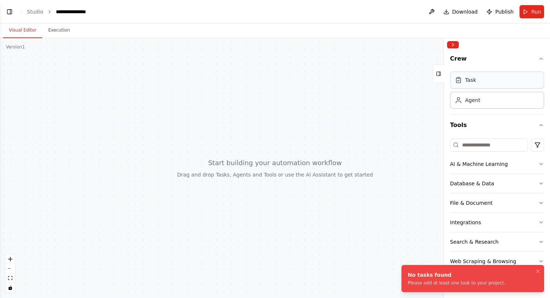
click at [471, 82] on div "Task" at bounding box center [470, 79] width 11 height 7
click at [475, 96] on div "Agent" at bounding box center [472, 99] width 15 height 7
click at [475, 101] on div "Agent" at bounding box center [472, 99] width 15 height 7
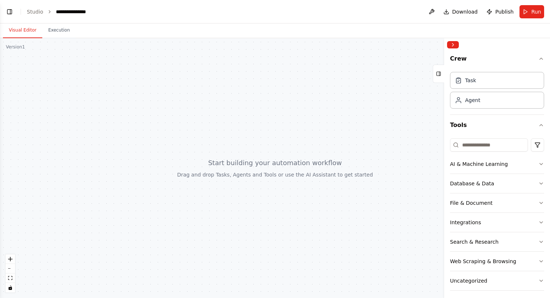
click at [538, 57] on div "Crew Task Agent Tools AI & Machine Learning Database & Data File & Document Int…" at bounding box center [497, 174] width 106 height 247
click at [538, 59] on icon "button" at bounding box center [541, 59] width 6 height 6
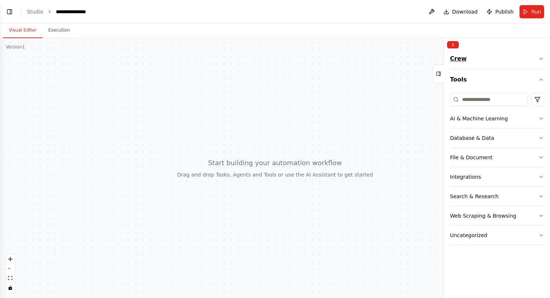
click at [536, 59] on button "Crew" at bounding box center [497, 60] width 94 height 18
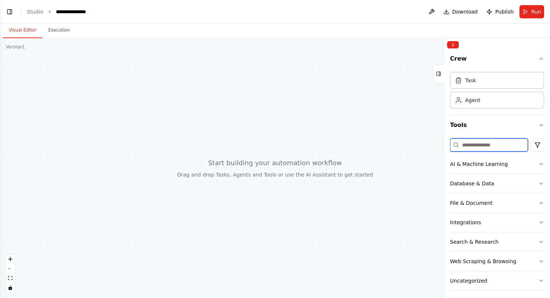
click at [487, 151] on input at bounding box center [489, 145] width 78 height 13
click at [391, 138] on div at bounding box center [275, 168] width 550 height 260
click at [436, 76] on icon at bounding box center [438, 74] width 5 height 12
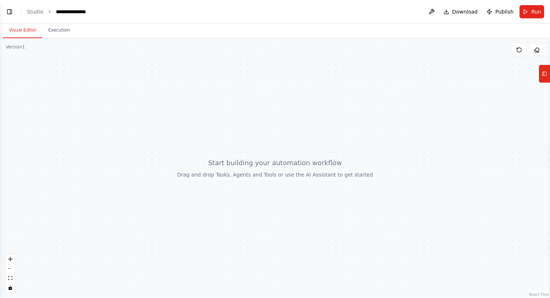
drag, startPoint x: 288, startPoint y: 156, endPoint x: 316, endPoint y: 156, distance: 27.6
click at [318, 155] on div at bounding box center [275, 168] width 550 height 260
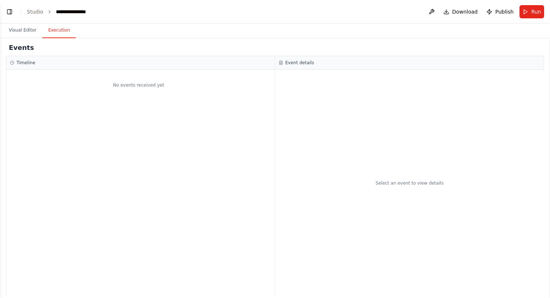
click at [60, 34] on button "Execution" at bounding box center [58, 30] width 33 height 15
click at [32, 36] on button "Visual Editor" at bounding box center [22, 30] width 39 height 15
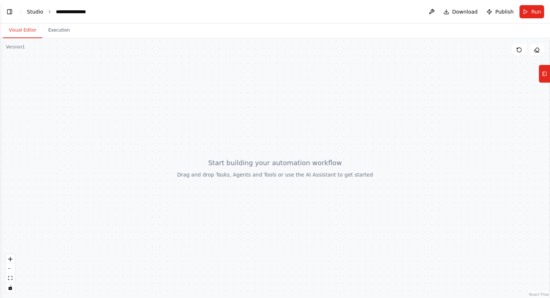
click at [29, 12] on link "Studio" at bounding box center [35, 12] width 17 height 6
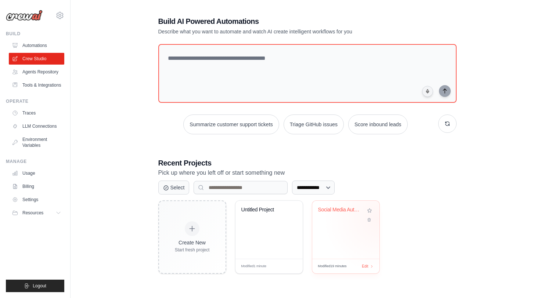
scroll to position [40, 0]
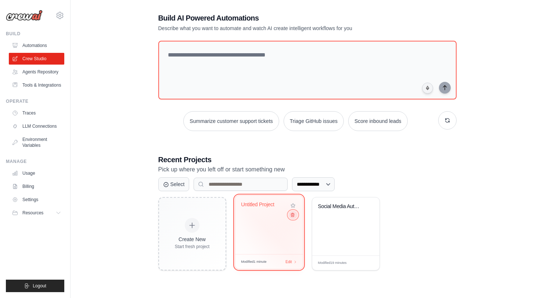
click at [294, 217] on button at bounding box center [292, 215] width 9 height 8
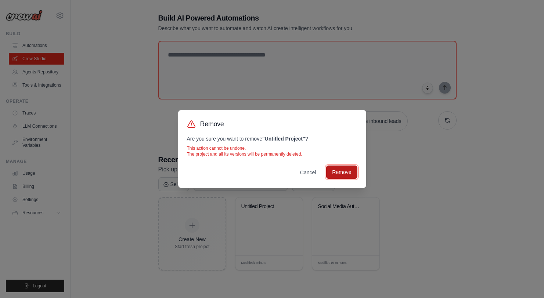
click at [344, 172] on button "Remove" at bounding box center [341, 172] width 31 height 13
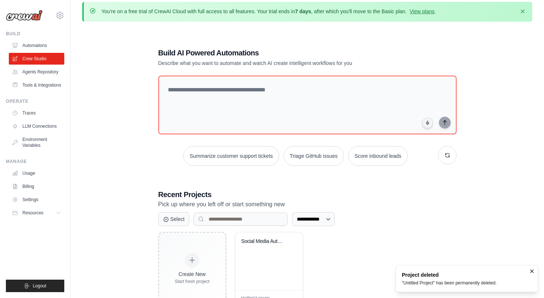
scroll to position [0, 0]
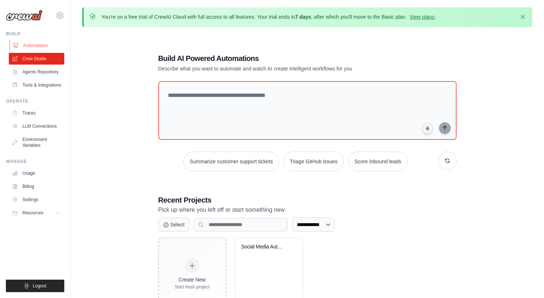
click at [24, 45] on link "Automations" at bounding box center [37, 46] width 55 height 12
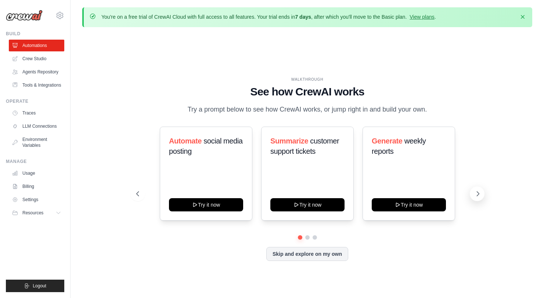
click at [478, 194] on icon at bounding box center [478, 194] width 2 height 4
click at [479, 194] on icon at bounding box center [478, 194] width 2 height 4
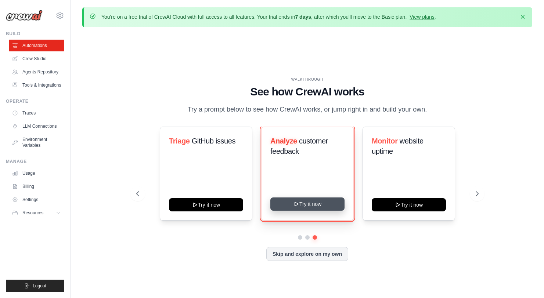
click at [308, 203] on button "Try it now" at bounding box center [307, 204] width 74 height 13
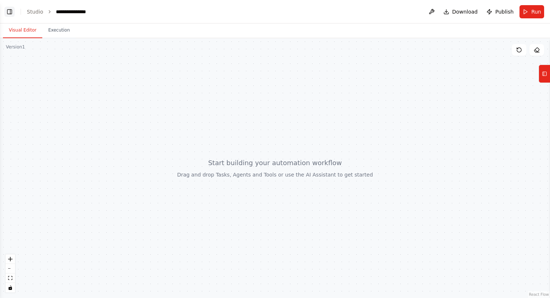
click at [6, 12] on button "Toggle Left Sidebar" at bounding box center [9, 12] width 10 height 10
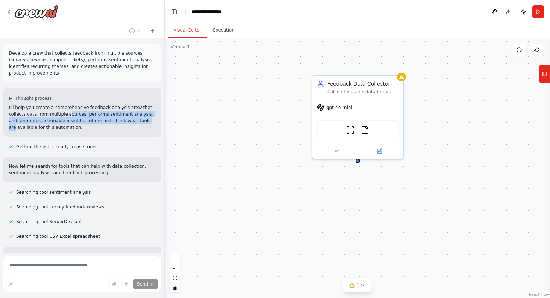
drag, startPoint x: 67, startPoint y: 115, endPoint x: 149, endPoint y: 120, distance: 82.4
click at [149, 120] on p "I'll help you create a comprehensive feedback analysis crew that collects data …" at bounding box center [82, 117] width 147 height 26
click at [117, 126] on p "I'll help you create a comprehensive feedback analysis crew that collects data …" at bounding box center [82, 117] width 147 height 26
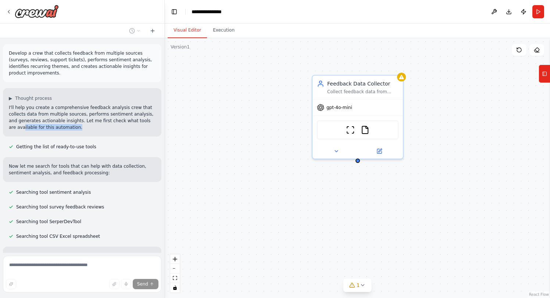
drag, startPoint x: 16, startPoint y: 126, endPoint x: 80, endPoint y: 127, distance: 63.6
click at [80, 127] on p "I'll help you create a comprehensive feedback analysis crew that collects data …" at bounding box center [82, 117] width 147 height 26
click at [112, 136] on div "▶ Thought process I'll help you create a comprehensive feedback analysis crew t…" at bounding box center [82, 112] width 158 height 48
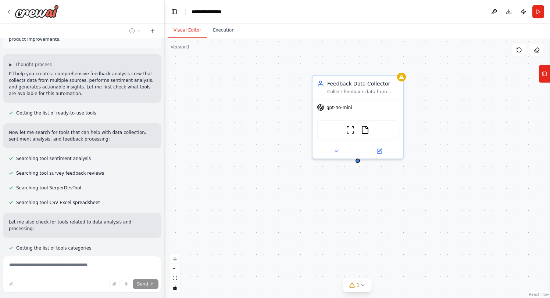
scroll to position [39, 0]
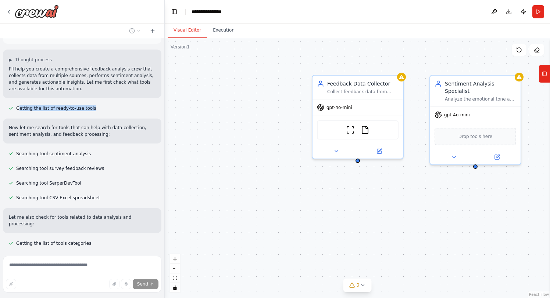
drag, startPoint x: 18, startPoint y: 107, endPoint x: 97, endPoint y: 113, distance: 79.6
click at [90, 113] on div "Develop a crew that collects feedback from multiple sources (surveys, reviews, …" at bounding box center [82, 145] width 164 height 215
click at [112, 114] on div "Develop a crew that collects feedback from multiple sources (surveys, reviews, …" at bounding box center [82, 145] width 164 height 215
drag, startPoint x: 13, startPoint y: 129, endPoint x: 57, endPoint y: 129, distance: 43.7
click at [57, 129] on p "Now let me search for tools that can help with data collection, sentiment analy…" at bounding box center [82, 131] width 147 height 13
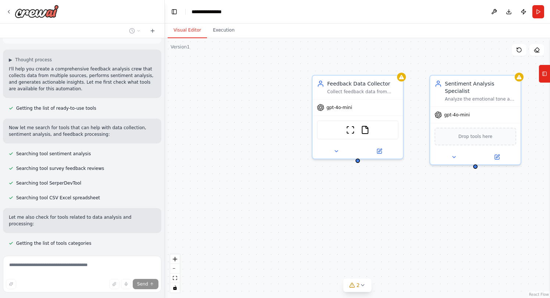
click at [118, 139] on div "Now let me search for tools that can help with data collection, sentiment analy…" at bounding box center [82, 131] width 158 height 25
drag, startPoint x: 11, startPoint y: 135, endPoint x: 119, endPoint y: 137, distance: 108.0
click at [111, 137] on p "Now let me search for tools that can help with data collection, sentiment analy…" at bounding box center [82, 131] width 147 height 13
click at [119, 137] on p "Now let me search for tools that can help with data collection, sentiment analy…" at bounding box center [82, 131] width 147 height 13
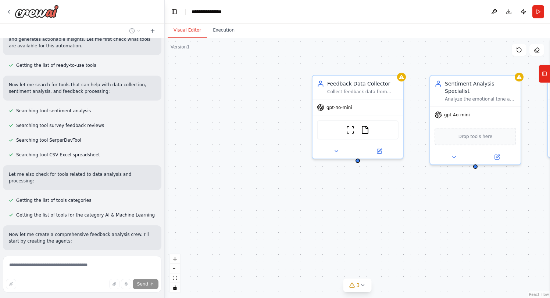
scroll to position [105, 0]
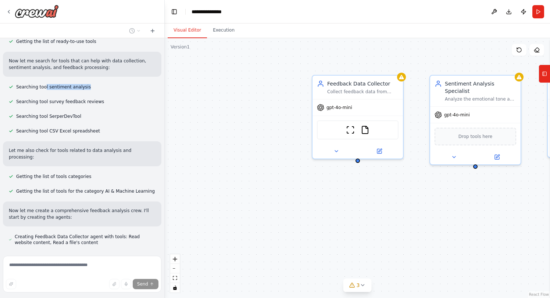
drag, startPoint x: 44, startPoint y: 87, endPoint x: 100, endPoint y: 88, distance: 55.8
click at [99, 88] on div "Searching tool sentiment analysis" at bounding box center [82, 87] width 158 height 9
click at [100, 88] on div "Searching tool sentiment analysis" at bounding box center [82, 87] width 158 height 9
drag, startPoint x: 46, startPoint y: 100, endPoint x: 103, endPoint y: 102, distance: 57.0
click at [103, 102] on div "Searching tool survey feedback reviews" at bounding box center [56, 101] width 107 height 9
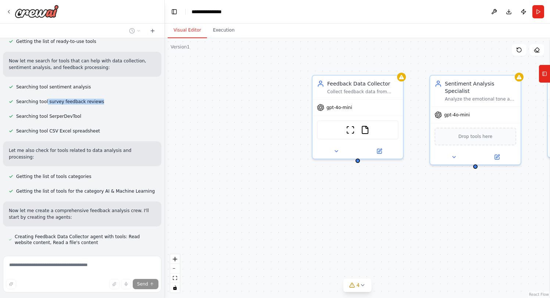
click at [104, 103] on div "Searching tool survey feedback reviews" at bounding box center [82, 101] width 158 height 9
drag, startPoint x: 53, startPoint y: 113, endPoint x: 88, endPoint y: 114, distance: 34.6
click at [88, 114] on div "Searching tool SerperDevTool" at bounding box center [82, 116] width 158 height 9
click at [89, 115] on div "Searching tool SerperDevTool" at bounding box center [82, 116] width 158 height 9
drag, startPoint x: 19, startPoint y: 118, endPoint x: 55, endPoint y: 118, distance: 36.4
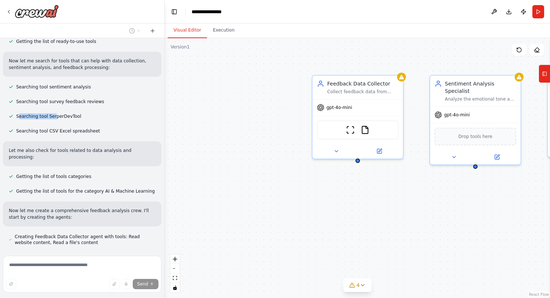
click at [55, 118] on span "Searching tool SerperDevTool" at bounding box center [48, 117] width 65 height 6
click at [99, 125] on div "Develop a crew that collects feedback from multiple sources (surveys, reviews, …" at bounding box center [82, 145] width 164 height 215
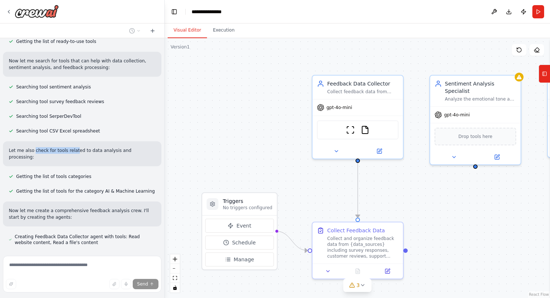
drag, startPoint x: 35, startPoint y: 151, endPoint x: 113, endPoint y: 155, distance: 78.7
click at [75, 151] on p "Let me also check for tools related to data analysis and processing:" at bounding box center [82, 153] width 147 height 13
click at [116, 155] on div "Let me also check for tools related to data analysis and processing:" at bounding box center [82, 153] width 158 height 25
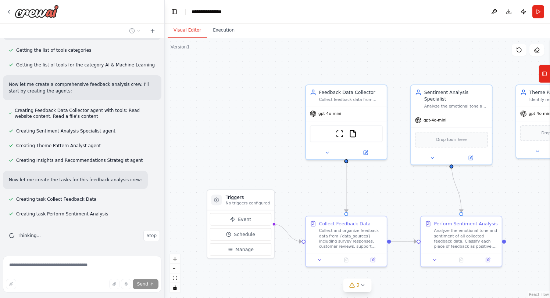
scroll to position [240, 0]
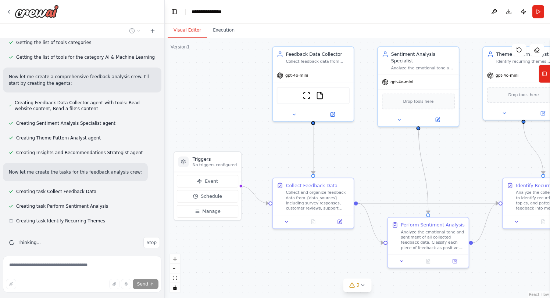
drag, startPoint x: 295, startPoint y: 167, endPoint x: 264, endPoint y: 132, distance: 47.1
click at [264, 133] on div ".deletable-edge-delete-btn { width: 20px; height: 20px; border: 0px solid #ffff…" at bounding box center [357, 168] width 385 height 260
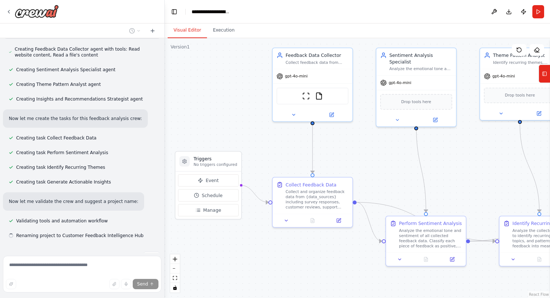
scroll to position [308, 0]
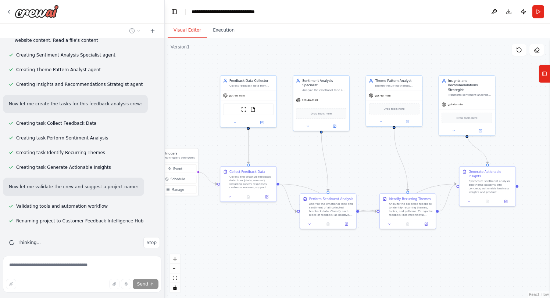
drag, startPoint x: 413, startPoint y: 175, endPoint x: 342, endPoint y: 163, distance: 72.5
click at [342, 163] on div ".deletable-edge-delete-btn { width: 20px; height: 20px; border: 0px solid #ffff…" at bounding box center [357, 168] width 385 height 260
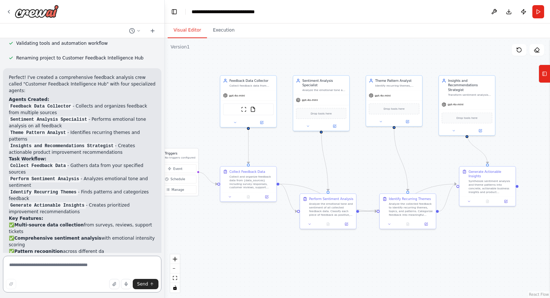
scroll to position [468, 0]
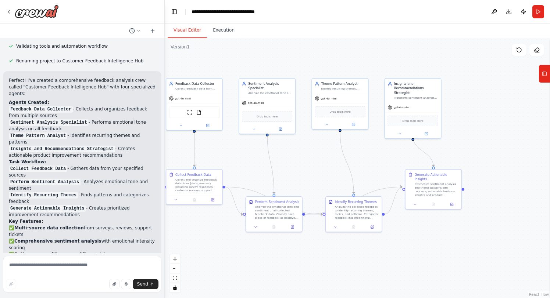
drag, startPoint x: 385, startPoint y: 147, endPoint x: 331, endPoint y: 150, distance: 54.1
click at [331, 150] on div ".deletable-edge-delete-btn { width: 20px; height: 20px; border: 0px solid #ffff…" at bounding box center [357, 168] width 385 height 260
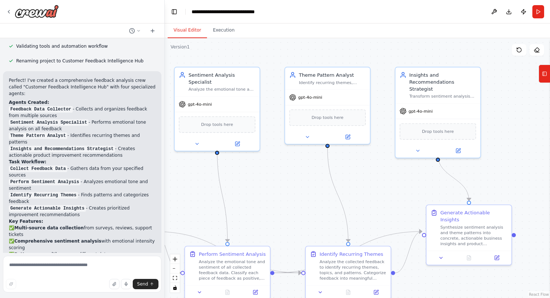
drag, startPoint x: 397, startPoint y: 138, endPoint x: 379, endPoint y: 155, distance: 25.0
click at [379, 155] on div ".deletable-edge-delete-btn { width: 20px; height: 20px; border: 0px solid #ffff…" at bounding box center [357, 168] width 385 height 260
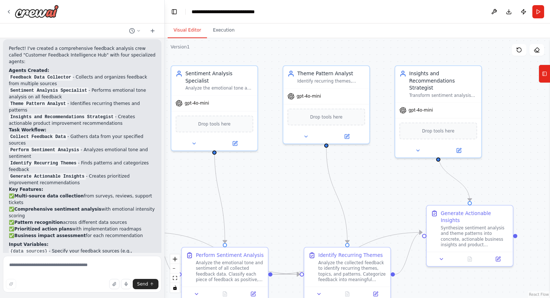
scroll to position [500, 0]
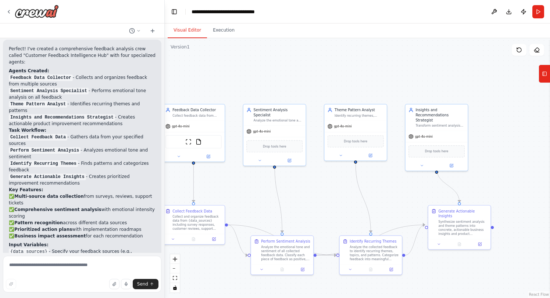
drag, startPoint x: 268, startPoint y: 205, endPoint x: 328, endPoint y: 216, distance: 61.0
click at [328, 216] on div ".deletable-edge-delete-btn { width: 20px; height: 20px; border: 0px solid #ffff…" at bounding box center [357, 168] width 385 height 260
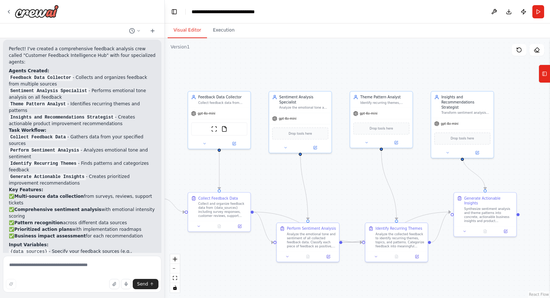
drag, startPoint x: 306, startPoint y: 208, endPoint x: 331, endPoint y: 198, distance: 26.8
click at [331, 197] on div ".deletable-edge-delete-btn { width: 20px; height: 20px; border: 0px solid #ffff…" at bounding box center [357, 168] width 385 height 260
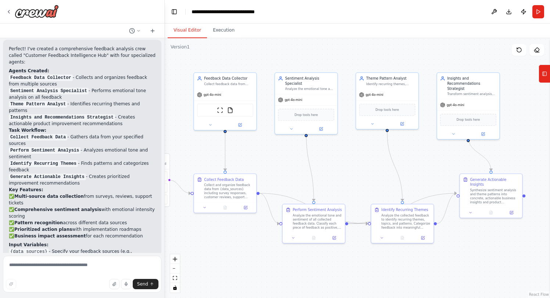
drag, startPoint x: 331, startPoint y: 197, endPoint x: 337, endPoint y: 177, distance: 21.4
click at [337, 177] on div ".deletable-edge-delete-btn { width: 20px; height: 20px; border: 0px solid #ffff…" at bounding box center [357, 168] width 385 height 260
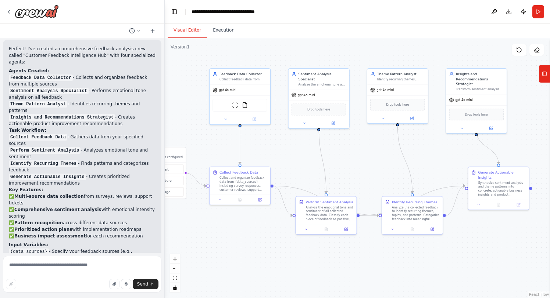
drag, startPoint x: 337, startPoint y: 177, endPoint x: 332, endPoint y: 168, distance: 10.2
click at [332, 168] on div ".deletable-edge-delete-btn { width: 20px; height: 20px; border: 0px solid #ffff…" at bounding box center [357, 168] width 385 height 260
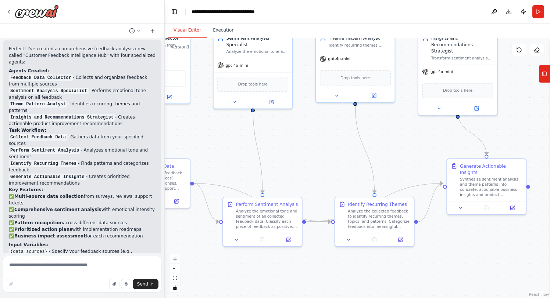
drag, startPoint x: 361, startPoint y: 165, endPoint x: 321, endPoint y: 161, distance: 40.6
click at [321, 160] on div ".deletable-edge-delete-btn { width: 20px; height: 20px; border: 0px solid #ffff…" at bounding box center [357, 168] width 385 height 260
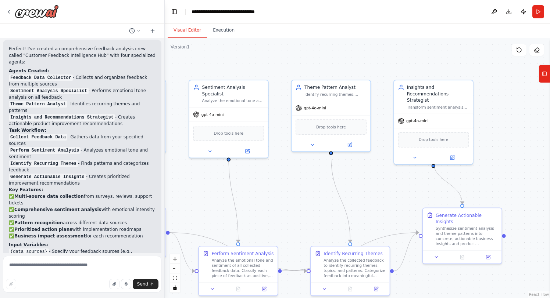
drag, startPoint x: 430, startPoint y: 141, endPoint x: 406, endPoint y: 189, distance: 54.2
click at [406, 189] on div ".deletable-edge-delete-btn { width: 20px; height: 20px; border: 0px solid #ffff…" at bounding box center [357, 168] width 385 height 260
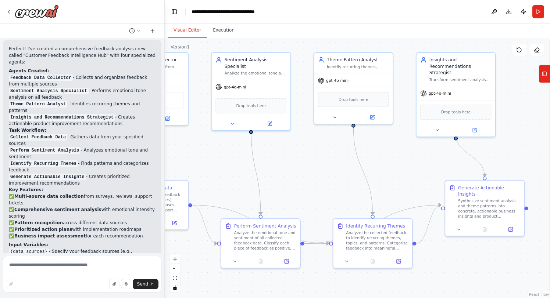
drag, startPoint x: 375, startPoint y: 181, endPoint x: 398, endPoint y: 154, distance: 35.5
click at [398, 154] on div ".deletable-edge-delete-btn { width: 20px; height: 20px; border: 0px solid #ffff…" at bounding box center [357, 168] width 385 height 260
click at [459, 226] on icon at bounding box center [458, 228] width 5 height 5
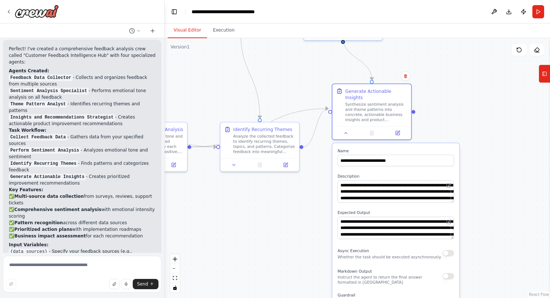
drag, startPoint x: 437, startPoint y: 181, endPoint x: 324, endPoint y: 84, distance: 149.3
click at [324, 84] on div ".deletable-edge-delete-btn { width: 20px; height: 20px; border: 0px solid #ffff…" at bounding box center [357, 168] width 385 height 260
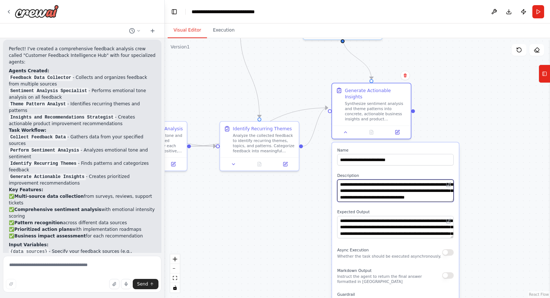
scroll to position [37, 0]
drag, startPoint x: 340, startPoint y: 178, endPoint x: 434, endPoint y: 204, distance: 97.2
click at [434, 204] on div "**********" at bounding box center [395, 267] width 127 height 248
click at [436, 193] on textarea "**********" at bounding box center [395, 191] width 116 height 22
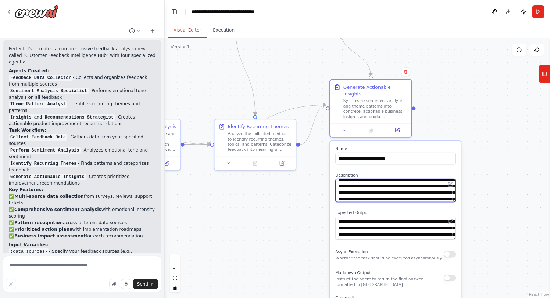
scroll to position [0, 0]
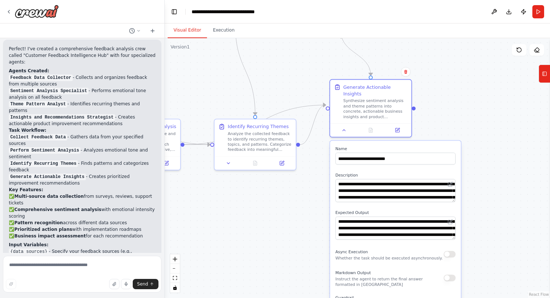
click at [258, 226] on div ".deletable-edge-delete-btn { width: 20px; height: 20px; border: 0px solid #ffff…" at bounding box center [357, 168] width 385 height 260
click at [238, 214] on div ".deletable-edge-delete-btn { width: 20px; height: 20px; border: 0px solid #ffff…" at bounding box center [357, 168] width 385 height 260
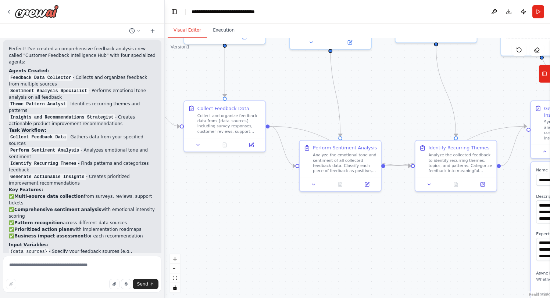
drag, startPoint x: 229, startPoint y: 207, endPoint x: 429, endPoint y: 229, distance: 201.7
click at [429, 229] on div ".deletable-edge-delete-btn { width: 20px; height: 20px; border: 0px solid #ffff…" at bounding box center [357, 168] width 385 height 260
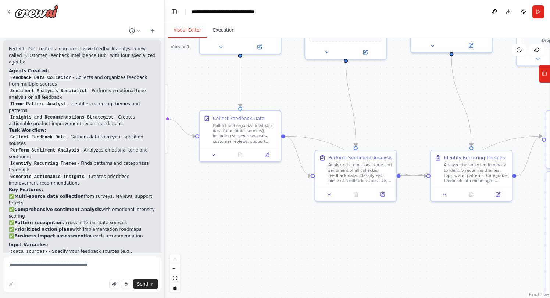
drag, startPoint x: 265, startPoint y: 209, endPoint x: 280, endPoint y: 219, distance: 18.3
click at [280, 219] on div ".deletable-edge-delete-btn { width: 20px; height: 20px; border: 0px solid #ffff…" at bounding box center [357, 168] width 385 height 260
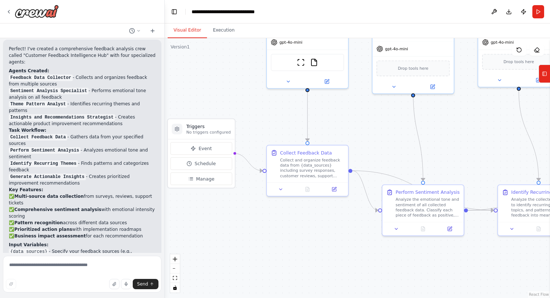
drag, startPoint x: 398, startPoint y: 225, endPoint x: 453, endPoint y: 255, distance: 61.8
click at [465, 260] on div ".deletable-edge-delete-btn { width: 20px; height: 20px; border: 0px solid #ffff…" at bounding box center [357, 168] width 385 height 260
click at [197, 150] on button "Event" at bounding box center [201, 148] width 62 height 12
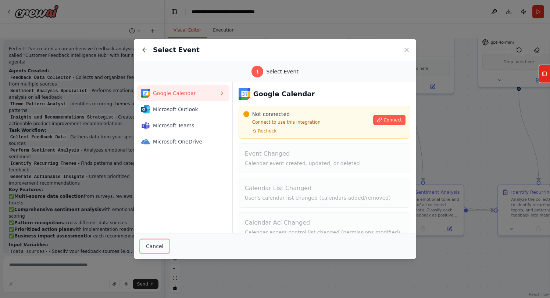
click at [158, 248] on button "Cancel" at bounding box center [155, 247] width 30 height 14
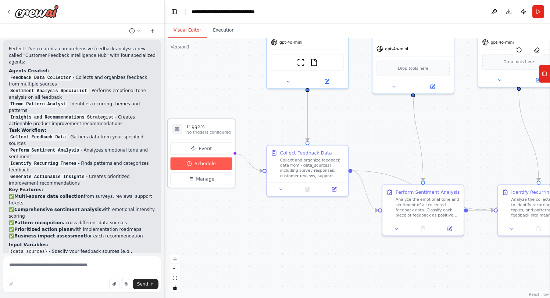
click at [192, 169] on button "Schedule" at bounding box center [201, 164] width 62 height 12
select select "******"
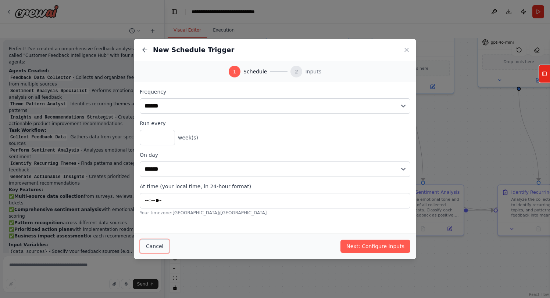
click at [157, 250] on button "Cancel" at bounding box center [155, 247] width 30 height 14
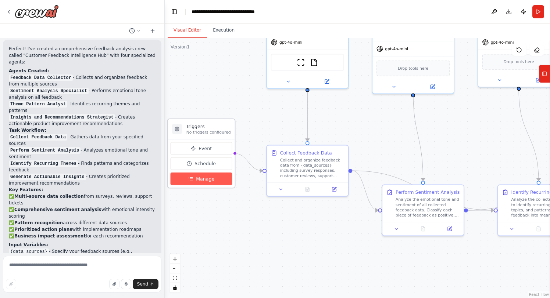
click at [195, 184] on button "Manage" at bounding box center [201, 179] width 62 height 12
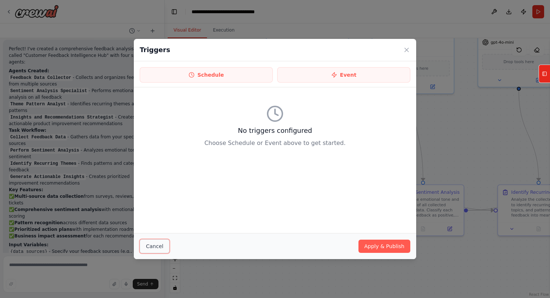
click at [151, 246] on button "Cancel" at bounding box center [155, 247] width 30 height 14
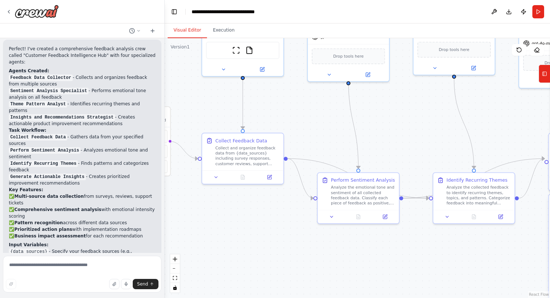
drag, startPoint x: 317, startPoint y: 239, endPoint x: 246, endPoint y: 226, distance: 72.1
click at [246, 226] on div ".deletable-edge-delete-btn { width: 20px; height: 20px; border: 0px solid #ffff…" at bounding box center [357, 168] width 385 height 260
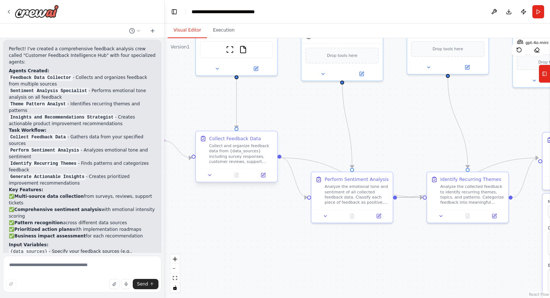
click at [247, 154] on div "Collect and organize feedback data from {data_sources} including survey respons…" at bounding box center [241, 153] width 64 height 21
click at [213, 180] on div at bounding box center [236, 175] width 81 height 14
click at [210, 180] on div at bounding box center [236, 175] width 81 height 14
click at [212, 179] on button at bounding box center [209, 176] width 23 height 8
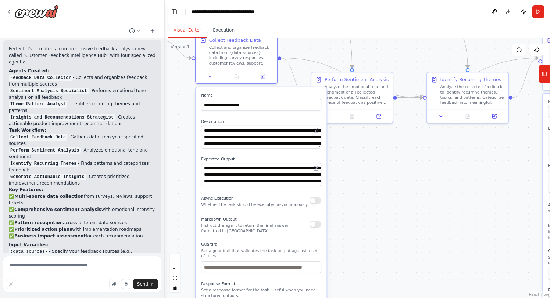
drag, startPoint x: 366, startPoint y: 250, endPoint x: 366, endPoint y: 150, distance: 100.3
click at [366, 150] on div ".deletable-edge-delete-btn { width: 20px; height: 20px; border: 0px solid #ffff…" at bounding box center [357, 168] width 385 height 260
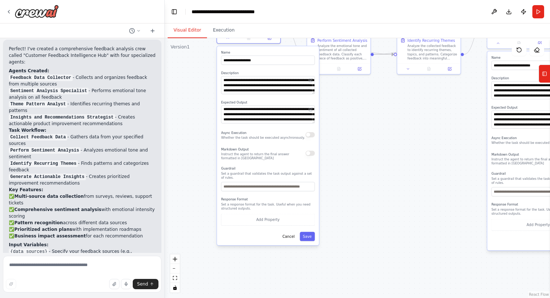
drag, startPoint x: 354, startPoint y: 240, endPoint x: 357, endPoint y: 179, distance: 60.3
click at [357, 179] on div ".deletable-edge-delete-btn { width: 20px; height: 20px; border: 0px solid #ffff…" at bounding box center [357, 168] width 385 height 260
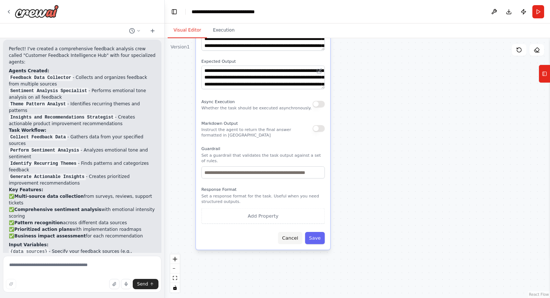
click at [284, 237] on button "Cancel" at bounding box center [290, 238] width 24 height 12
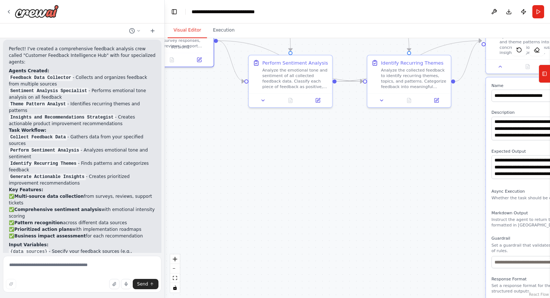
drag, startPoint x: 305, startPoint y: 137, endPoint x: 239, endPoint y: 220, distance: 105.6
click at [239, 220] on div ".deletable-edge-delete-btn { width: 20px; height: 20px; border: 0px solid #ffff…" at bounding box center [357, 168] width 385 height 260
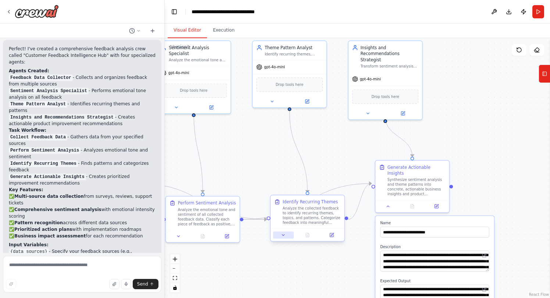
drag, startPoint x: 362, startPoint y: 110, endPoint x: 290, endPoint y: 233, distance: 142.6
click at [286, 244] on div ".deletable-edge-delete-btn { width: 20px; height: 20px; border: 0px solid #ffff…" at bounding box center [357, 168] width 385 height 260
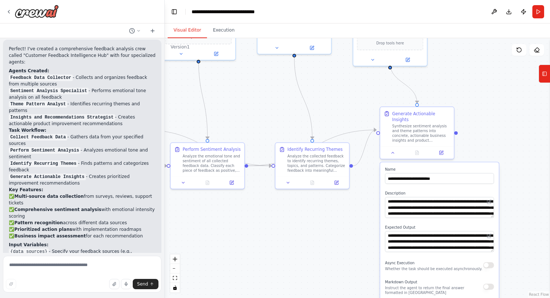
drag, startPoint x: 344, startPoint y: 187, endPoint x: 347, endPoint y: 139, distance: 48.6
click at [347, 139] on div ".deletable-edge-delete-btn { width: 20px; height: 20px; border: 0px solid #ffff…" at bounding box center [357, 168] width 385 height 260
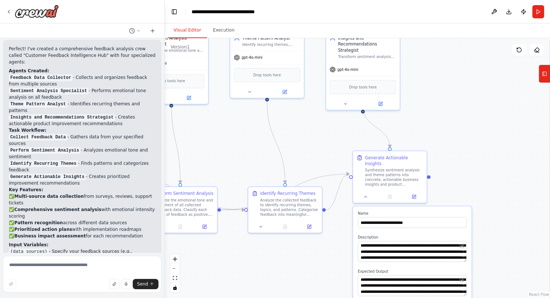
drag, startPoint x: 319, startPoint y: 101, endPoint x: 291, endPoint y: 145, distance: 52.0
click at [291, 145] on div ".deletable-edge-delete-btn { width: 20px; height: 20px; border: 0px solid #ffff…" at bounding box center [357, 168] width 385 height 260
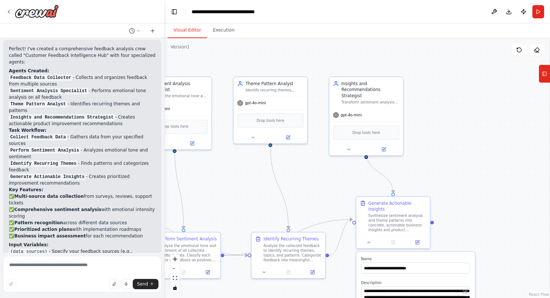
drag, startPoint x: 292, startPoint y: 145, endPoint x: 272, endPoint y: 158, distance: 23.1
click at [292, 183] on div ".deletable-edge-delete-btn { width: 20px; height: 20px; border: 0px solid #ffff…" at bounding box center [357, 168] width 385 height 260
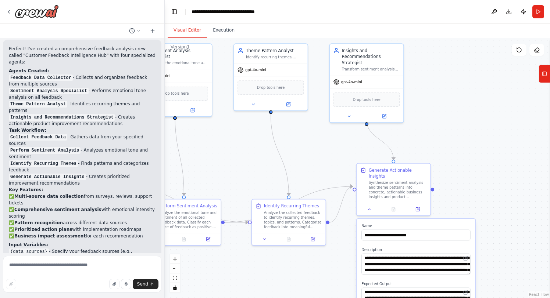
drag, startPoint x: 311, startPoint y: 209, endPoint x: 316, endPoint y: 155, distance: 54.6
click at [316, 155] on div ".deletable-edge-delete-btn { width: 20px; height: 20px; border: 0px solid #ffff…" at bounding box center [357, 168] width 385 height 260
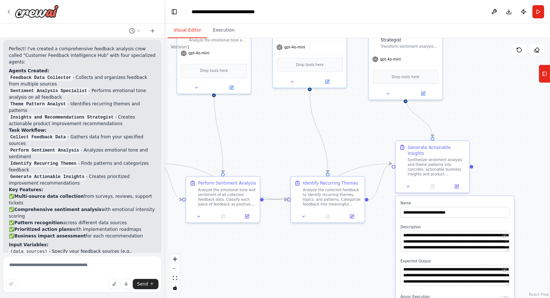
drag, startPoint x: 306, startPoint y: 224, endPoint x: 342, endPoint y: 230, distance: 37.3
click at [342, 230] on div ".deletable-edge-delete-btn { width: 20px; height: 20px; border: 0px solid #ffff…" at bounding box center [357, 168] width 385 height 260
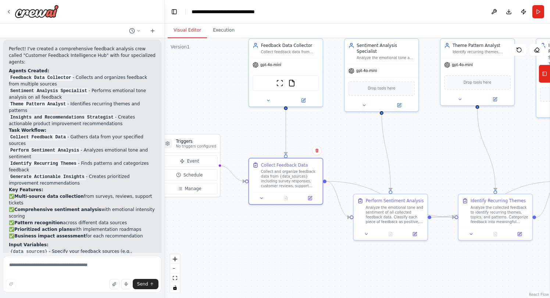
drag, startPoint x: 286, startPoint y: 232, endPoint x: 457, endPoint y: 248, distance: 171.9
click at [457, 248] on div ".deletable-edge-delete-btn { width: 20px; height: 20px; border: 0px solid #ffff…" at bounding box center [357, 168] width 385 height 260
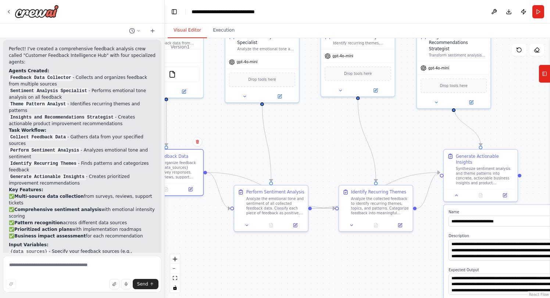
drag, startPoint x: 368, startPoint y: 274, endPoint x: 245, endPoint y: 267, distance: 123.3
click at [245, 267] on div ".deletable-edge-delete-btn { width: 20px; height: 20px; border: 0px solid #ffff…" at bounding box center [357, 168] width 385 height 260
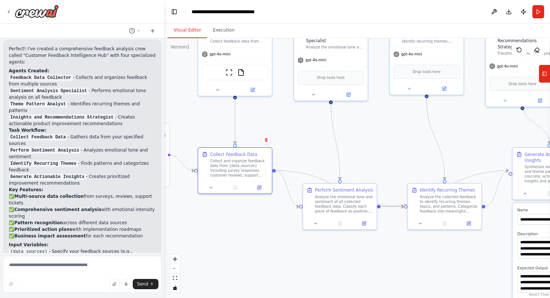
drag, startPoint x: 310, startPoint y: 250, endPoint x: 379, endPoint y: 248, distance: 68.7
click at [379, 248] on div ".deletable-edge-delete-btn { width: 20px; height: 20px; border: 0px solid #ffff…" at bounding box center [357, 168] width 385 height 260
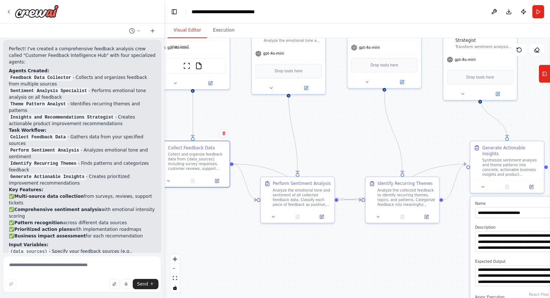
drag, startPoint x: 414, startPoint y: 248, endPoint x: 372, endPoint y: 242, distance: 42.8
click at [372, 242] on div ".deletable-edge-delete-btn { width: 20px; height: 20px; border: 0px solid #ffff…" at bounding box center [357, 168] width 385 height 260
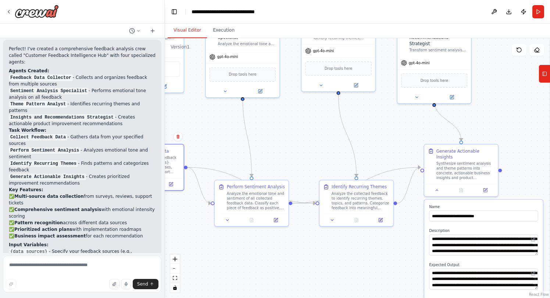
drag, startPoint x: 430, startPoint y: 242, endPoint x: 384, endPoint y: 245, distance: 46.0
click at [384, 245] on div ".deletable-edge-delete-btn { width: 20px; height: 20px; border: 0px solid #ffff…" at bounding box center [357, 168] width 385 height 260
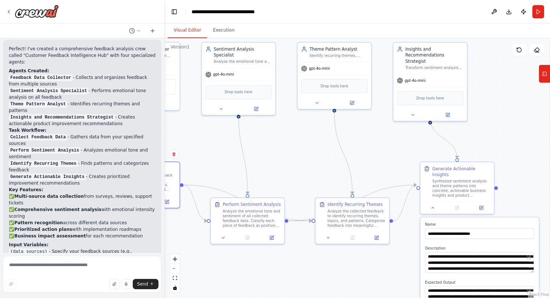
drag, startPoint x: 358, startPoint y: 247, endPoint x: 354, endPoint y: 265, distance: 17.7
click at [354, 265] on div ".deletable-edge-delete-btn { width: 20px; height: 20px; border: 0px solid #ffff…" at bounding box center [357, 168] width 385 height 260
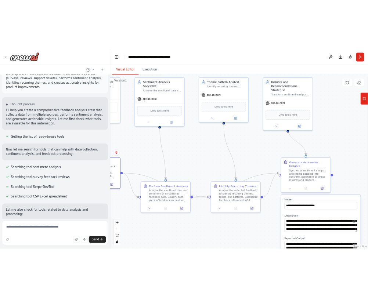
scroll to position [19, 0]
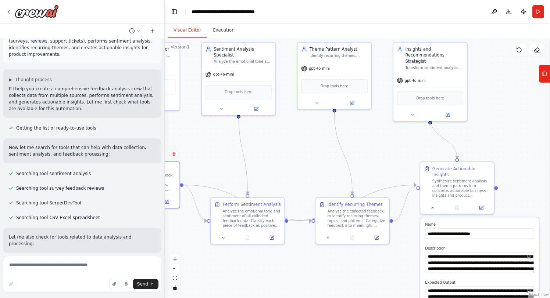
click at [495, 127] on div ".deletable-edge-delete-btn { width: 20px; height: 20px; border: 0px solid #ffff…" at bounding box center [357, 168] width 385 height 260
click at [477, 124] on div ".deletable-edge-delete-btn { width: 20px; height: 20px; border: 0px solid #ffff…" at bounding box center [357, 168] width 385 height 260
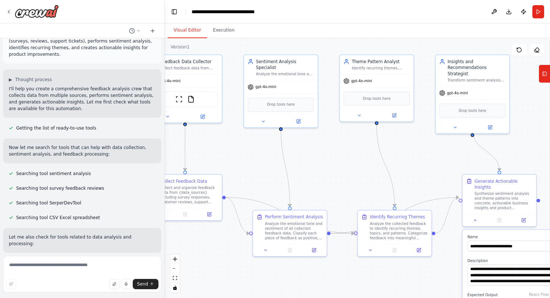
drag, startPoint x: 476, startPoint y: 123, endPoint x: 526, endPoint y: 133, distance: 50.9
click at [526, 134] on div ".deletable-edge-delete-btn { width: 20px; height: 20px; border: 0px solid #ffff…" at bounding box center [357, 168] width 385 height 260
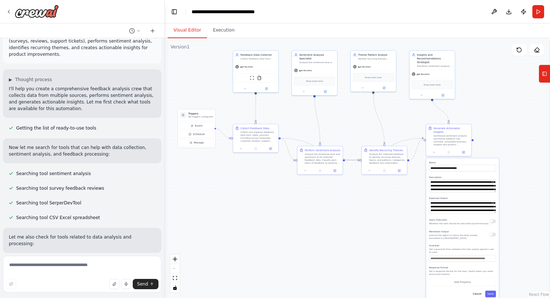
drag, startPoint x: 466, startPoint y: 247, endPoint x: 417, endPoint y: 206, distance: 63.4
click at [417, 206] on div ".deletable-edge-delete-btn { width: 20px; height: 20px; border: 0px solid #ffff…" at bounding box center [357, 168] width 385 height 260
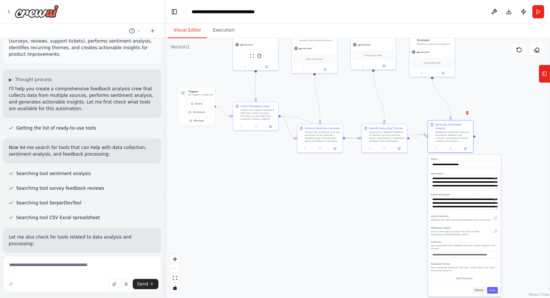
click at [474, 291] on div "**********" at bounding box center [464, 226] width 73 height 142
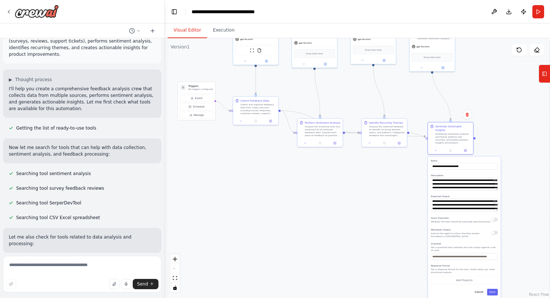
click at [482, 290] on button "Cancel" at bounding box center [478, 292] width 13 height 7
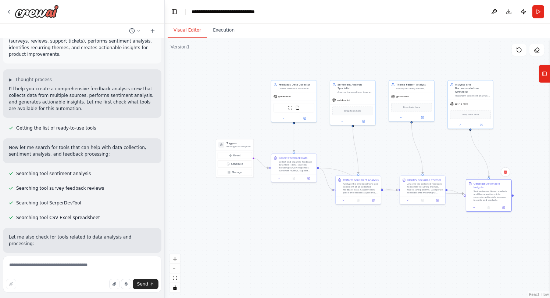
drag, startPoint x: 441, startPoint y: 224, endPoint x: 450, endPoint y: 257, distance: 34.0
click at [450, 257] on div ".deletable-edge-delete-btn { width: 20px; height: 20px; border: 0px solid #ffff…" at bounding box center [357, 168] width 385 height 260
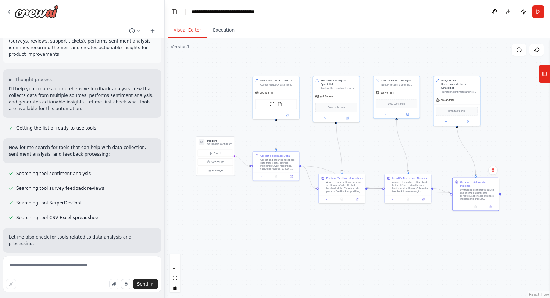
drag, startPoint x: 412, startPoint y: 224, endPoint x: 405, endPoint y: 229, distance: 9.1
click at [406, 229] on div ".deletable-edge-delete-btn { width: 20px; height: 20px; border: 0px solid #ffff…" at bounding box center [357, 168] width 385 height 260
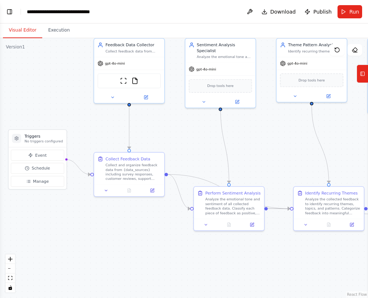
drag, startPoint x: 137, startPoint y: 138, endPoint x: 185, endPoint y: 166, distance: 55.5
click at [185, 166] on div ".deletable-edge-delete-btn { width: 20px; height: 20px; border: 0px solid #ffff…" at bounding box center [184, 168] width 368 height 260
click at [359, 75] on button "Tools" at bounding box center [362, 74] width 11 height 18
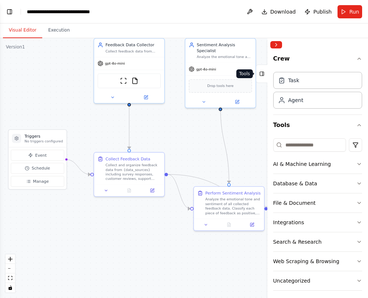
click at [261, 75] on rect at bounding box center [262, 74] width 4 height 4
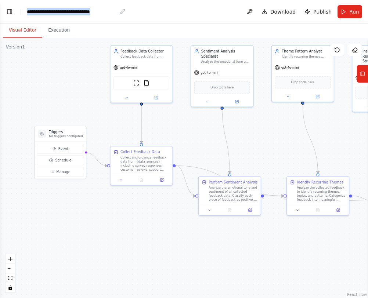
drag, startPoint x: 118, startPoint y: 12, endPoint x: 27, endPoint y: 14, distance: 91.1
click at [27, 14] on header "**********" at bounding box center [184, 12] width 368 height 24
copy div "**********"
click at [12, 11] on button "Toggle Left Sidebar" at bounding box center [9, 12] width 10 height 10
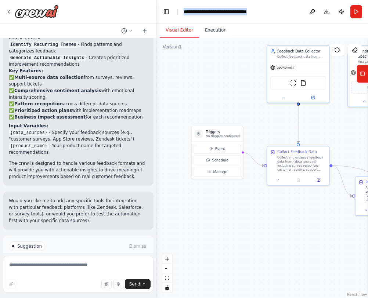
scroll to position [621, 0]
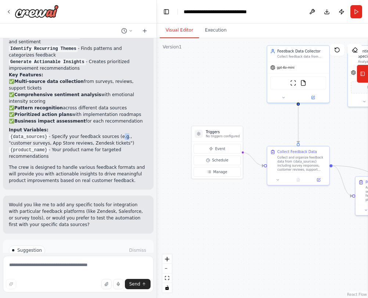
drag, startPoint x: 125, startPoint y: 136, endPoint x: 121, endPoint y: 137, distance: 4.1
click at [121, 136] on li "{data_sources} - Specify your feedback sources (e.g., "customer surveys, App St…" at bounding box center [78, 139] width 139 height 13
click at [121, 137] on li "{data_sources} - Specify your feedback sources (e.g., "customer surveys, App St…" at bounding box center [78, 139] width 139 height 13
drag, startPoint x: 121, startPoint y: 137, endPoint x: 127, endPoint y: 137, distance: 6.2
click at [127, 137] on li "{data_sources} - Specify your feedback sources (e.g., "customer surveys, App St…" at bounding box center [78, 139] width 139 height 13
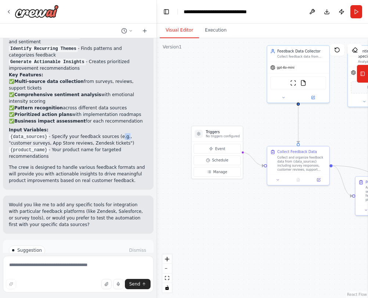
copy li "e.g"
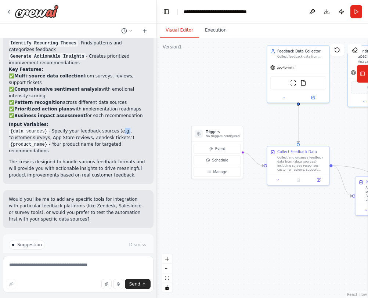
scroll to position [629, 0]
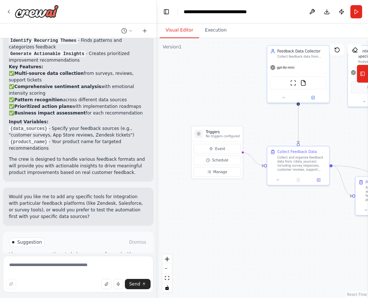
click at [48, 145] on li "{product_name} - Your product name for targeted recommendations" at bounding box center [78, 145] width 139 height 13
click at [37, 139] on code "{product_name}" at bounding box center [29, 142] width 40 height 7
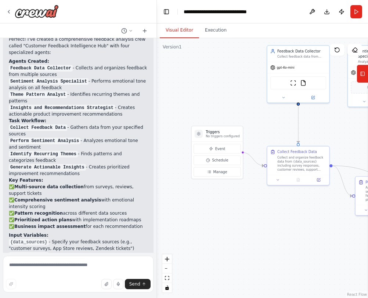
scroll to position [467, 0]
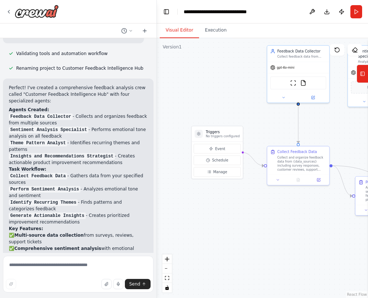
click at [64, 156] on code "Insights and Recommendations Strategist" at bounding box center [62, 156] width 106 height 7
click at [50, 141] on code "Theme Pattern Analyst" at bounding box center [38, 143] width 58 height 7
click at [47, 120] on li "Feedback Data Collector - Collects and organizes feedback from multiple sources" at bounding box center [78, 119] width 139 height 13
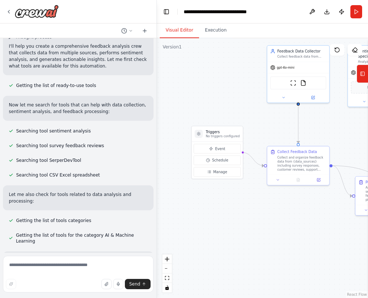
scroll to position [0, 0]
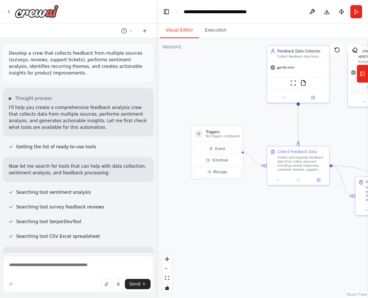
click at [54, 111] on p "I'll help you create a comprehensive feedback analysis crew that collects data …" at bounding box center [78, 117] width 139 height 26
click at [29, 93] on div "▶ Thought process I'll help you create a comprehensive feedback analysis crew t…" at bounding box center [78, 112] width 151 height 48
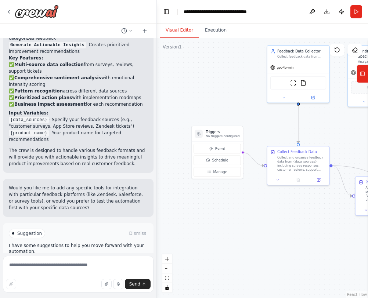
scroll to position [656, 0]
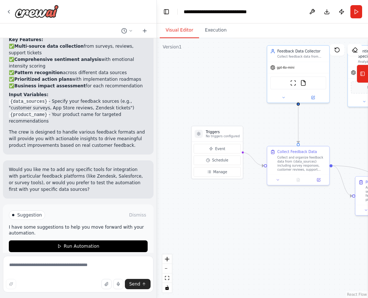
click at [36, 117] on code "{product_name}" at bounding box center [29, 115] width 40 height 7
click at [32, 112] on code "{product_name}" at bounding box center [29, 115] width 40 height 7
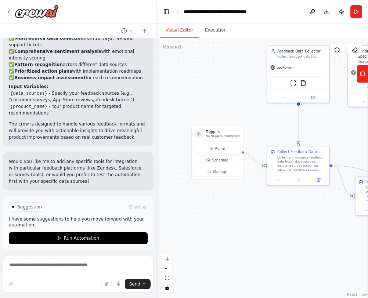
scroll to position [666, 0]
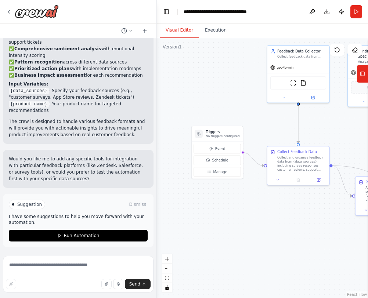
click at [41, 152] on div "Would you like me to add any specific tools for integration with particular fee…" at bounding box center [78, 169] width 151 height 38
click at [24, 162] on p "Would you like me to add any specific tools for integration with particular fee…" at bounding box center [78, 169] width 139 height 26
click at [33, 218] on p "I have some suggestions to help you move forward with your automation." at bounding box center [78, 220] width 139 height 12
drag, startPoint x: 39, startPoint y: 218, endPoint x: 80, endPoint y: 219, distance: 41.9
click at [71, 219] on p "I have some suggestions to help you move forward with your automation." at bounding box center [78, 220] width 139 height 12
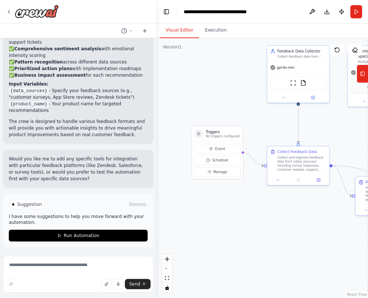
click at [103, 219] on p "I have some suggestions to help you move forward with your automation." at bounding box center [78, 220] width 139 height 12
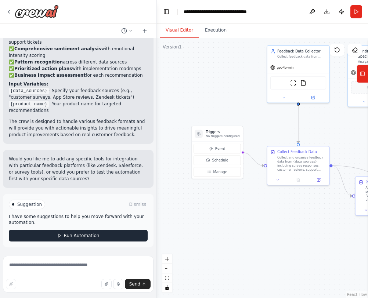
click at [75, 234] on span "Run Automation" at bounding box center [82, 236] width 36 height 6
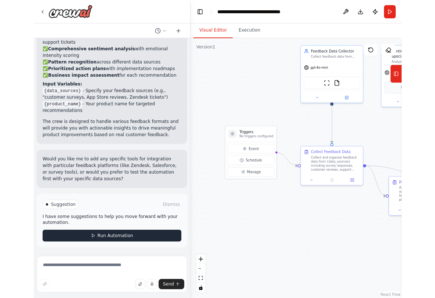
scroll to position [607, 0]
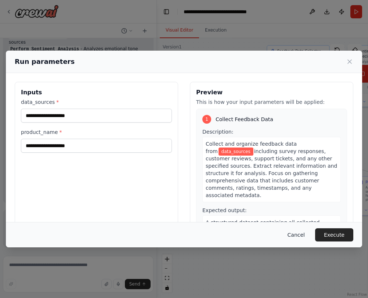
click at [299, 234] on button "Cancel" at bounding box center [296, 235] width 29 height 13
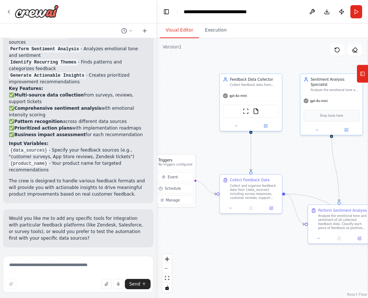
drag, startPoint x: 256, startPoint y: 194, endPoint x: 209, endPoint y: 222, distance: 55.4
click at [209, 222] on div ".deletable-edge-delete-btn { width: 20px; height: 20px; border: 0px solid #ffff…" at bounding box center [262, 168] width 211 height 260
click at [272, 207] on icon at bounding box center [271, 208] width 4 height 4
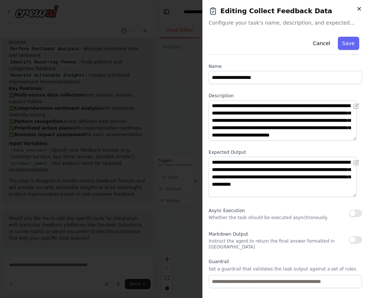
click at [359, 11] on icon "button" at bounding box center [359, 9] width 6 height 6
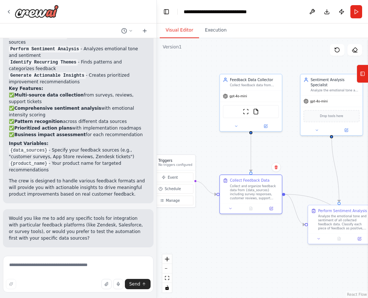
click at [315, 172] on div ".deletable-edge-delete-btn { width: 20px; height: 20px; border: 0px solid #ffff…" at bounding box center [262, 168] width 211 height 260
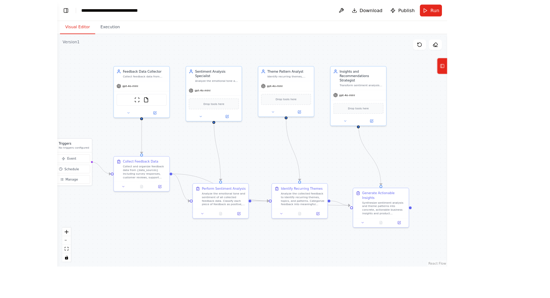
scroll to position [594, 0]
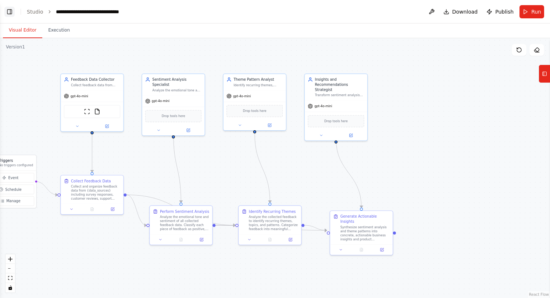
click at [14, 8] on button "Toggle Left Sidebar" at bounding box center [9, 12] width 10 height 10
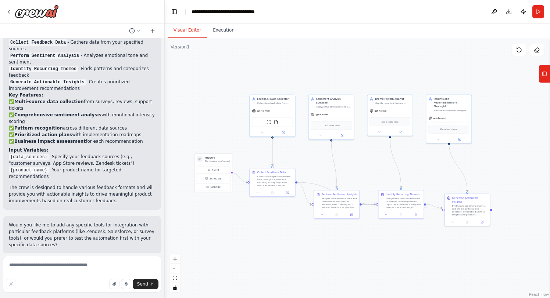
drag, startPoint x: 428, startPoint y: 161, endPoint x: 403, endPoint y: 161, distance: 25.4
click at [403, 161] on div ".deletable-edge-delete-btn { width: 20px; height: 20px; border: 0px solid #ffff…" at bounding box center [357, 168] width 385 height 260
click at [544, 79] on icon at bounding box center [544, 74] width 5 height 12
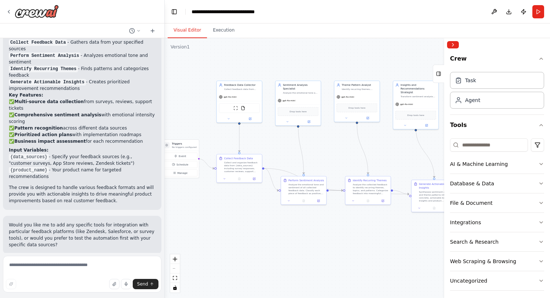
drag, startPoint x: 389, startPoint y: 76, endPoint x: 366, endPoint y: 64, distance: 26.1
click at [366, 64] on div ".deletable-edge-delete-btn { width: 20px; height: 20px; border: 0px solid #ffff…" at bounding box center [357, 168] width 385 height 260
click at [306, 47] on div ".deletable-edge-delete-btn { width: 20px; height: 20px; border: 0px solid #ffff…" at bounding box center [357, 168] width 385 height 260
click at [437, 75] on icon at bounding box center [438, 74] width 5 height 12
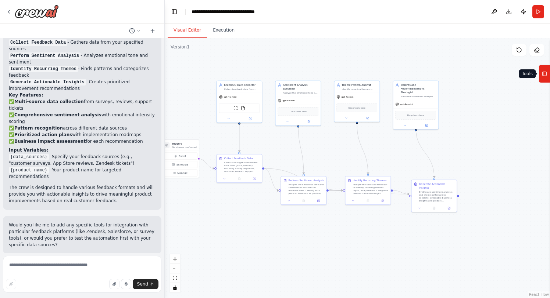
click at [544, 76] on icon at bounding box center [544, 74] width 5 height 12
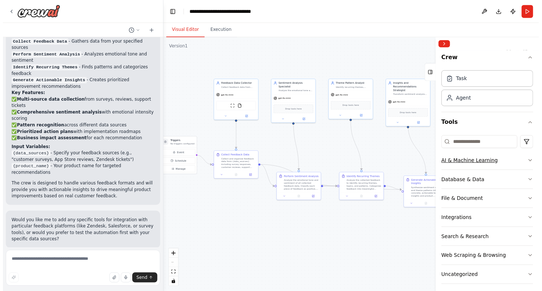
scroll to position [4, 0]
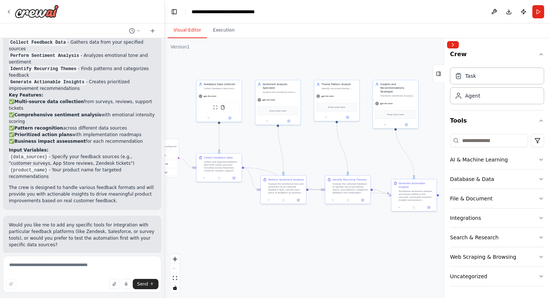
drag, startPoint x: 391, startPoint y: 143, endPoint x: 371, endPoint y: 143, distance: 20.2
click at [371, 142] on div ".deletable-edge-delete-btn { width: 20px; height: 20px; border: 0px solid #ffff…" at bounding box center [357, 168] width 385 height 260
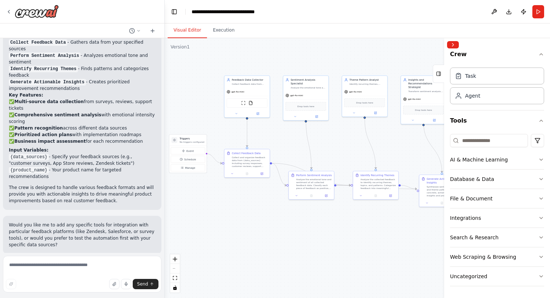
drag, startPoint x: 385, startPoint y: 152, endPoint x: 413, endPoint y: 147, distance: 28.3
click at [413, 147] on div ".deletable-edge-delete-btn { width: 20px; height: 20px; border: 0px solid #ffff…" at bounding box center [357, 168] width 385 height 260
click at [408, 245] on div ".deletable-edge-delete-btn { width: 20px; height: 20px; border: 0px solid #ffff…" at bounding box center [357, 168] width 385 height 260
drag, startPoint x: 421, startPoint y: 259, endPoint x: 417, endPoint y: 274, distance: 16.0
click at [421, 259] on div ".deletable-edge-delete-btn { width: 20px; height: 20px; border: 0px solid #ffff…" at bounding box center [357, 168] width 385 height 260
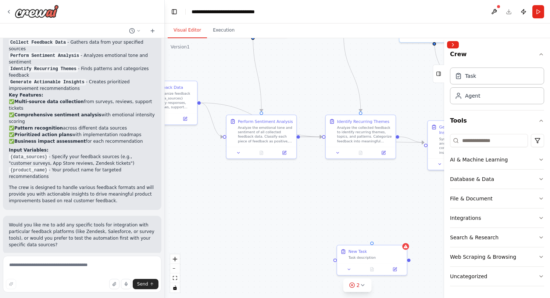
click at [428, 276] on div ".deletable-edge-delete-btn { width: 20px; height: 20px; border: 0px solid #ffff…" at bounding box center [357, 168] width 385 height 260
click at [377, 254] on div "New Task Task description" at bounding box center [375, 253] width 55 height 11
click at [397, 259] on div "New Task Task description" at bounding box center [372, 253] width 70 height 18
click at [400, 238] on icon at bounding box center [400, 238] width 3 height 4
click at [403, 238] on icon at bounding box center [401, 238] width 4 height 4
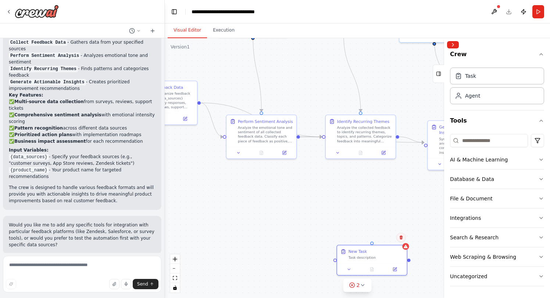
click at [402, 238] on icon at bounding box center [401, 238] width 4 height 4
click at [376, 238] on button "Confirm" at bounding box center [380, 237] width 26 height 9
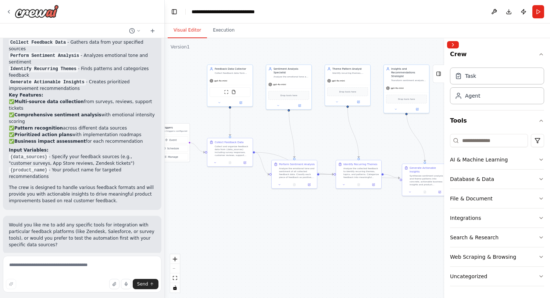
drag, startPoint x: 312, startPoint y: 231, endPoint x: 300, endPoint y: 236, distance: 13.4
click at [300, 236] on div ".deletable-edge-delete-btn { width: 20px; height: 20px; border: 0px solid #ffff…" at bounding box center [357, 168] width 385 height 260
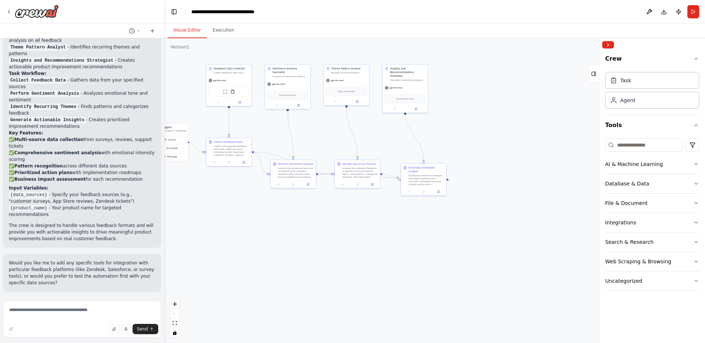
scroll to position [550, 0]
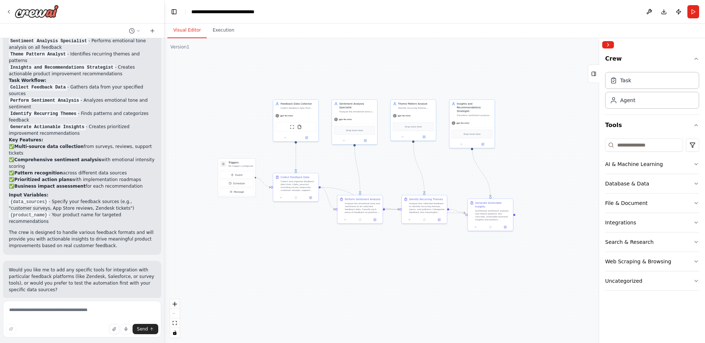
drag, startPoint x: 478, startPoint y: 185, endPoint x: 530, endPoint y: 212, distance: 58.8
click at [530, 212] on div ".deletable-edge-delete-btn { width: 20px; height: 20px; border: 0px solid #ffff…" at bounding box center [435, 190] width 541 height 305
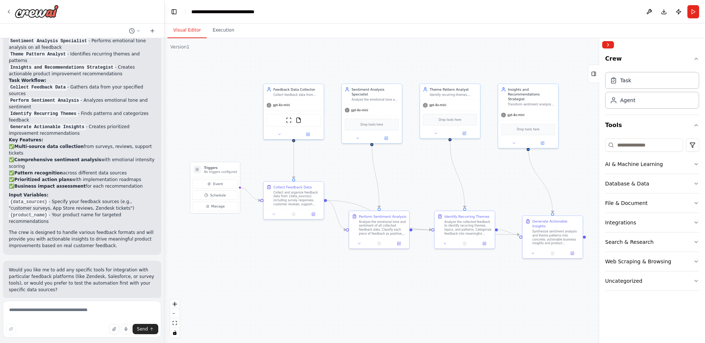
drag, startPoint x: 455, startPoint y: 164, endPoint x: 503, endPoint y: 187, distance: 53.7
click at [504, 188] on div ".deletable-edge-delete-btn { width: 20px; height: 20px; border: 0px solid #ffff…" at bounding box center [435, 190] width 541 height 305
click at [497, 187] on div ".deletable-edge-delete-btn { width: 20px; height: 20px; border: 0px solid #ffff…" at bounding box center [435, 190] width 541 height 305
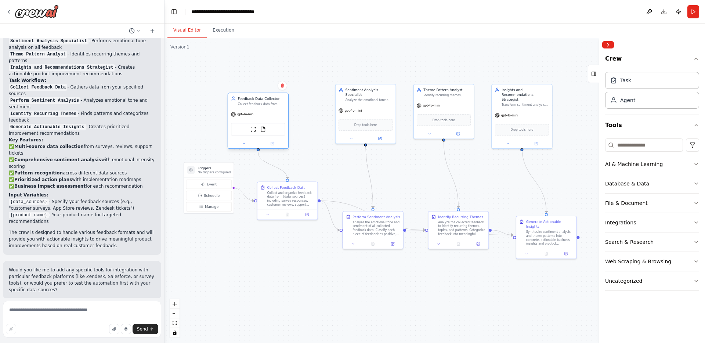
drag, startPoint x: 291, startPoint y: 104, endPoint x: 271, endPoint y: 102, distance: 19.6
click at [271, 109] on div "gpt-4o-mini" at bounding box center [258, 114] width 60 height 11
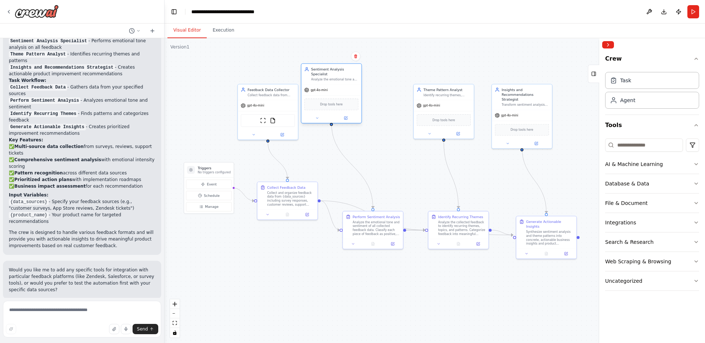
drag, startPoint x: 377, startPoint y: 94, endPoint x: 374, endPoint y: 99, distance: 5.3
click at [359, 82] on div "Sentiment Analysis Specialist Analyze the emotional tone and sentiment of colle…" at bounding box center [334, 74] width 47 height 15
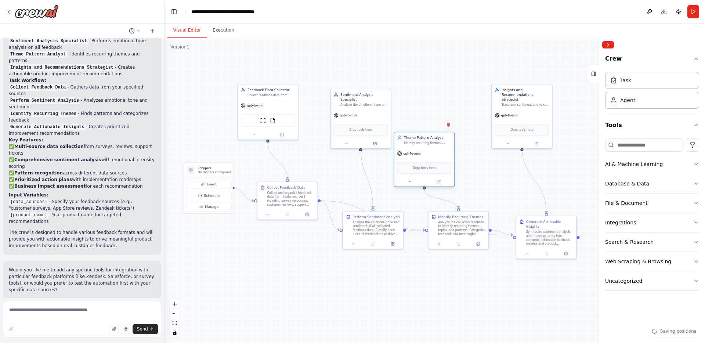
drag, startPoint x: 463, startPoint y: 98, endPoint x: 445, endPoint y: 147, distance: 52.8
click at [445, 147] on div "Theme Pattern Analyst Identify recurring themes, patterns, and topics in custom…" at bounding box center [424, 140] width 60 height 16
drag, startPoint x: 426, startPoint y: 154, endPoint x: 445, endPoint y: 114, distance: 44.4
click at [445, 114] on div "gpt-4o-mini" at bounding box center [444, 114] width 60 height 11
drag, startPoint x: 446, startPoint y: 101, endPoint x: 443, endPoint y: 98, distance: 4.4
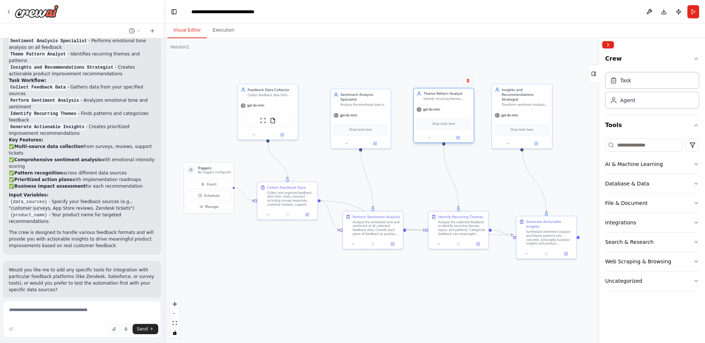
click at [447, 95] on div "Theme Pattern Analyst" at bounding box center [447, 93] width 47 height 5
drag, startPoint x: 289, startPoint y: 210, endPoint x: 288, endPoint y: 288, distance: 77.9
click at [288, 288] on div at bounding box center [288, 292] width 60 height 10
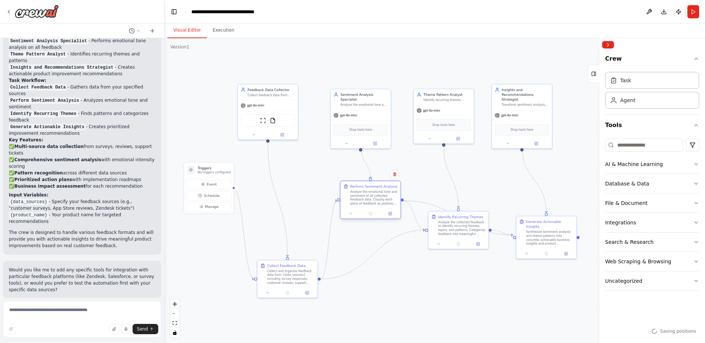
drag, startPoint x: 375, startPoint y: 222, endPoint x: 384, endPoint y: 202, distance: 22.2
click at [371, 194] on div "Analyze the emotional tone and sentiment of all collected feedback data. Classi…" at bounding box center [373, 198] width 47 height 16
drag, startPoint x: 454, startPoint y: 234, endPoint x: 459, endPoint y: 266, distance: 32.3
click at [459, 266] on div "Identify Recurring Themes Analyze the collected feedback to identify recurring …" at bounding box center [464, 254] width 60 height 28
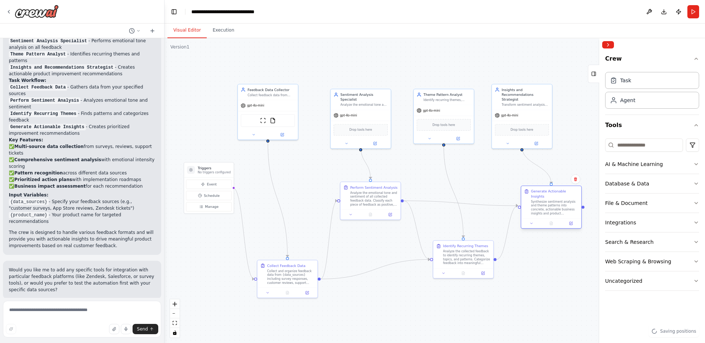
drag, startPoint x: 553, startPoint y: 236, endPoint x: 554, endPoint y: 212, distance: 24.3
click at [549, 212] on div "Generate Actionable Insights Synthesize sentiment analysis and theme patterns i…" at bounding box center [551, 202] width 60 height 32
drag, startPoint x: 360, startPoint y: 204, endPoint x: 361, endPoint y: 214, distance: 10.3
click at [361, 214] on div "Analyze the emotional tone and sentiment of all collected feedback data. Classi…" at bounding box center [373, 208] width 47 height 16
drag, startPoint x: 212, startPoint y: 197, endPoint x: 201, endPoint y: 200, distance: 11.1
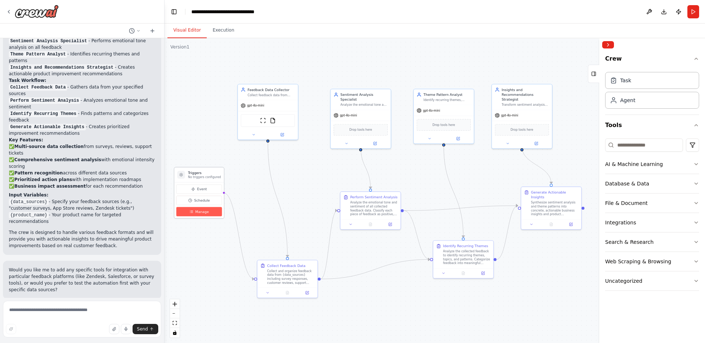
click at [197, 196] on button "Schedule" at bounding box center [199, 200] width 46 height 9
drag, startPoint x: 464, startPoint y: 257, endPoint x: 470, endPoint y: 286, distance: 29.6
click at [470, 286] on div "Analyze the collected feedback to identify recurring themes, topics, and patter…" at bounding box center [471, 286] width 47 height 16
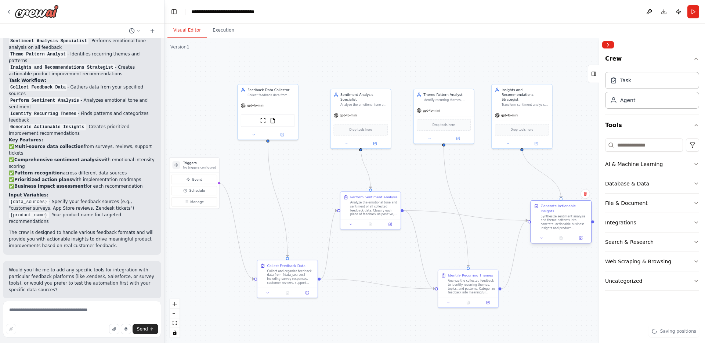
drag, startPoint x: 544, startPoint y: 213, endPoint x: 552, endPoint y: 225, distance: 15.1
click at [549, 225] on div "Generate Actionable Insights Synthesize sentiment analysis and theme patterns i…" at bounding box center [561, 221] width 61 height 43
drag, startPoint x: 374, startPoint y: 207, endPoint x: 381, endPoint y: 203, distance: 8.1
click at [381, 203] on div "Analyze the emotional tone and sentiment of all collected feedback data. Classi…" at bounding box center [378, 203] width 47 height 16
click at [176, 298] on button "toggle interactivity" at bounding box center [175, 333] width 10 height 10
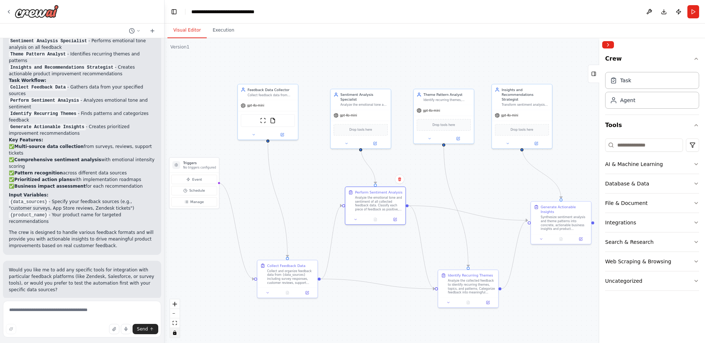
click at [175, 298] on icon "toggle interactivity" at bounding box center [174, 333] width 3 height 4
click at [177, 298] on icon "toggle interactivity" at bounding box center [175, 333] width 4 height 4
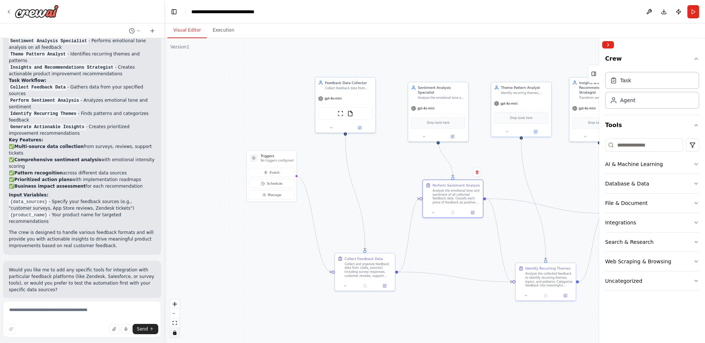
drag, startPoint x: 330, startPoint y: 300, endPoint x: 402, endPoint y: 295, distance: 72.2
click at [405, 296] on div ".deletable-edge-delete-btn { width: 20px; height: 20px; border: 0px solid #ffff…" at bounding box center [435, 190] width 541 height 305
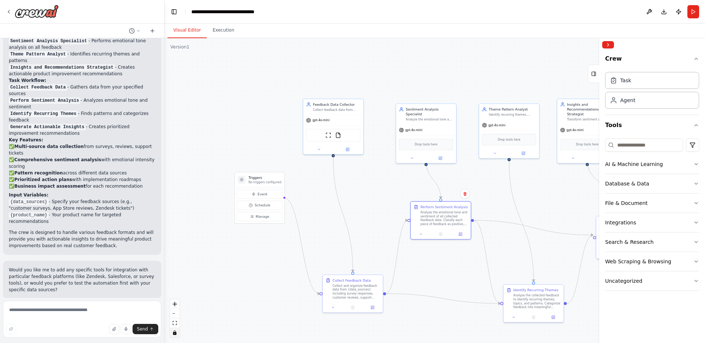
drag, startPoint x: 380, startPoint y: 250, endPoint x: 358, endPoint y: 281, distance: 38.0
click at [358, 282] on div ".deletable-edge-delete-btn { width: 20px; height: 20px; border: 0px solid #ffff…" at bounding box center [435, 190] width 541 height 305
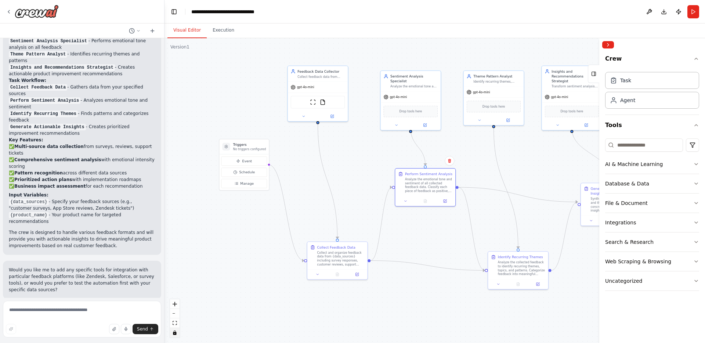
drag, startPoint x: 350, startPoint y: 291, endPoint x: 324, endPoint y: 252, distance: 46.2
click at [324, 252] on div ".deletable-edge-delete-btn { width: 20px; height: 20px; border: 0px solid #ffff…" at bounding box center [435, 190] width 541 height 305
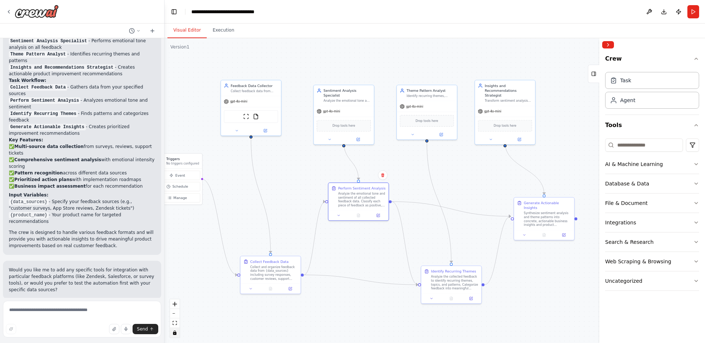
drag, startPoint x: 378, startPoint y: 216, endPoint x: 332, endPoint y: 230, distance: 47.9
click at [332, 230] on div ".deletable-edge-delete-btn { width: 20px; height: 20px; border: 0px solid #ffff…" at bounding box center [435, 190] width 541 height 305
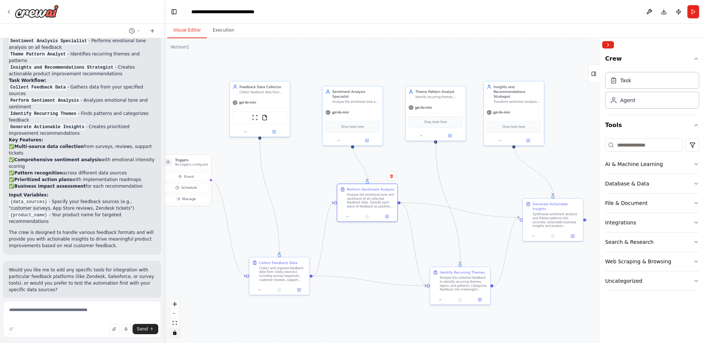
drag, startPoint x: 410, startPoint y: 179, endPoint x: 414, endPoint y: 182, distance: 5.0
click at [414, 182] on div ".deletable-edge-delete-btn { width: 20px; height: 20px; border: 0px solid #ffff…" at bounding box center [435, 190] width 541 height 305
click at [175, 298] on button "toggle interactivity" at bounding box center [175, 333] width 10 height 10
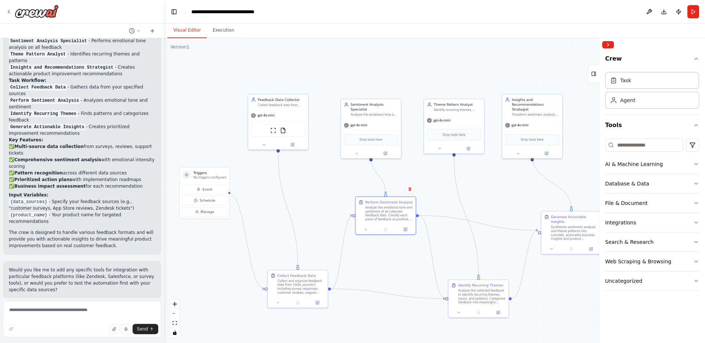
drag, startPoint x: 300, startPoint y: 220, endPoint x: 322, endPoint y: 227, distance: 23.4
click at [323, 226] on div ".deletable-edge-delete-btn { width: 20px; height: 20px; border: 0px solid #ffff…" at bounding box center [435, 190] width 541 height 305
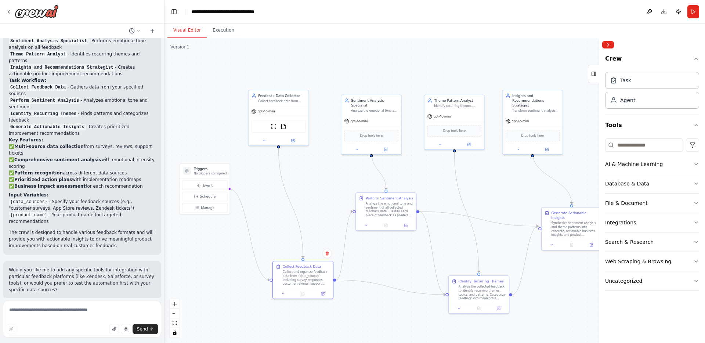
drag, startPoint x: 307, startPoint y: 277, endPoint x: 243, endPoint y: 324, distance: 79.4
click at [309, 273] on div "Collect and organize feedback data from {data_sources} including survey respons…" at bounding box center [306, 278] width 47 height 16
click at [174, 298] on button "toggle interactivity" at bounding box center [175, 333] width 10 height 10
click at [174, 298] on icon "toggle interactivity" at bounding box center [174, 333] width 3 height 4
drag, startPoint x: 318, startPoint y: 332, endPoint x: 366, endPoint y: 301, distance: 56.7
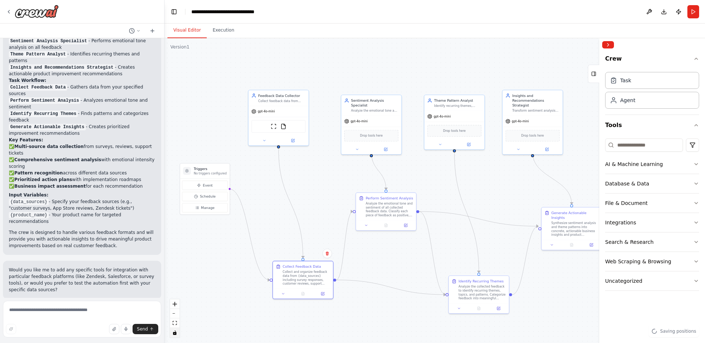
click at [318, 298] on div ".deletable-edge-delete-btn { width: 20px; height: 20px; border: 0px solid #ffff…" at bounding box center [435, 190] width 541 height 305
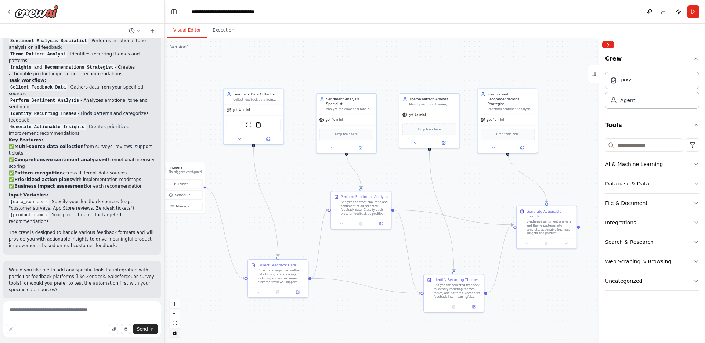
drag, startPoint x: 442, startPoint y: 267, endPoint x: 424, endPoint y: 262, distance: 19.3
click at [424, 262] on div ".deletable-edge-delete-btn { width: 20px; height: 20px; border: 0px solid #ffff…" at bounding box center [435, 190] width 541 height 305
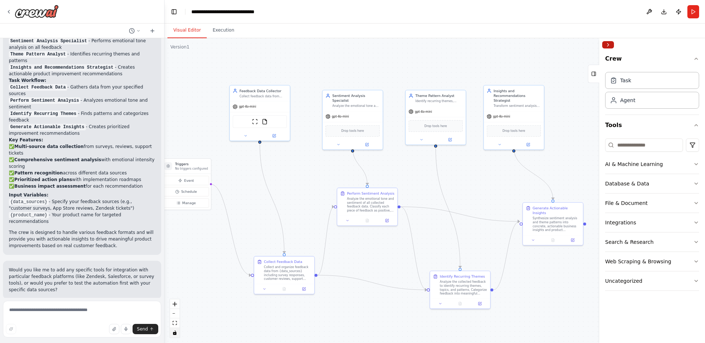
click at [549, 43] on button "Collapse right sidebar" at bounding box center [609, 44] width 12 height 7
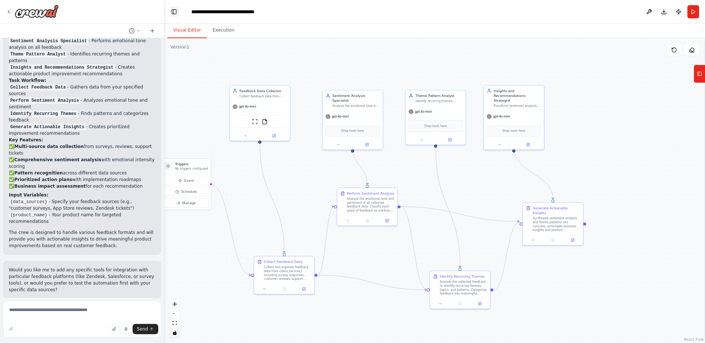
click at [174, 12] on button "Toggle Left Sidebar" at bounding box center [174, 12] width 10 height 10
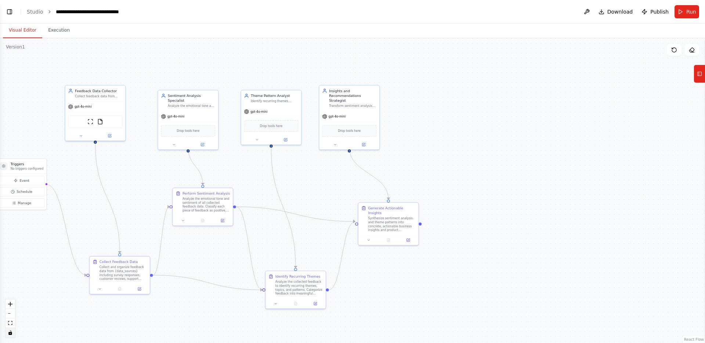
click at [4, 10] on header "**********" at bounding box center [352, 12] width 705 height 24
click at [12, 10] on button "Toggle Left Sidebar" at bounding box center [9, 12] width 10 height 10
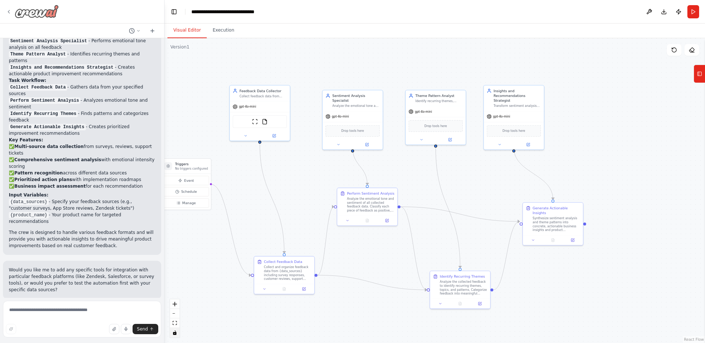
click at [9, 13] on icon at bounding box center [8, 11] width 1 height 3
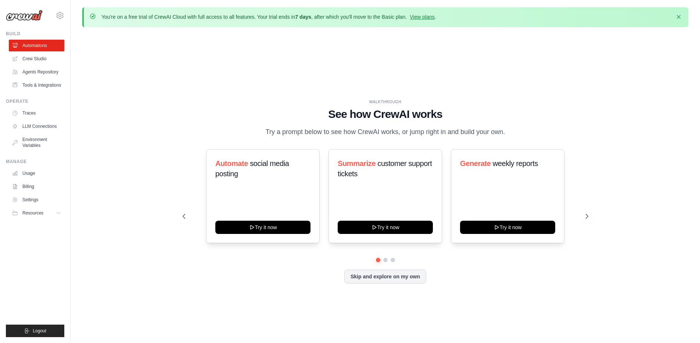
drag, startPoint x: 672, startPoint y: 54, endPoint x: 334, endPoint y: 123, distance: 345.5
click at [672, 54] on div "WALKTHROUGH See how CrewAI works Try a prompt below to see how CrewAI works, or…" at bounding box center [385, 197] width 606 height 328
click at [36, 337] on button "Logout" at bounding box center [35, 331] width 58 height 12
click at [36, 333] on span "Logout" at bounding box center [40, 331] width 14 height 6
click at [49, 331] on button "Logout" at bounding box center [35, 331] width 58 height 12
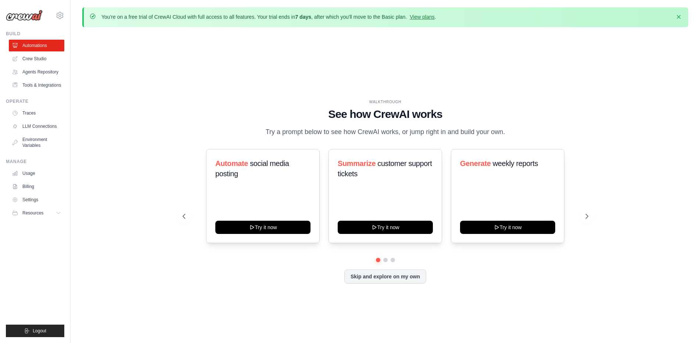
click at [105, 231] on div "WALKTHROUGH See how CrewAI works Try a prompt below to see how CrewAI works, or…" at bounding box center [385, 197] width 606 height 328
click at [44, 60] on link "Crew Studio" at bounding box center [37, 59] width 55 height 12
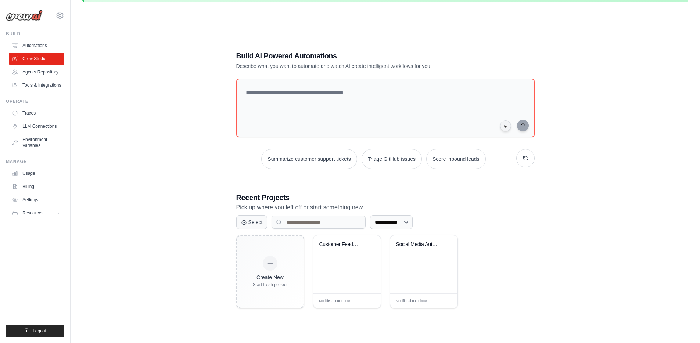
scroll to position [40, 0]
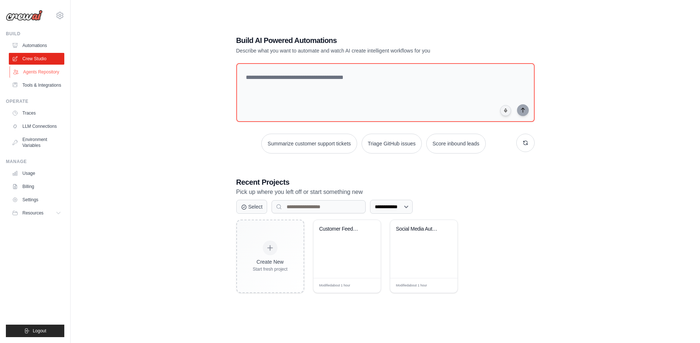
click at [31, 73] on link "Agents Repository" at bounding box center [37, 72] width 55 height 12
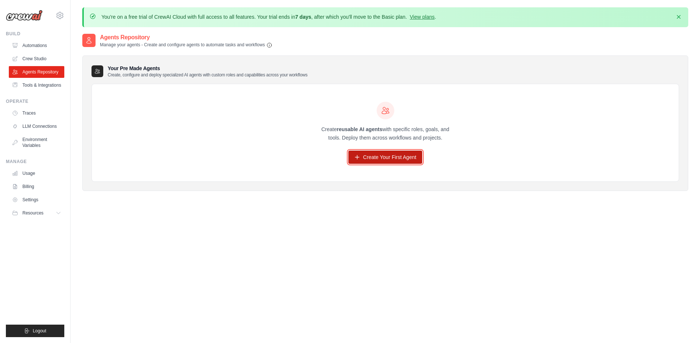
click at [377, 153] on link "Create Your First Agent" at bounding box center [385, 157] width 74 height 13
click at [39, 84] on link "Tools & Integrations" at bounding box center [37, 85] width 55 height 12
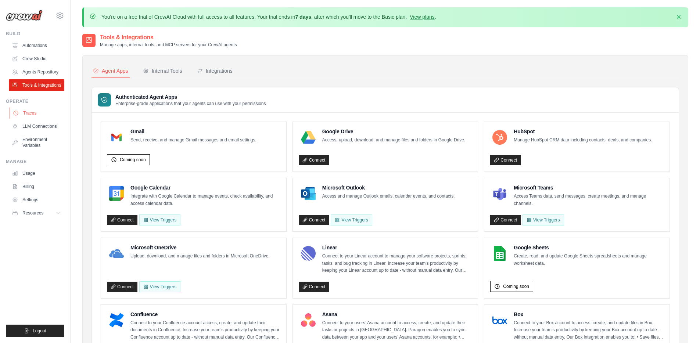
click at [35, 112] on link "Traces" at bounding box center [37, 113] width 55 height 12
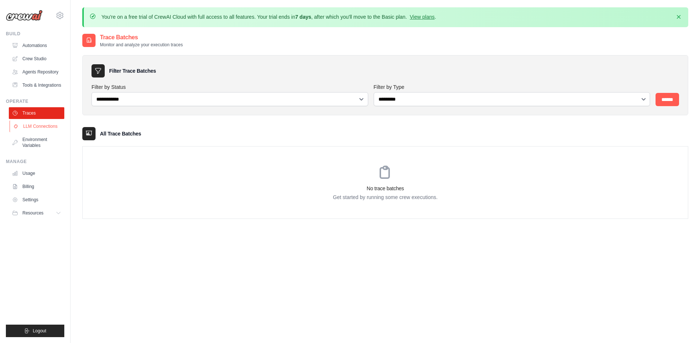
click at [42, 129] on link "LLM Connections" at bounding box center [37, 127] width 55 height 12
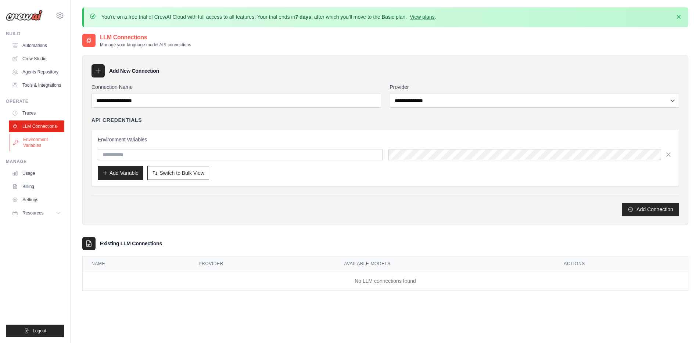
click at [36, 143] on link "Environment Variables" at bounding box center [37, 143] width 55 height 18
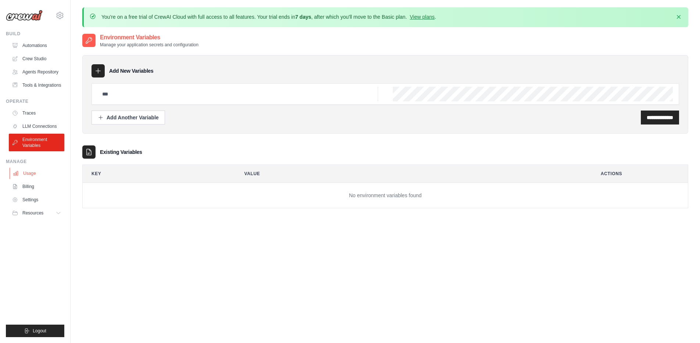
click at [31, 173] on link "Usage" at bounding box center [37, 174] width 55 height 12
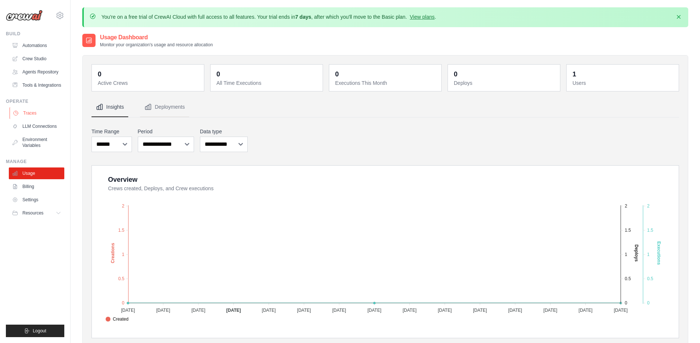
click at [28, 114] on link "Traces" at bounding box center [37, 113] width 55 height 12
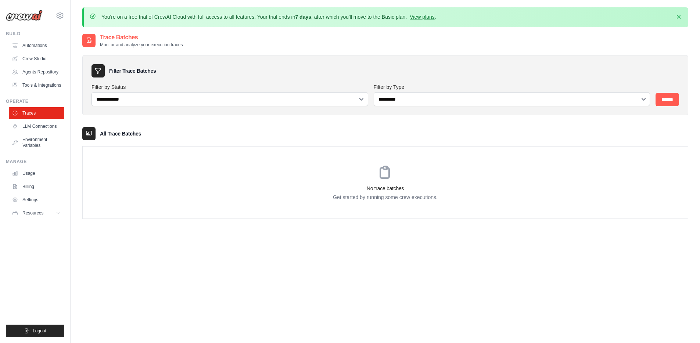
drag, startPoint x: 7, startPoint y: 100, endPoint x: 31, endPoint y: 100, distance: 24.2
click at [31, 100] on div "Operate" at bounding box center [35, 101] width 58 height 6
drag, startPoint x: 33, startPoint y: 100, endPoint x: -2, endPoint y: 101, distance: 35.3
click at [0, 101] on html "[EMAIL_ADDRESS][DOMAIN_NAME] Settings Build Automations" at bounding box center [350, 192] width 700 height 384
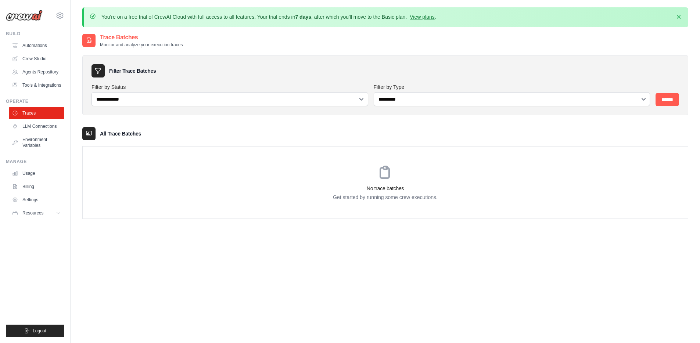
click at [43, 100] on div "Operate" at bounding box center [35, 101] width 58 height 6
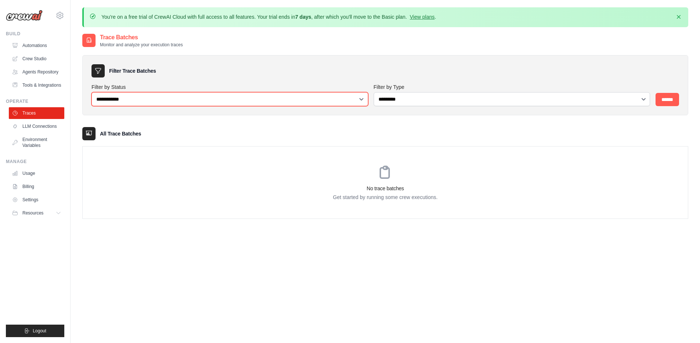
click at [167, 100] on select "**********" at bounding box center [229, 99] width 277 height 14
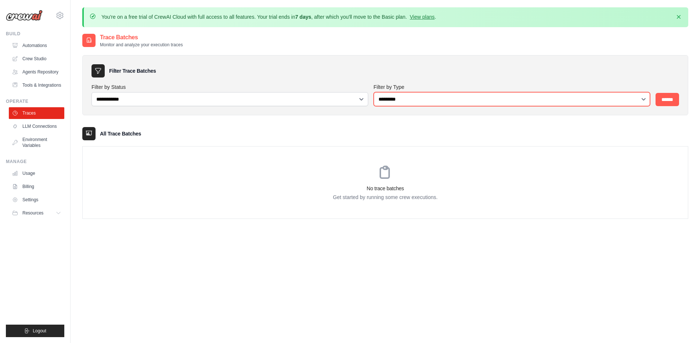
click at [402, 100] on select "**********" at bounding box center [512, 99] width 277 height 14
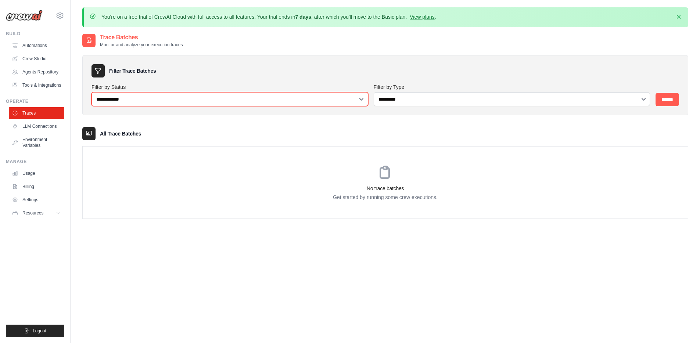
click at [290, 98] on select "**********" at bounding box center [229, 99] width 277 height 14
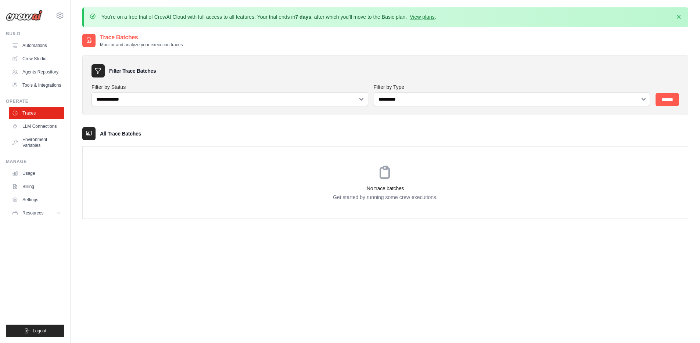
drag, startPoint x: 105, startPoint y: 136, endPoint x: 187, endPoint y: 131, distance: 82.5
click at [187, 131] on div "All Trace Batches" at bounding box center [385, 133] width 606 height 13
click at [204, 129] on div "All Trace Batches" at bounding box center [385, 133] width 606 height 13
drag, startPoint x: 370, startPoint y: 187, endPoint x: 437, endPoint y: 190, distance: 66.9
click at [422, 189] on h3 "No trace batches" at bounding box center [385, 188] width 605 height 7
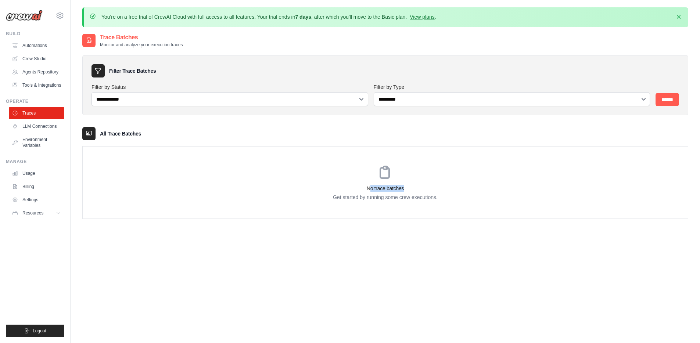
click at [455, 188] on h3 "No trace batches" at bounding box center [385, 188] width 605 height 7
drag, startPoint x: 346, startPoint y: 199, endPoint x: 457, endPoint y: 197, distance: 110.6
click at [457, 197] on p "Get started by running some crew executions." at bounding box center [385, 197] width 605 height 7
click at [465, 197] on p "Get started by running some crew executions." at bounding box center [385, 197] width 605 height 7
click at [35, 127] on link "LLM Connections" at bounding box center [37, 127] width 55 height 12
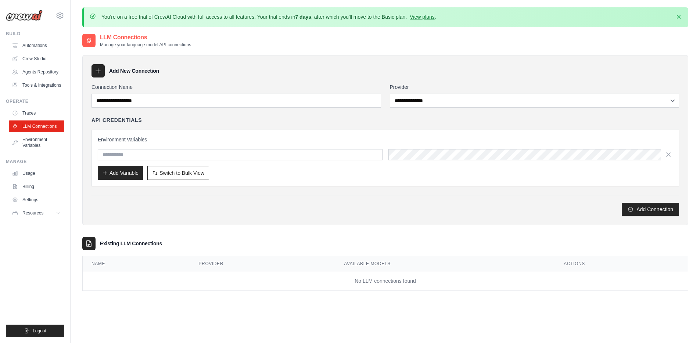
click at [91, 73] on div at bounding box center [97, 70] width 13 height 13
click at [94, 72] on icon at bounding box center [97, 70] width 7 height 7
click at [97, 70] on icon at bounding box center [97, 70] width 7 height 7
click at [137, 75] on div "Add New Connection" at bounding box center [384, 70] width 587 height 13
click at [99, 70] on icon at bounding box center [97, 70] width 7 height 7
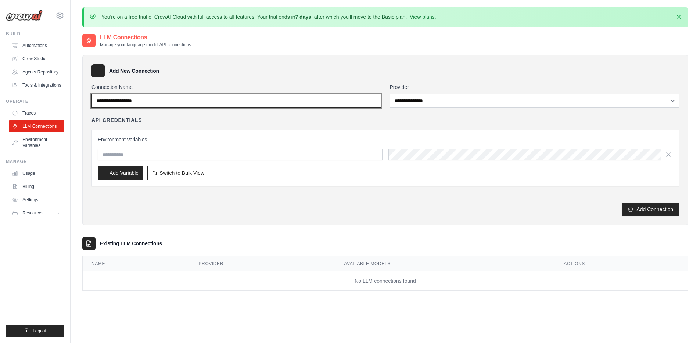
click at [168, 98] on input "Connection Name" at bounding box center [236, 101] width 290 height 14
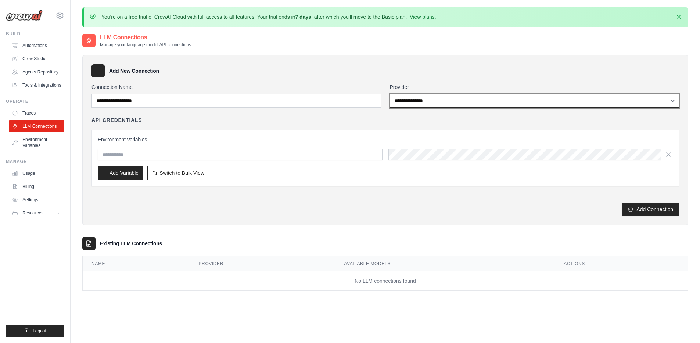
click at [443, 102] on select "**********" at bounding box center [535, 101] width 290 height 14
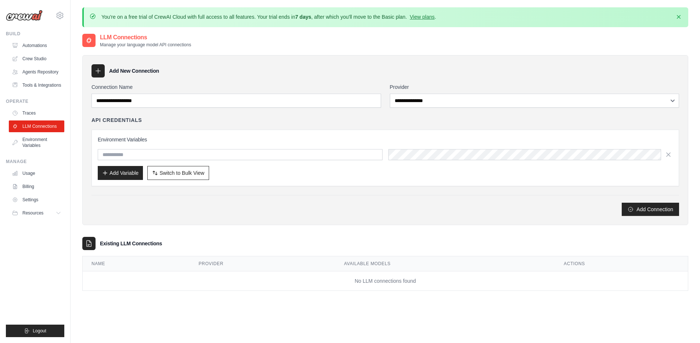
click at [94, 70] on icon at bounding box center [97, 70] width 7 height 7
click at [99, 71] on icon at bounding box center [97, 70] width 7 height 7
click at [205, 71] on div "Add New Connection" at bounding box center [384, 70] width 587 height 13
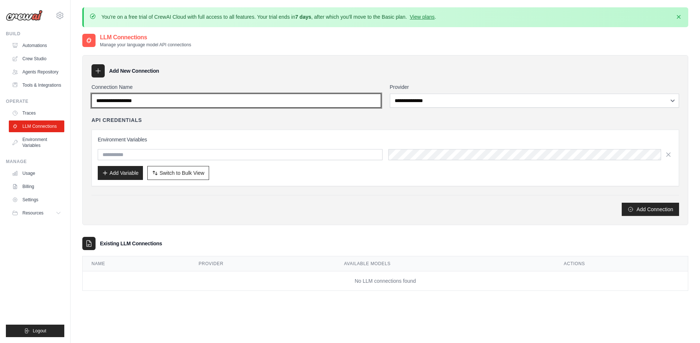
click at [162, 101] on input "Connection Name" at bounding box center [236, 101] width 290 height 14
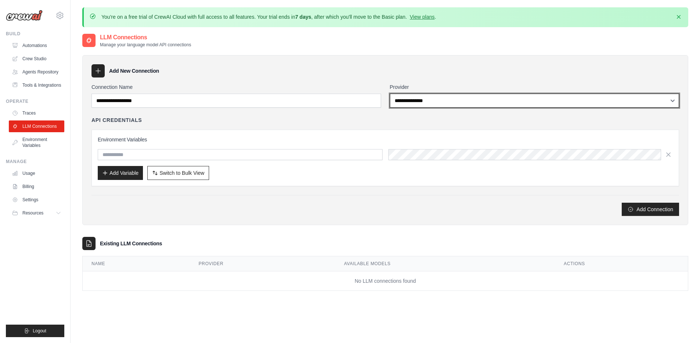
click at [425, 100] on select "**********" at bounding box center [535, 101] width 290 height 14
click at [390, 94] on select "**********" at bounding box center [535, 101] width 290 height 14
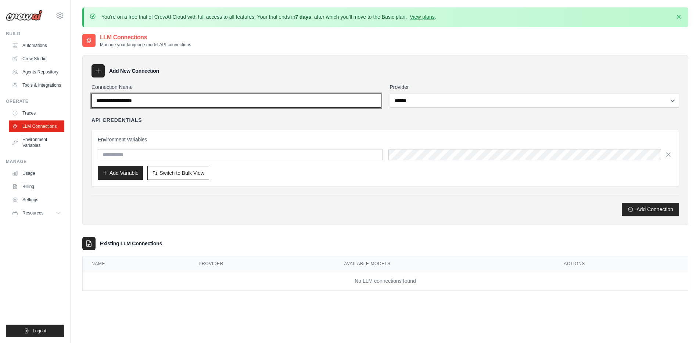
click at [248, 104] on input "Connection Name" at bounding box center [236, 101] width 290 height 14
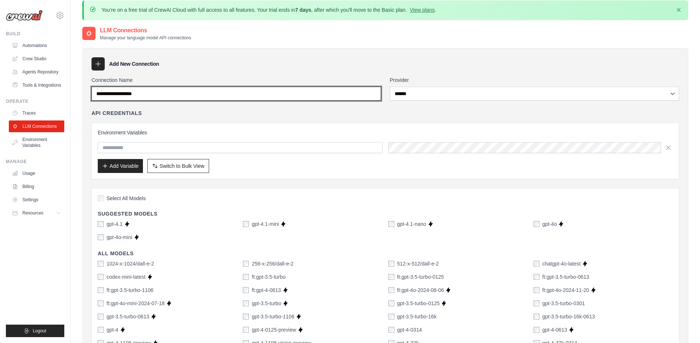
scroll to position [18, 0]
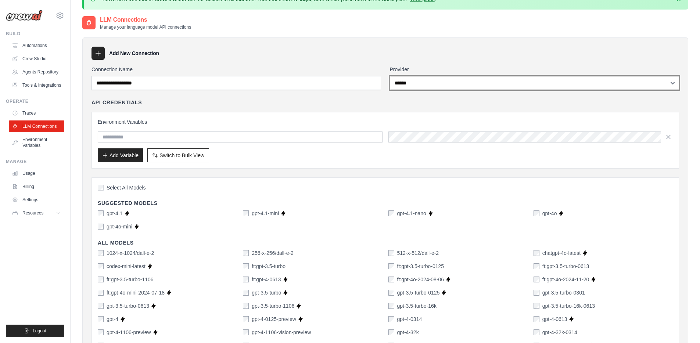
click at [435, 80] on select "**********" at bounding box center [535, 83] width 290 height 14
click at [390, 76] on select "**********" at bounding box center [535, 83] width 290 height 14
click at [431, 85] on select "**********" at bounding box center [535, 83] width 290 height 14
click at [390, 76] on select "**********" at bounding box center [535, 83] width 290 height 14
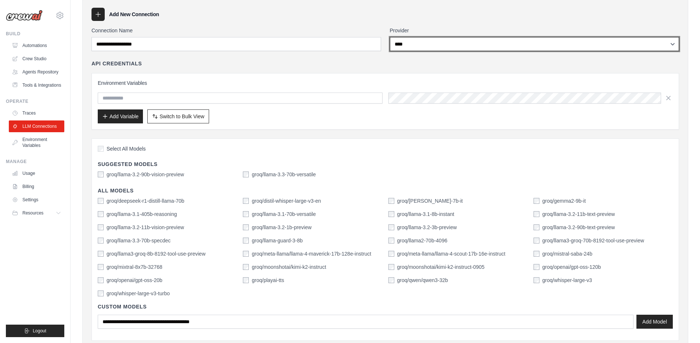
scroll to position [57, 0]
click at [444, 44] on select "**********" at bounding box center [535, 43] width 290 height 14
select select "******"
click at [390, 36] on select "**********" at bounding box center [535, 43] width 290 height 14
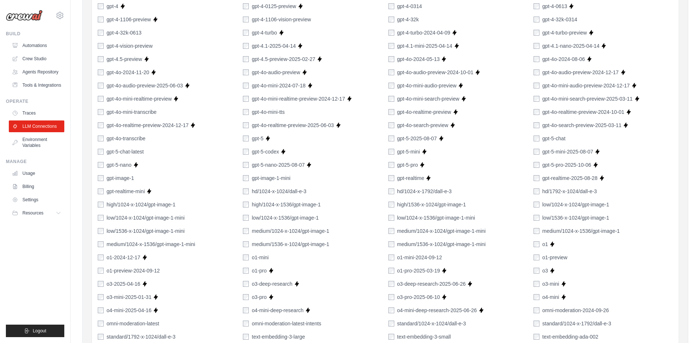
scroll to position [11, 0]
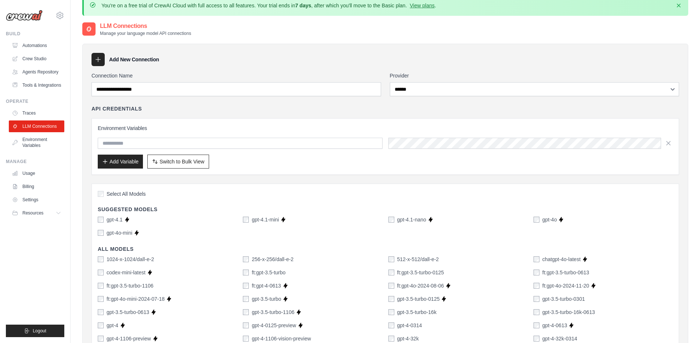
click at [210, 151] on div "Environment Variables Add Variable Switch to Bulk View Switch to Table View" at bounding box center [385, 147] width 575 height 44
click at [137, 161] on button "Add Variable" at bounding box center [120, 161] width 45 height 14
click at [136, 162] on button "Add Variable" at bounding box center [120, 161] width 45 height 14
click at [121, 163] on button "Add Variable" at bounding box center [120, 161] width 45 height 14
click at [148, 144] on input "text" at bounding box center [240, 143] width 285 height 11
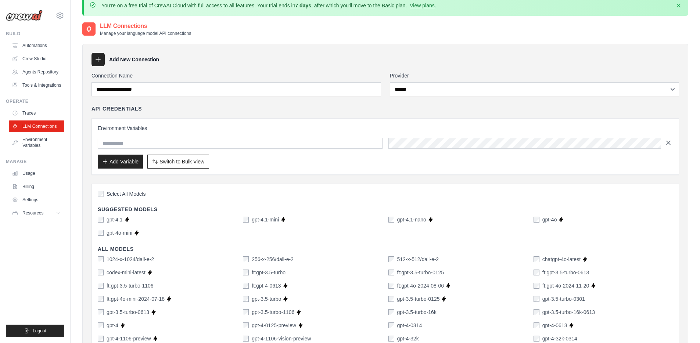
click at [672, 145] on button "button" at bounding box center [668, 142] width 9 height 11
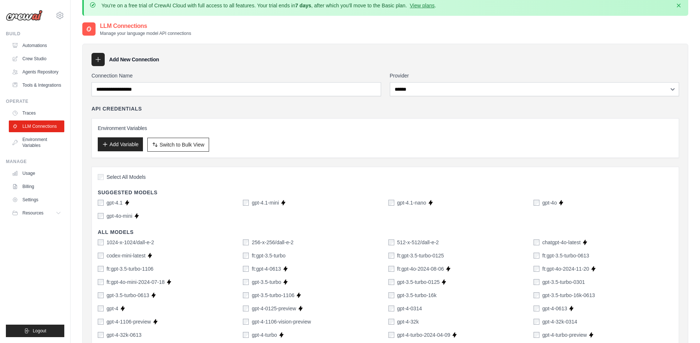
click at [131, 146] on button "Add Variable" at bounding box center [120, 144] width 45 height 14
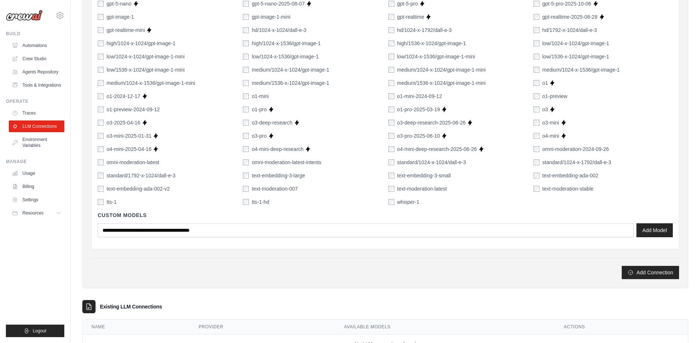
scroll to position [522, 0]
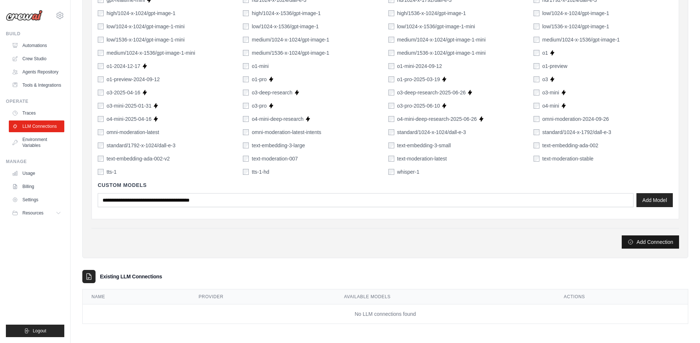
click at [652, 244] on button "Add Connection" at bounding box center [650, 242] width 57 height 13
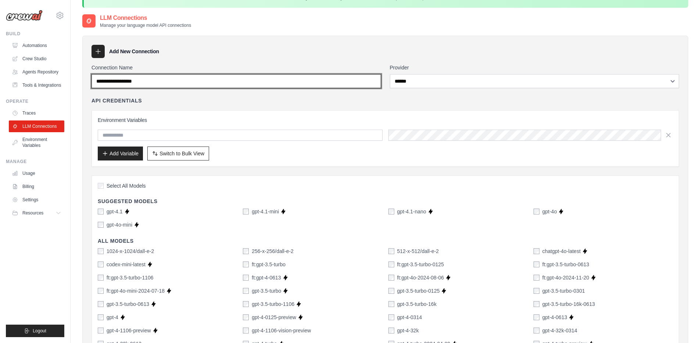
scroll to position [11, 0]
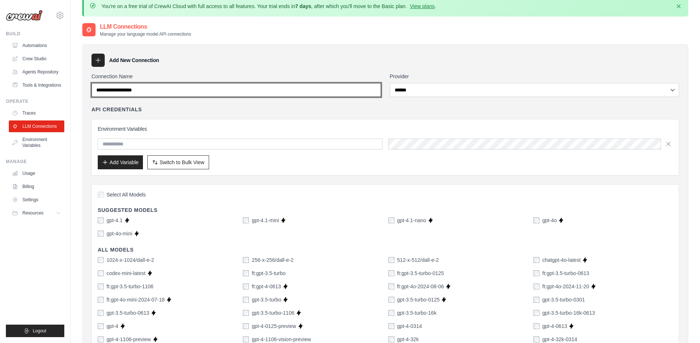
click at [177, 90] on input "Connection Name" at bounding box center [236, 90] width 290 height 14
type input "********"
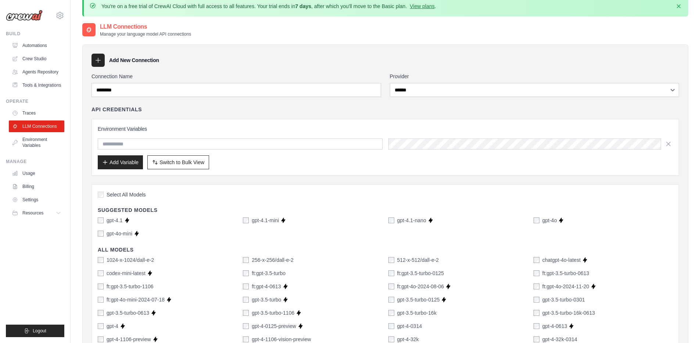
click at [313, 62] on div "Add New Connection" at bounding box center [384, 60] width 587 height 13
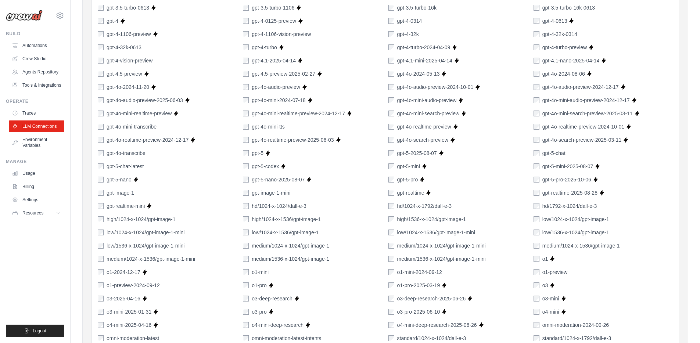
scroll to position [522, 0]
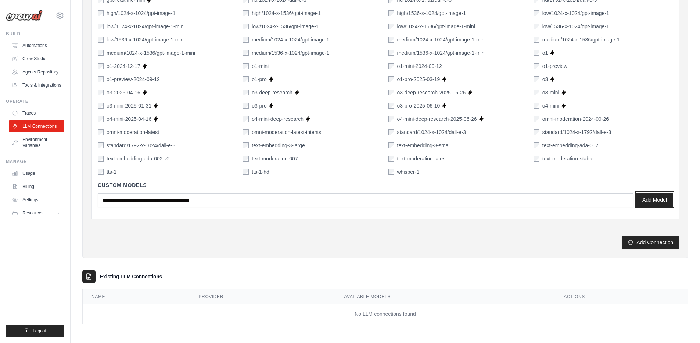
click at [658, 199] on button "Add Model" at bounding box center [654, 200] width 36 height 14
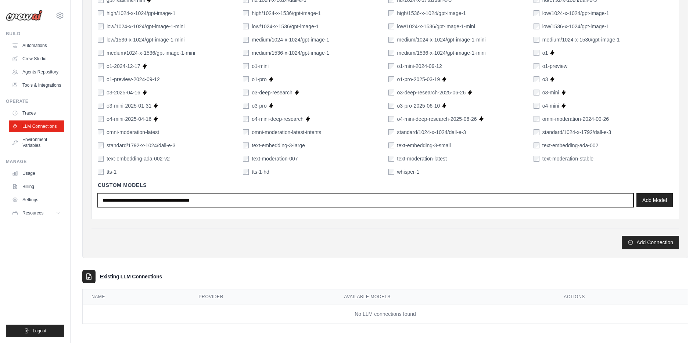
click at [140, 201] on input "text" at bounding box center [366, 200] width 536 height 14
type input "*"
type input "**********"
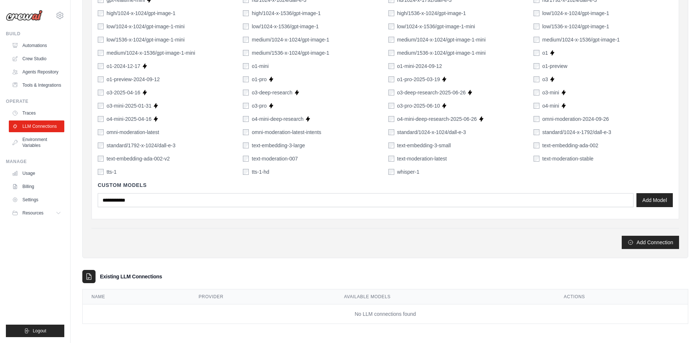
click at [648, 202] on button "Add Model" at bounding box center [654, 200] width 36 height 14
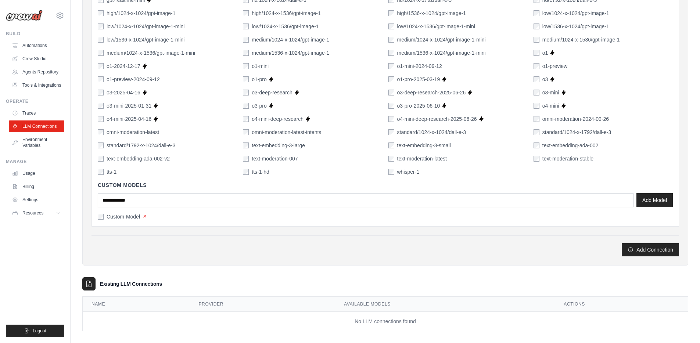
click at [143, 215] on button "×" at bounding box center [145, 216] width 4 height 7
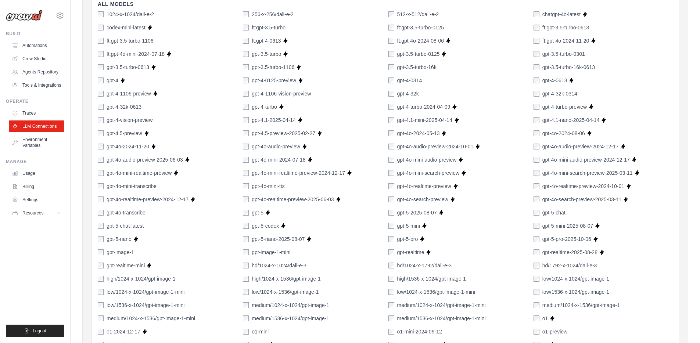
scroll to position [510, 0]
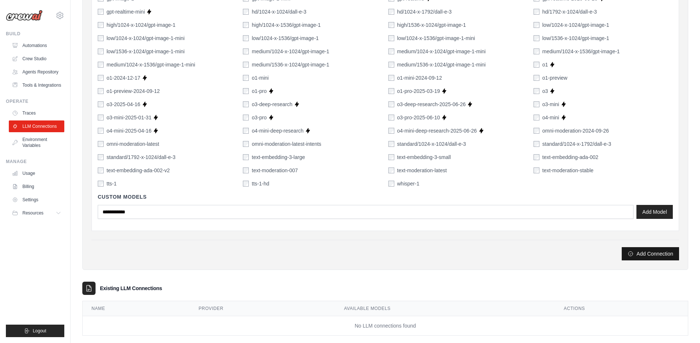
click at [658, 252] on button "Add Connection" at bounding box center [650, 253] width 57 height 13
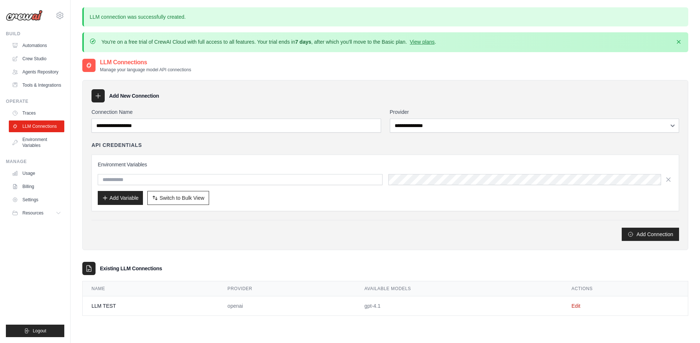
scroll to position [60, 0]
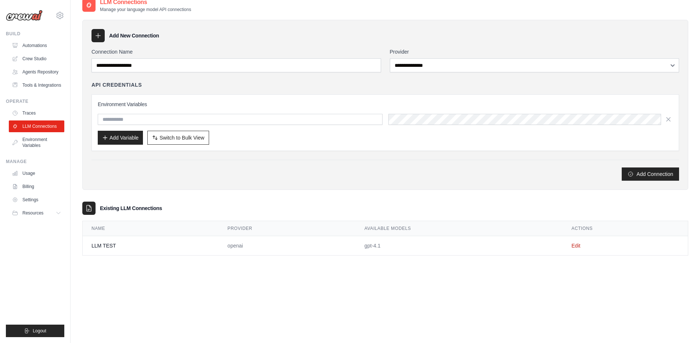
drag, startPoint x: 431, startPoint y: 242, endPoint x: 279, endPoint y: 242, distance: 151.7
click at [279, 243] on tr "LLM TEST openai gpt-4.1 Edit" at bounding box center [385, 245] width 605 height 19
click at [348, 202] on div "Existing LLM Connections" at bounding box center [385, 208] width 606 height 13
drag, startPoint x: 422, startPoint y: 245, endPoint x: 90, endPoint y: 245, distance: 332.5
click at [114, 249] on tr "LLM TEST openai gpt-4.1 Edit" at bounding box center [385, 245] width 605 height 19
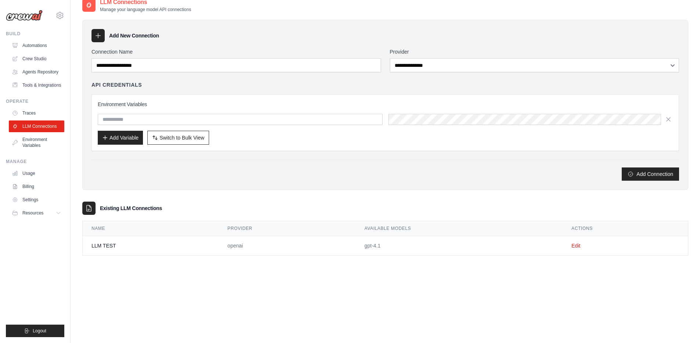
click at [90, 245] on td "LLM TEST" at bounding box center [151, 245] width 136 height 19
drag, startPoint x: 91, startPoint y: 245, endPoint x: 193, endPoint y: 247, distance: 102.2
click at [187, 247] on td "LLM TEST" at bounding box center [151, 245] width 136 height 19
click at [273, 249] on td "openai" at bounding box center [287, 245] width 137 height 19
click at [574, 246] on link "Edit" at bounding box center [575, 246] width 9 height 6
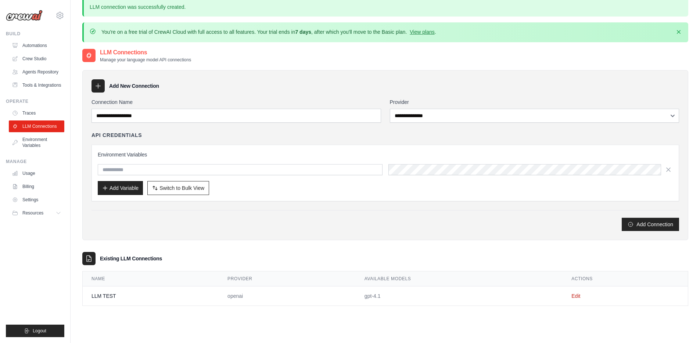
scroll to position [3, 0]
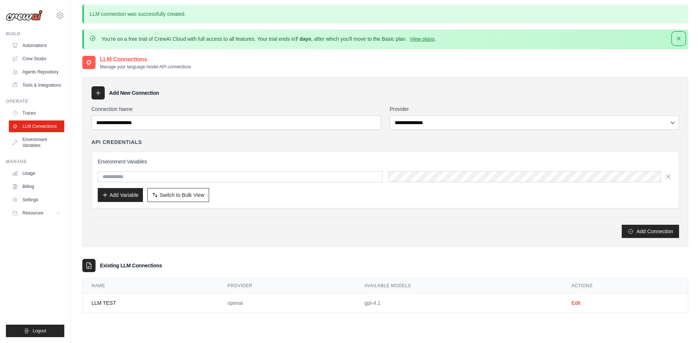
click at [680, 42] on icon "button" at bounding box center [678, 38] width 7 height 7
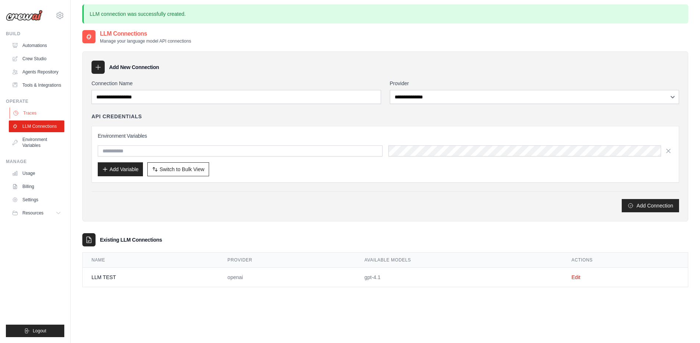
click at [49, 115] on link "Traces" at bounding box center [37, 113] width 55 height 12
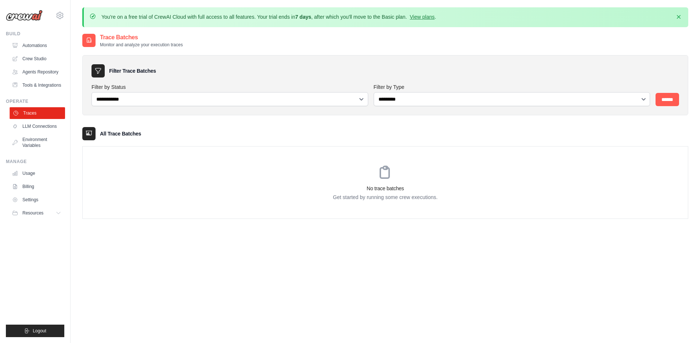
click at [31, 119] on link "Traces" at bounding box center [37, 113] width 55 height 12
click at [34, 127] on link "LLM Connections" at bounding box center [36, 127] width 55 height 12
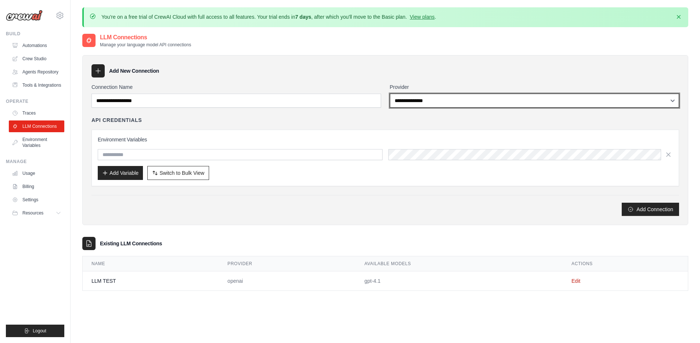
click at [420, 97] on select "**********" at bounding box center [535, 101] width 290 height 14
select select "******"
click at [390, 94] on select "**********" at bounding box center [535, 101] width 290 height 14
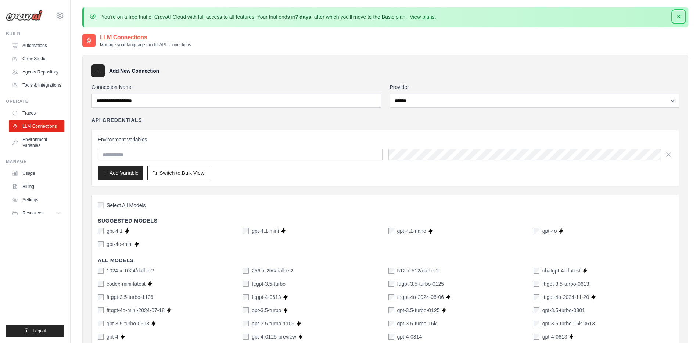
click at [673, 16] on button "Dismiss" at bounding box center [679, 17] width 12 height 12
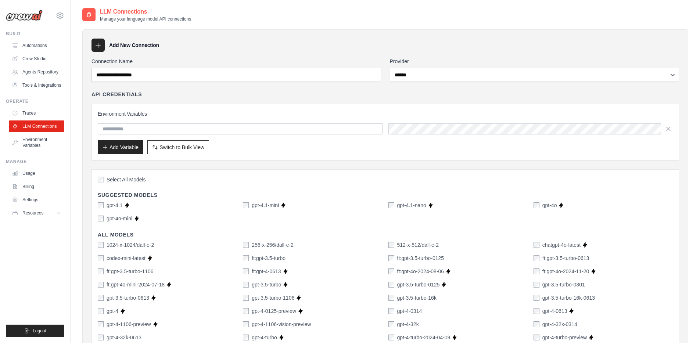
click at [100, 49] on div at bounding box center [97, 45] width 13 height 13
click at [98, 43] on icon at bounding box center [97, 45] width 7 height 7
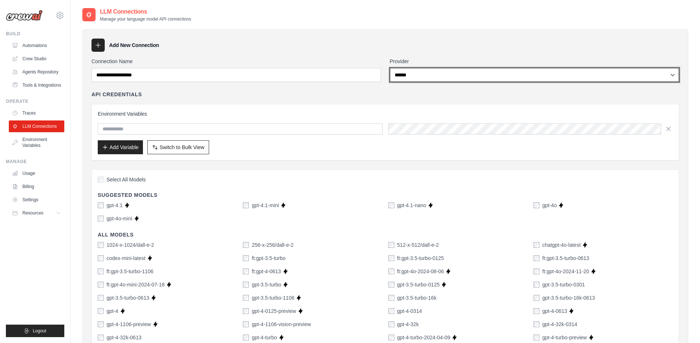
click at [411, 73] on select "**********" at bounding box center [535, 75] width 290 height 14
select select
click at [390, 68] on select "**********" at bounding box center [535, 75] width 290 height 14
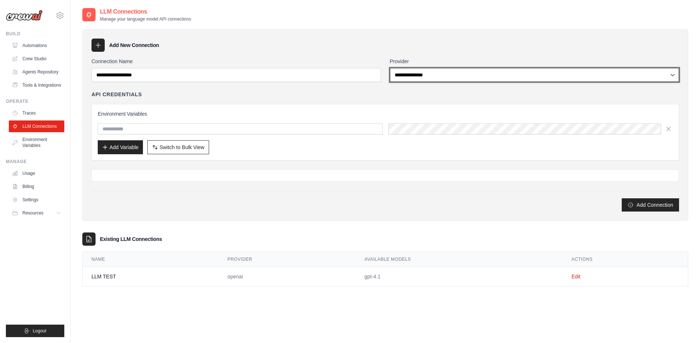
click at [418, 75] on select "**********" at bounding box center [535, 75] width 290 height 14
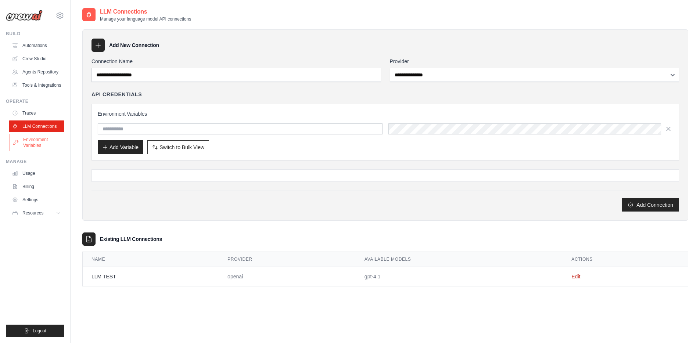
click at [32, 146] on link "Environment Variables" at bounding box center [37, 143] width 55 height 18
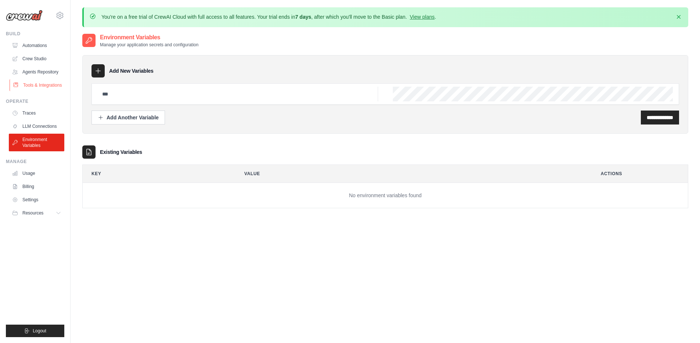
click at [37, 84] on link "Tools & Integrations" at bounding box center [37, 85] width 55 height 12
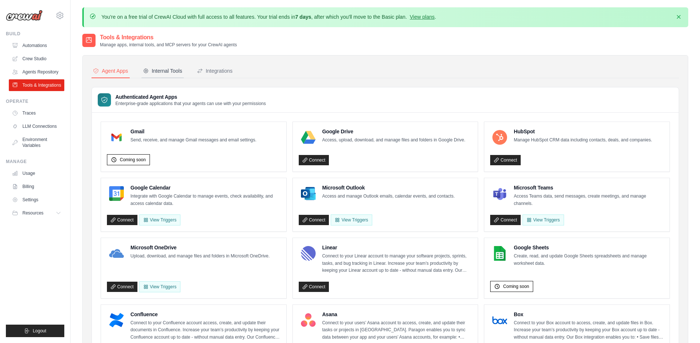
click at [168, 70] on div "Internal Tools" at bounding box center [162, 70] width 39 height 7
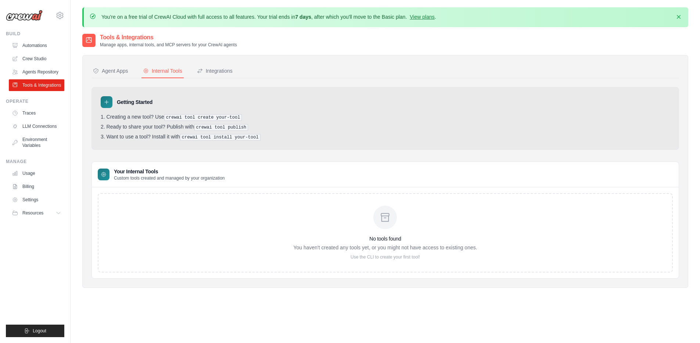
click at [106, 102] on icon at bounding box center [107, 102] width 4 height 4
drag, startPoint x: 107, startPoint y: 119, endPoint x: 137, endPoint y: 118, distance: 30.5
click at [137, 118] on li "Creating a new tool? Use crewai tool create your-tool" at bounding box center [385, 117] width 569 height 7
click at [297, 114] on li "Creating a new tool? Use crewai tool create your-tool" at bounding box center [385, 117] width 569 height 7
click at [680, 18] on icon "button" at bounding box center [678, 16] width 7 height 7
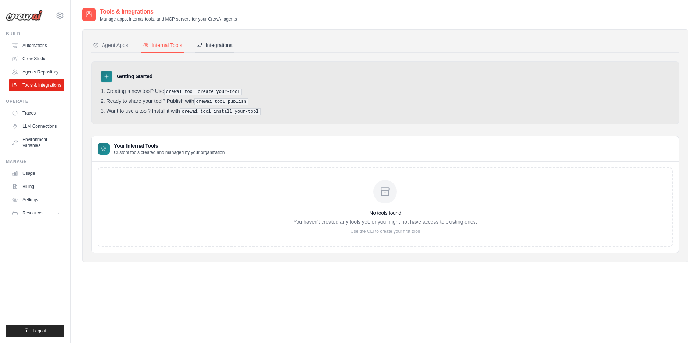
click at [224, 47] on div "Integrations" at bounding box center [215, 45] width 36 height 7
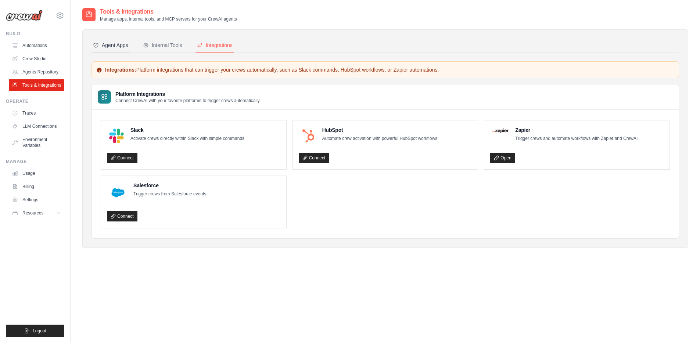
click at [110, 48] on div "Agent Apps" at bounding box center [110, 45] width 35 height 7
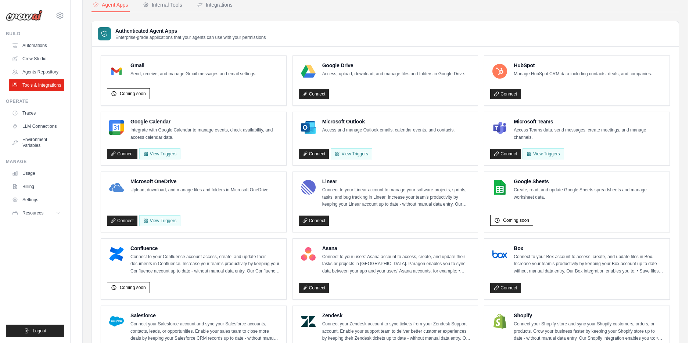
scroll to position [148, 0]
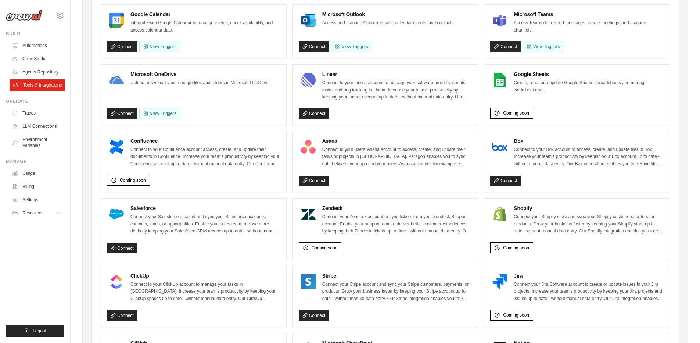
click at [42, 87] on link "Tools & Integrations" at bounding box center [37, 85] width 55 height 12
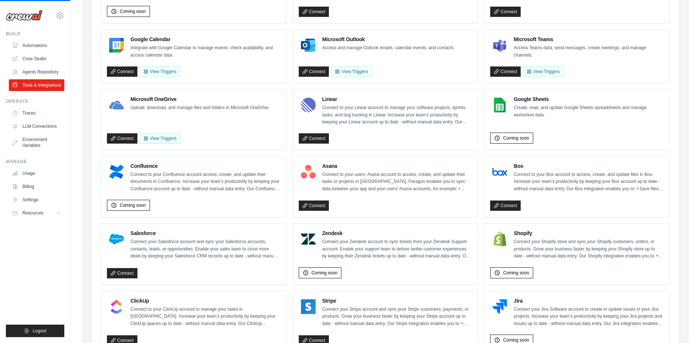
scroll to position [65, 0]
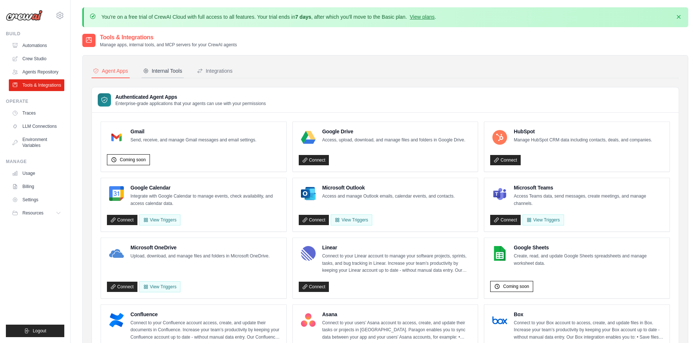
click at [172, 67] on button "Internal Tools" at bounding box center [162, 71] width 42 height 14
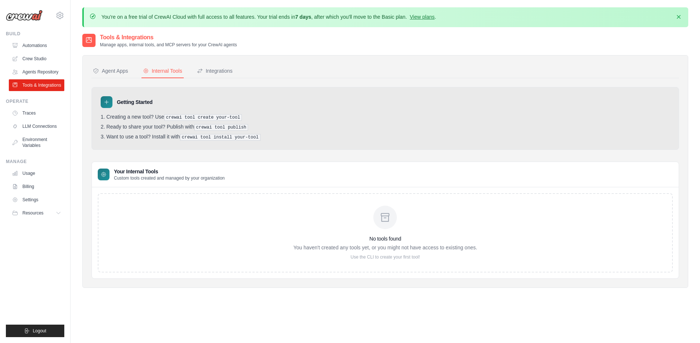
click at [389, 220] on icon at bounding box center [385, 218] width 12 height 12
click at [106, 69] on div "Agent Apps" at bounding box center [110, 70] width 35 height 7
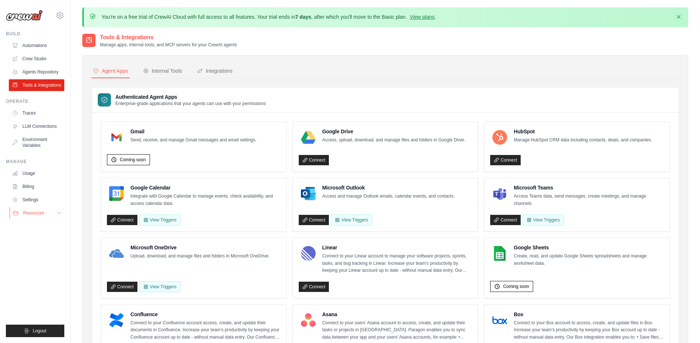
click at [34, 216] on span "Resources" at bounding box center [33, 213] width 21 height 6
click at [54, 224] on span "Documentation" at bounding box center [41, 226] width 30 height 6
click at [58, 212] on icon at bounding box center [59, 213] width 6 height 6
click at [43, 185] on link "Billing" at bounding box center [37, 187] width 55 height 12
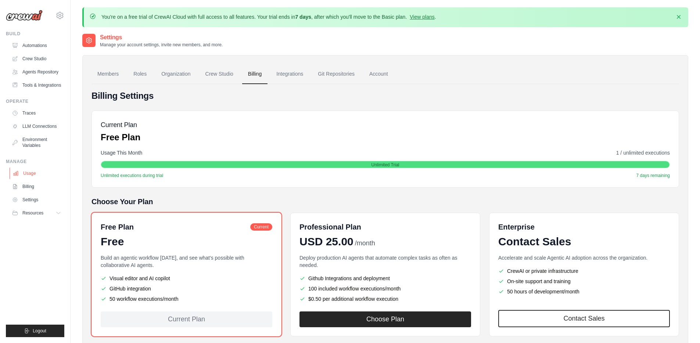
click at [54, 170] on link "Usage" at bounding box center [37, 174] width 55 height 12
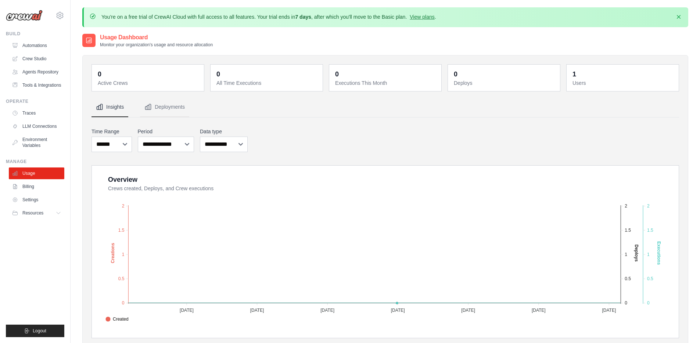
click at [31, 33] on div "Build" at bounding box center [35, 34] width 58 height 6
click at [21, 160] on div "Manage" at bounding box center [35, 162] width 58 height 6
click at [39, 145] on link "Environment Variables" at bounding box center [37, 143] width 55 height 18
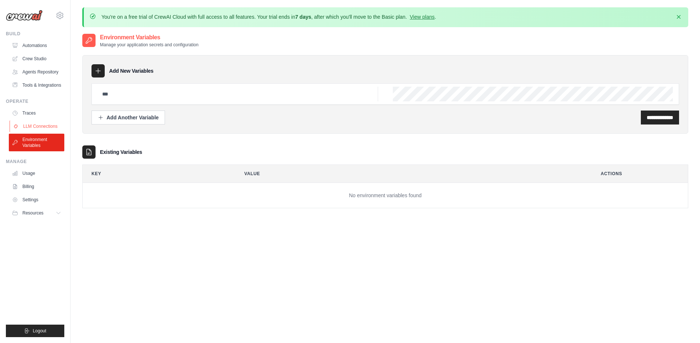
click at [45, 125] on link "LLM Connections" at bounding box center [37, 127] width 55 height 12
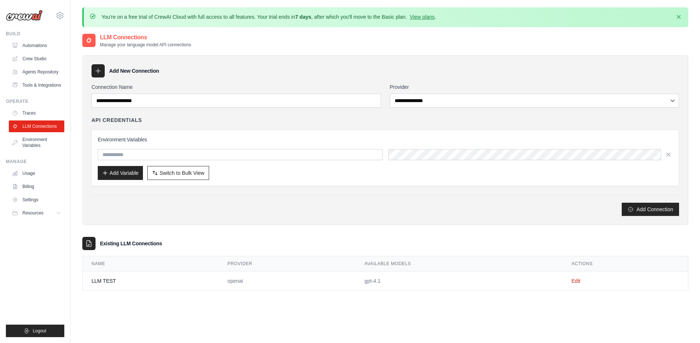
click at [43, 111] on link "Traces" at bounding box center [36, 113] width 55 height 12
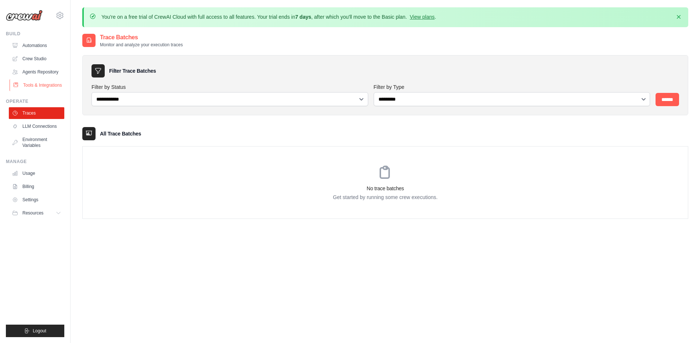
click at [48, 86] on link "Tools & Integrations" at bounding box center [37, 85] width 55 height 12
